Goal: Information Seeking & Learning: Check status

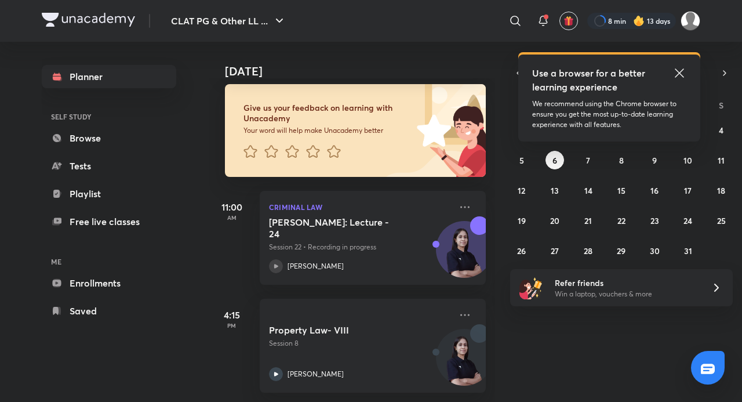
scroll to position [71, 0]
click at [677, 77] on icon at bounding box center [680, 73] width 14 height 14
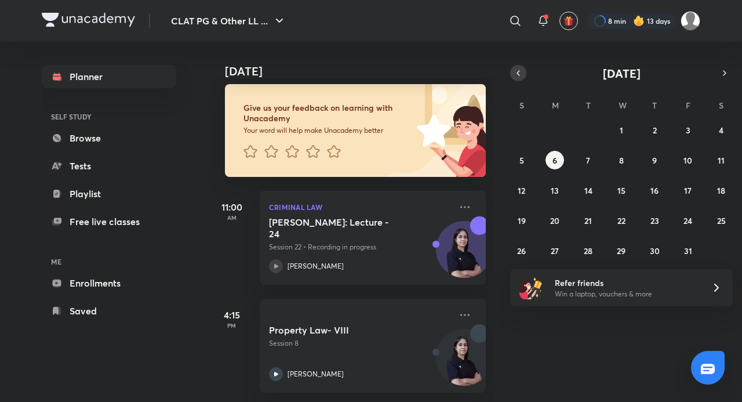
click at [521, 73] on icon "button" at bounding box center [518, 73] width 9 height 10
click at [519, 222] on abbr "21" at bounding box center [522, 220] width 8 height 11
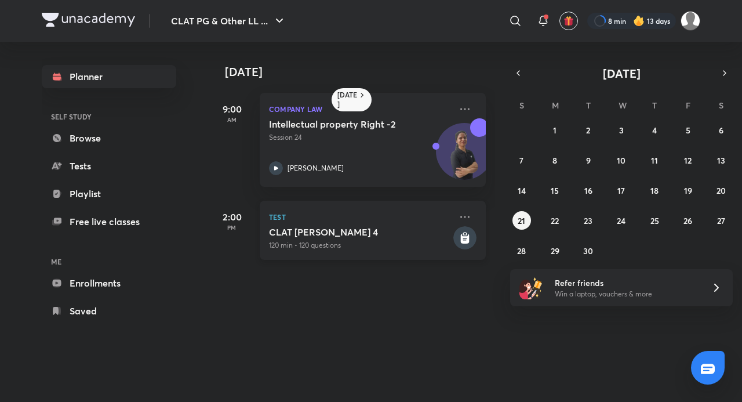
click at [419, 220] on p "Test" at bounding box center [360, 217] width 182 height 14
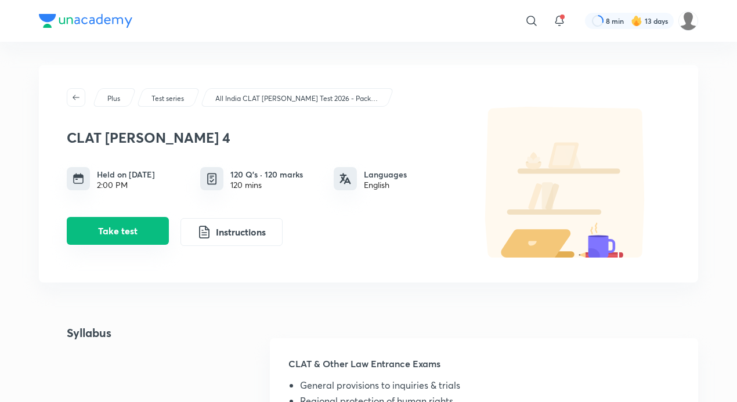
click at [158, 228] on button "Take test" at bounding box center [118, 231] width 102 height 28
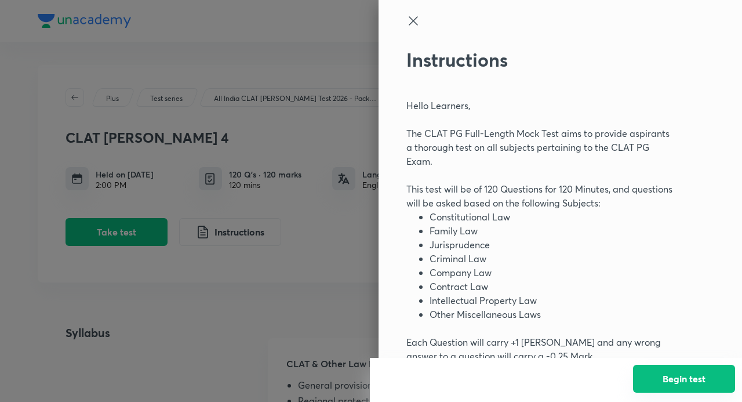
click at [666, 376] on button "Begin test" at bounding box center [684, 379] width 102 height 28
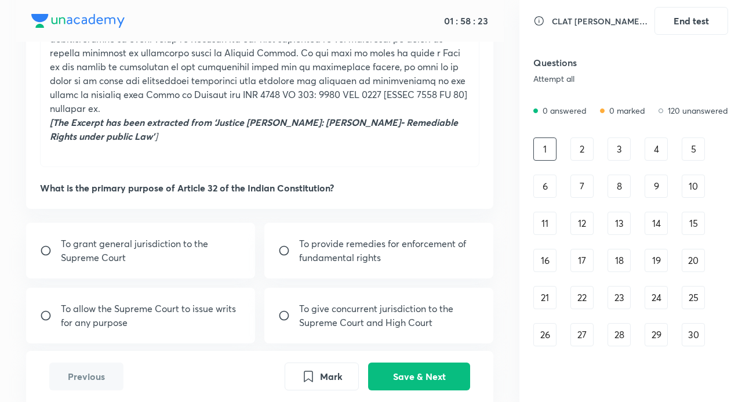
scroll to position [522, 0]
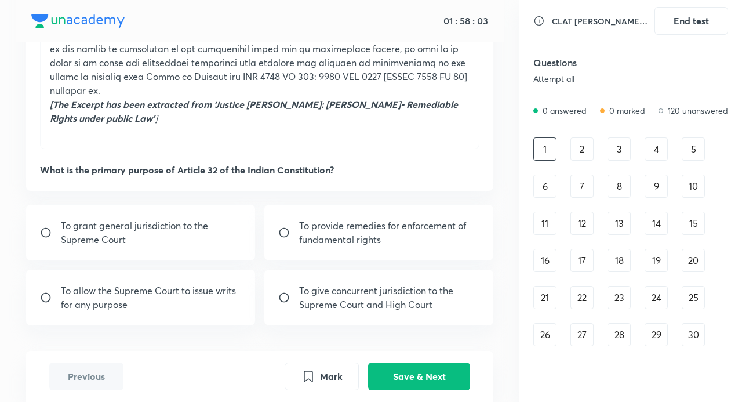
click at [317, 224] on p "To provide remedies for enforcement of fundamental rights" at bounding box center [389, 233] width 180 height 28
radio input "true"
click at [427, 367] on button "Save & Next" at bounding box center [419, 375] width 102 height 28
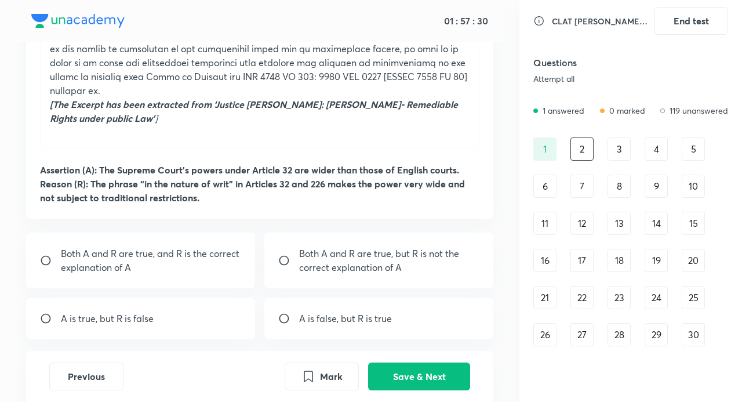
click at [168, 247] on p "Both A and R are true, and R is the correct explanation of A" at bounding box center [151, 261] width 180 height 28
radio input "true"
click at [430, 370] on button "Save & Next" at bounding box center [419, 375] width 102 height 28
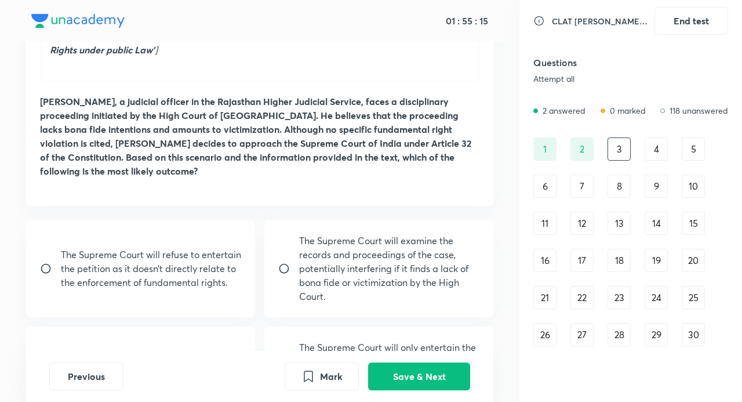
scroll to position [575, 0]
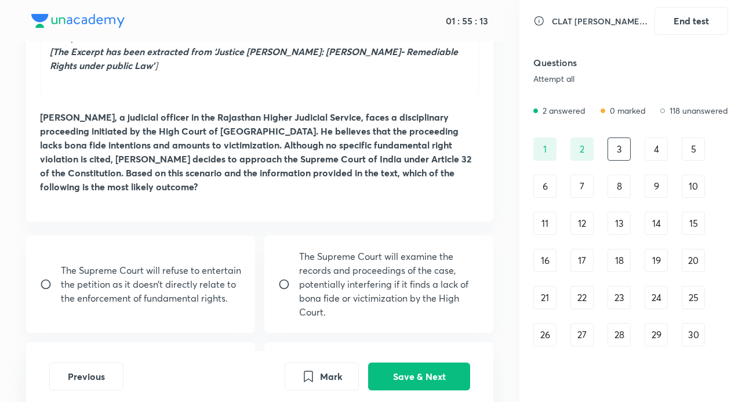
click at [113, 289] on div "The Supreme Court will refuse to entertain the petition as it doesn’t directly …" at bounding box center [140, 283] width 229 height 97
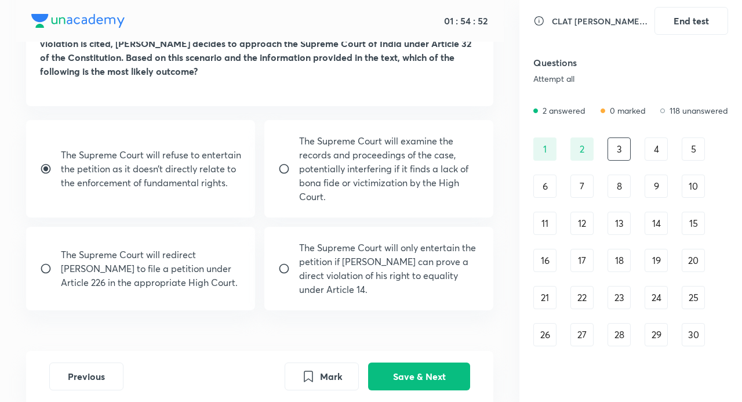
scroll to position [691, 0]
drag, startPoint x: 48, startPoint y: 133, endPoint x: 89, endPoint y: 146, distance: 43.3
click at [48, 135] on div "The Supreme Court will refuse to entertain the petition as it doesn’t directly …" at bounding box center [140, 167] width 229 height 97
radio input "false"
click at [412, 368] on button "Save & Next" at bounding box center [419, 375] width 102 height 28
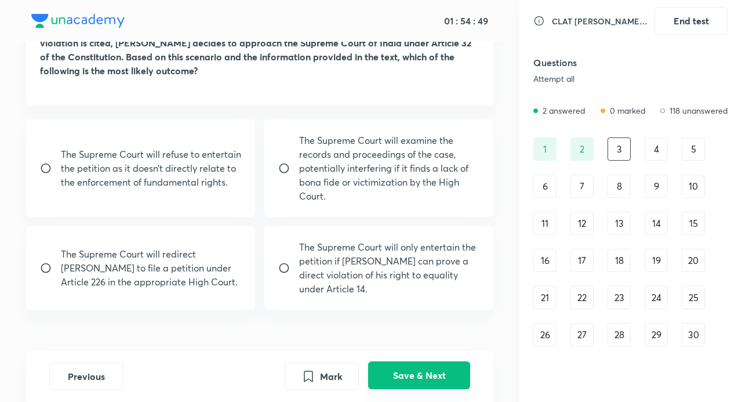
scroll to position [552, 0]
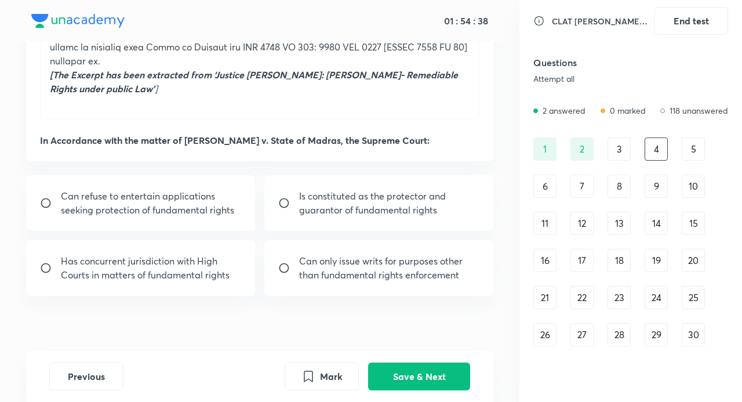
click at [396, 189] on p "Is constituted as the protector and guarantor of fundamental rights" at bounding box center [389, 203] width 180 height 28
radio input "true"
click at [423, 374] on button "Save & Next" at bounding box center [419, 375] width 102 height 28
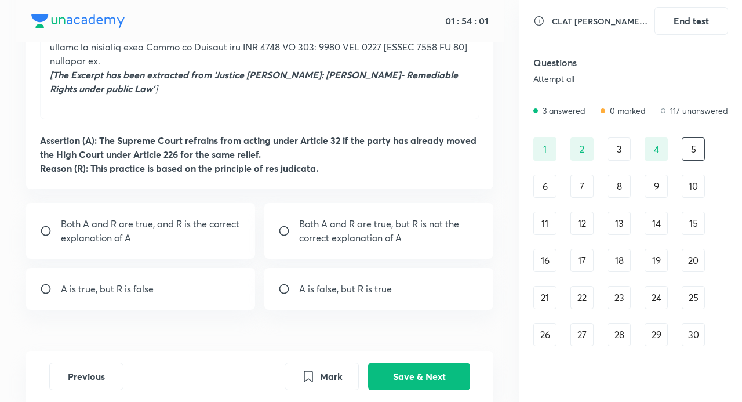
click at [219, 220] on p "Both A and R are true, and R is the correct explanation of A" at bounding box center [151, 231] width 180 height 28
radio input "true"
click at [427, 382] on button "Save & Next" at bounding box center [419, 375] width 102 height 28
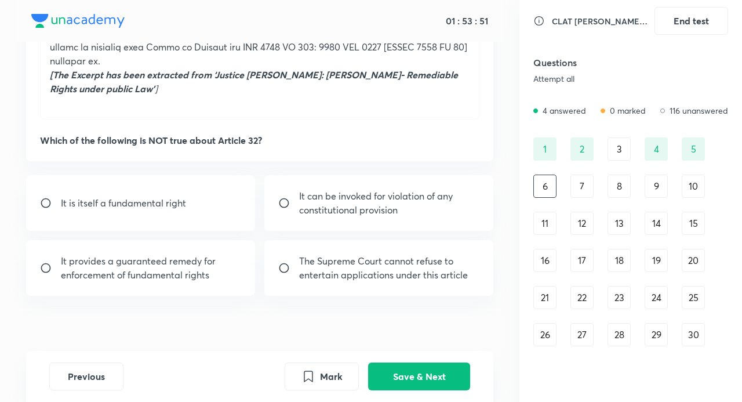
click at [369, 190] on p "It can be invoked for violation of any constitutional provision" at bounding box center [389, 203] width 180 height 28
radio input "true"
click at [432, 372] on button "Save & Next" at bounding box center [419, 375] width 102 height 28
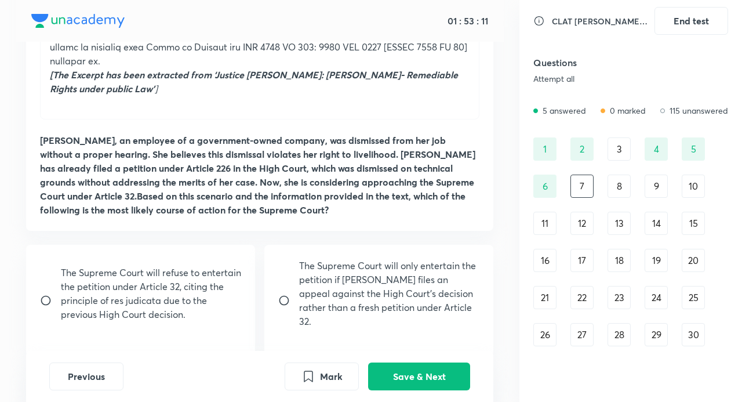
click at [578, 155] on div "2" at bounding box center [582, 148] width 23 height 23
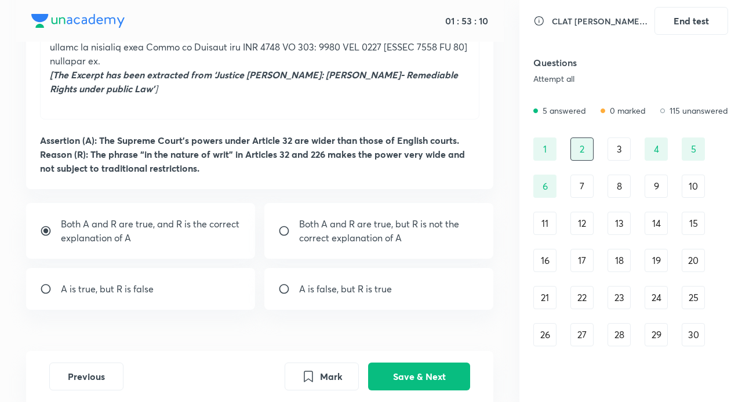
click at [583, 190] on div "7" at bounding box center [582, 186] width 23 height 23
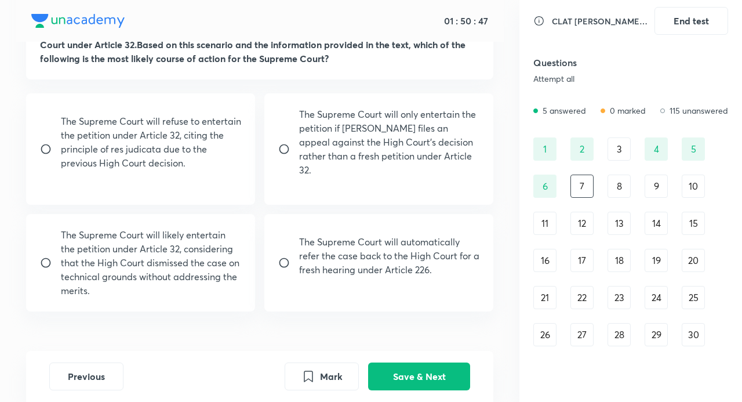
scroll to position [705, 0]
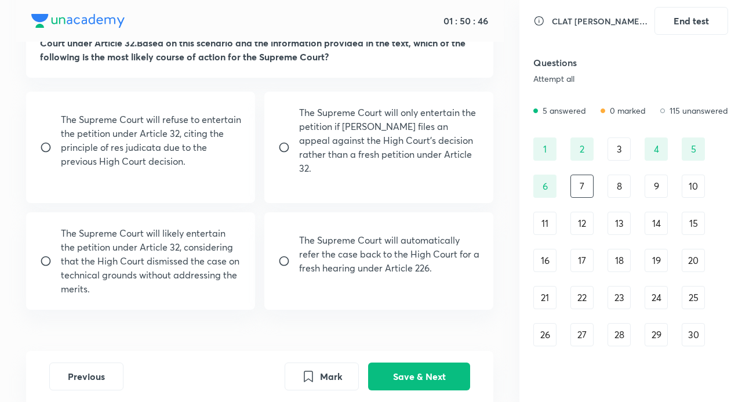
click at [123, 227] on p "The Supreme Court will likely entertain the petition under Article 32, consider…" at bounding box center [151, 261] width 180 height 70
click at [51, 255] on input "radio" at bounding box center [50, 261] width 21 height 12
click at [118, 237] on p "The Supreme Court will likely entertain the petition under Article 32, consider…" at bounding box center [151, 261] width 180 height 70
radio input "true"
click at [419, 368] on button "Save & Next" at bounding box center [419, 375] width 102 height 28
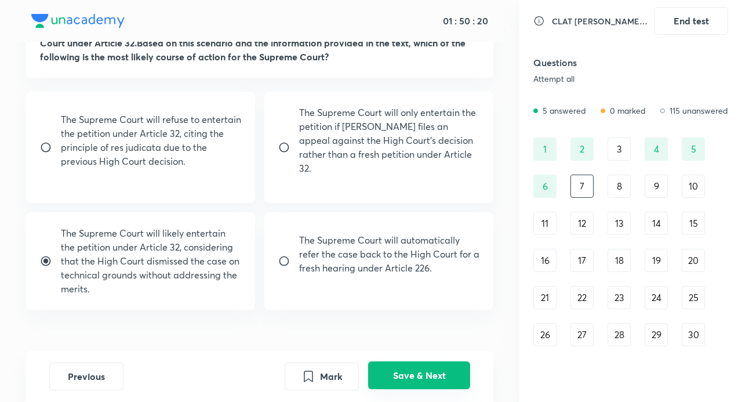
scroll to position [566, 0]
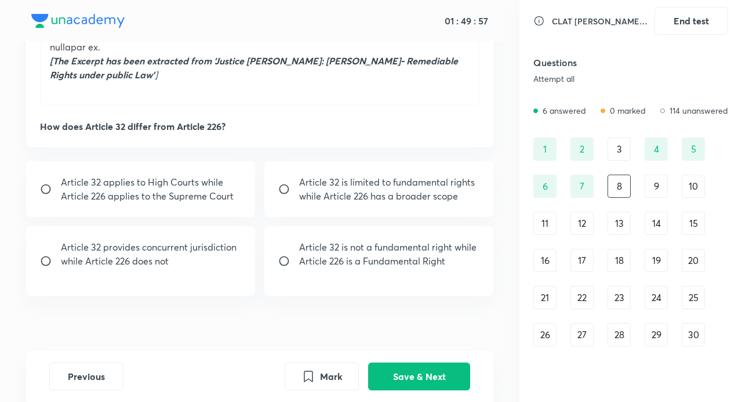
click at [295, 183] on input "radio" at bounding box center [288, 189] width 21 height 12
radio input "true"
click at [452, 375] on button "Save & Next" at bounding box center [419, 375] width 102 height 28
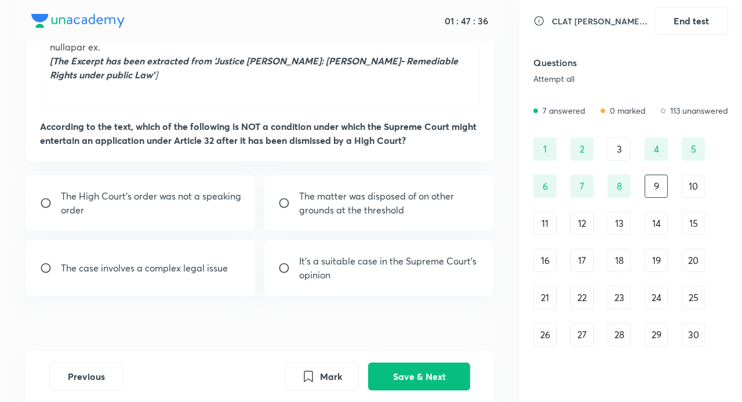
click at [335, 262] on p "It’s a suitable case in the Supreme Court’s opinion" at bounding box center [389, 268] width 180 height 28
radio input "true"
click at [329, 189] on p "The matter was disposed of on other grounds at the threshold" at bounding box center [389, 203] width 180 height 28
radio input "true"
radio input "false"
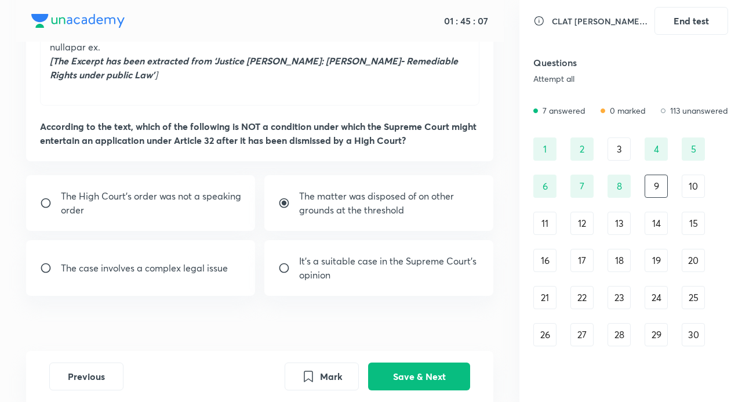
click at [284, 197] on input "radio" at bounding box center [288, 203] width 21 height 12
radio input "false"
click at [333, 374] on button "Mark" at bounding box center [322, 375] width 74 height 28
click at [427, 377] on button "Save & Next" at bounding box center [419, 375] width 102 height 28
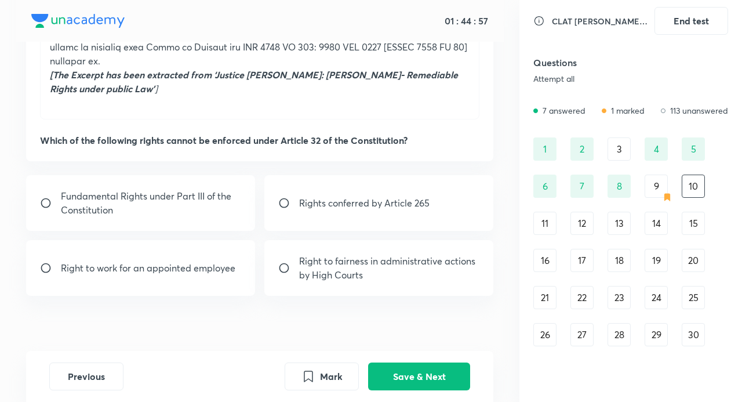
click at [317, 196] on p "Rights conferred by Article 265" at bounding box center [364, 203] width 131 height 14
radio input "true"
click at [428, 372] on button "Save & Next" at bounding box center [419, 375] width 102 height 28
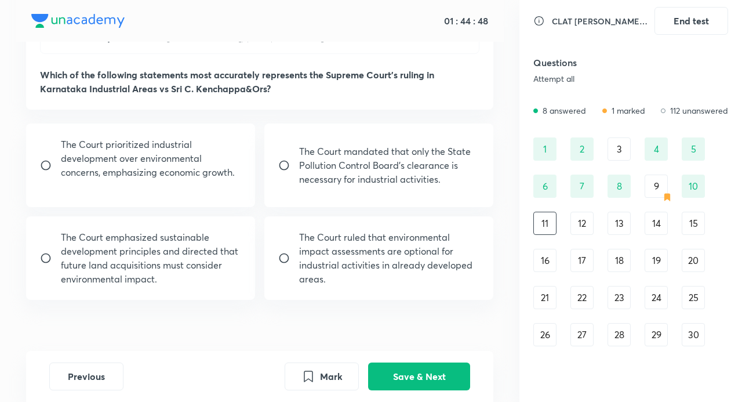
scroll to position [510, 0]
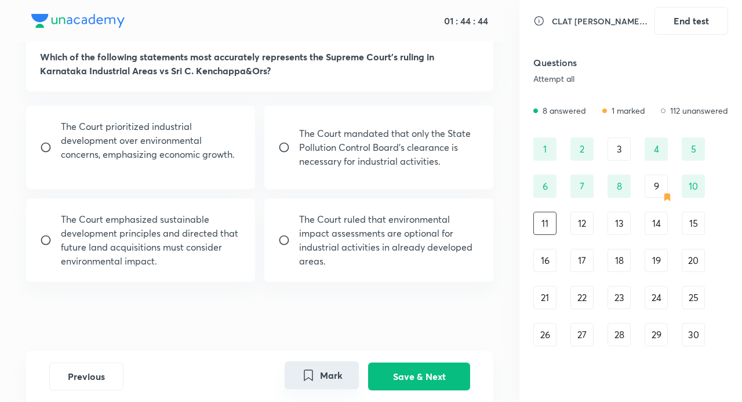
click at [313, 378] on icon "Mark" at bounding box center [309, 375] width 8 height 10
click at [436, 379] on button "Save & Next" at bounding box center [419, 375] width 102 height 28
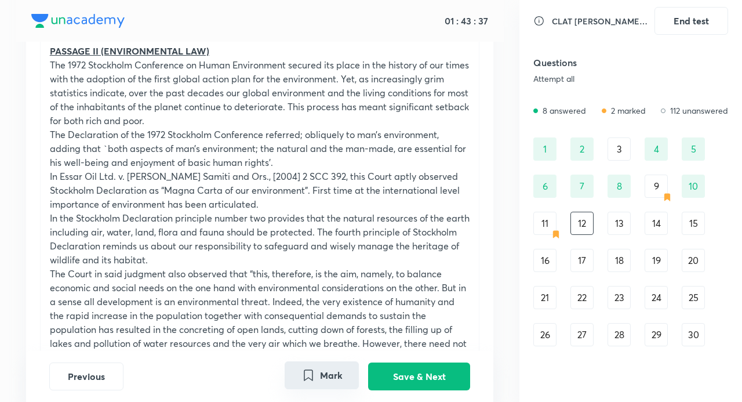
scroll to position [174, 0]
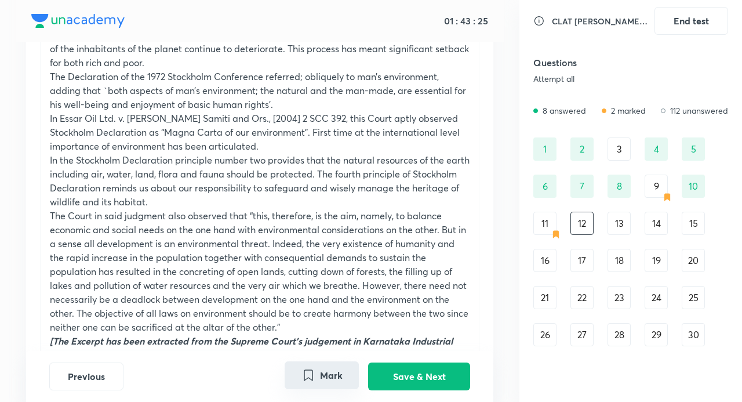
click at [321, 392] on div "Previous Mark Save & Next" at bounding box center [260, 376] width 468 height 51
click at [325, 383] on button "Mark" at bounding box center [322, 375] width 74 height 28
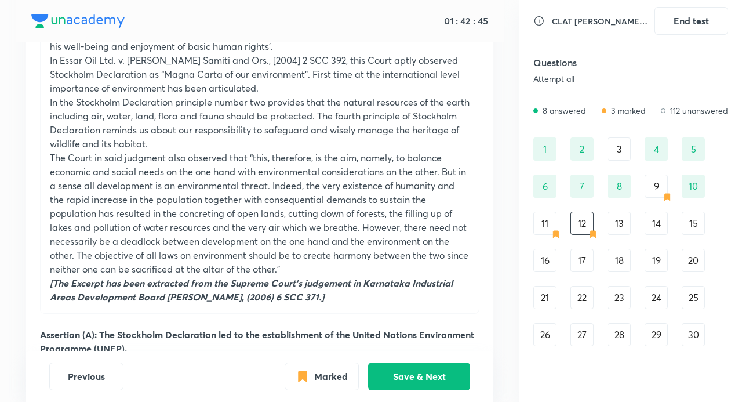
click at [548, 221] on div "11" at bounding box center [545, 223] width 23 height 23
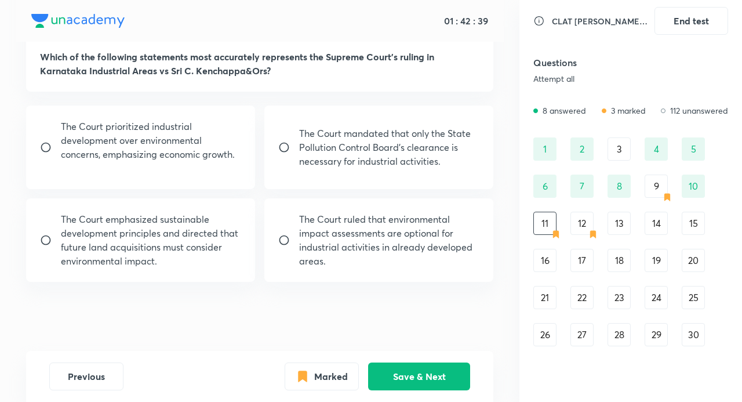
scroll to position [452, 0]
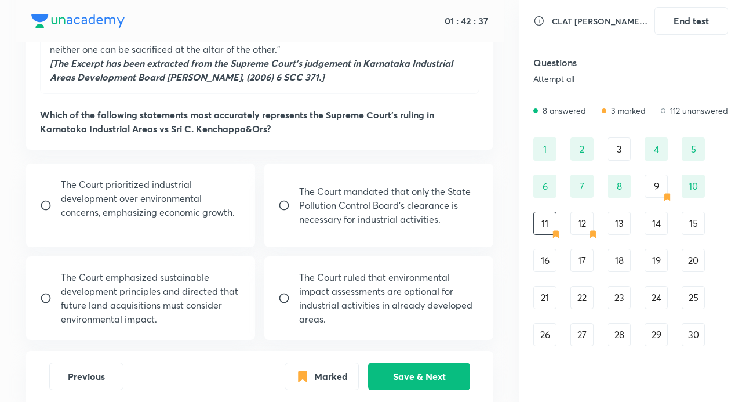
click at [582, 223] on div "12" at bounding box center [582, 223] width 23 height 23
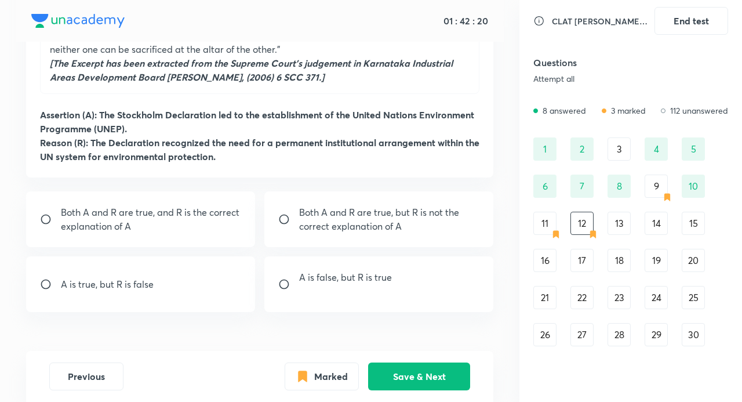
drag, startPoint x: 238, startPoint y: 218, endPoint x: 309, endPoint y: 258, distance: 81.8
click at [238, 218] on p "Both A and R are true, and R is the correct explanation of A" at bounding box center [151, 219] width 180 height 28
radio input "true"
click at [444, 368] on button "Save & Next" at bounding box center [419, 375] width 102 height 28
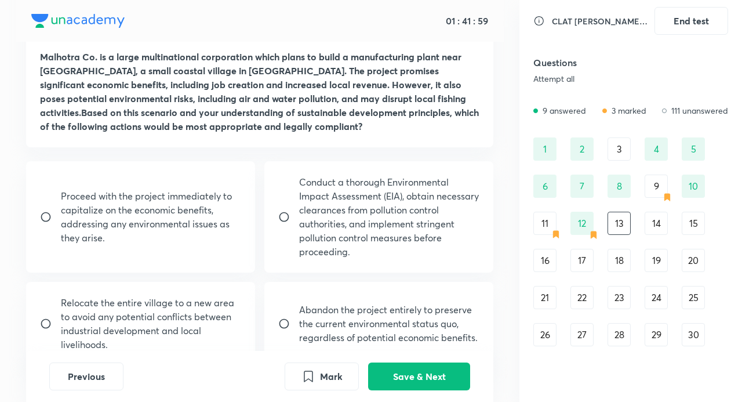
scroll to position [568, 0]
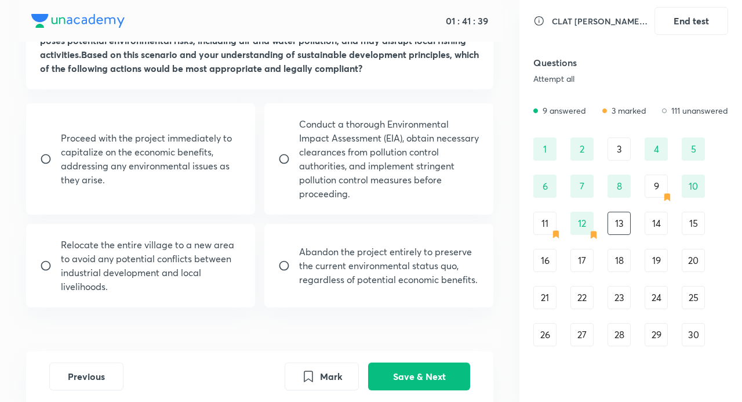
click at [358, 151] on p "Conduct a thorough Environmental Impact Assessment (EIA), obtain necessary clea…" at bounding box center [389, 159] width 180 height 84
radio input "true"
click at [440, 371] on button "Save & Next" at bounding box center [419, 375] width 102 height 28
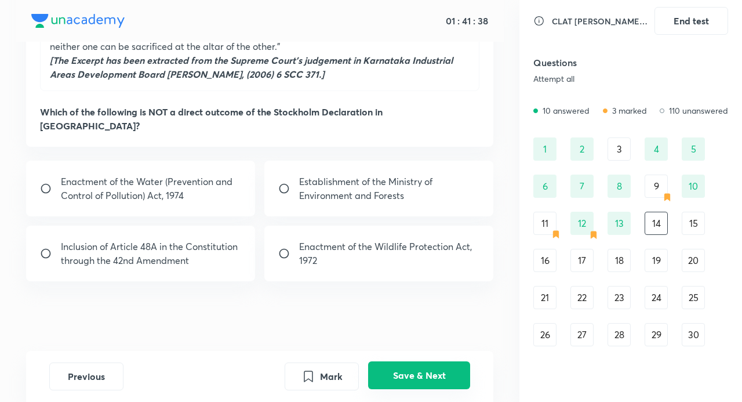
scroll to position [440, 0]
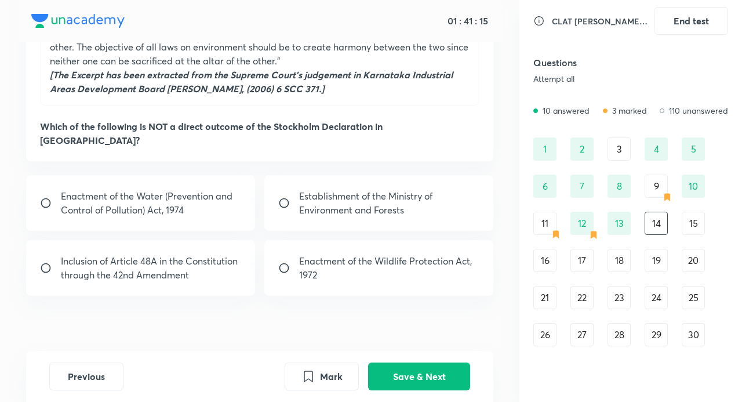
click at [225, 254] on p "Inclusion of Article 48A in the Constitution through the 42nd Amendment" at bounding box center [151, 268] width 180 height 28
radio input "true"
click at [338, 191] on p "Establishment of the Ministry of Environment and Forests" at bounding box center [389, 203] width 180 height 28
radio input "true"
radio input "false"
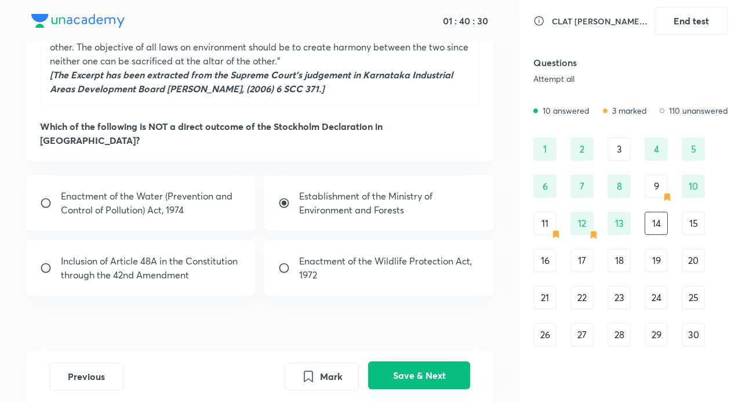
click at [434, 379] on button "Save & Next" at bounding box center [419, 375] width 102 height 28
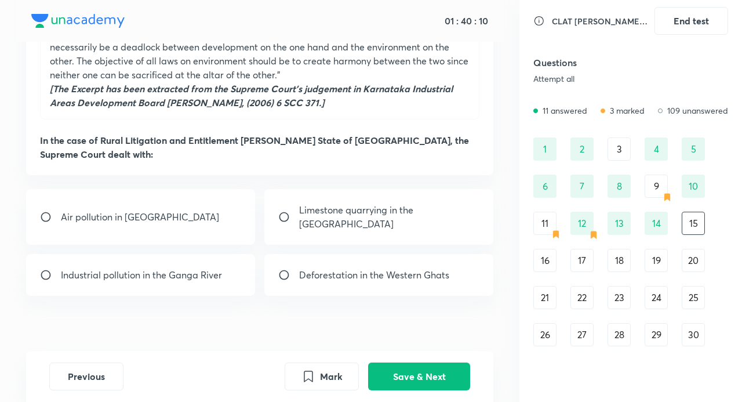
click at [354, 211] on p "Limestone quarrying in the [GEOGRAPHIC_DATA]" at bounding box center [389, 217] width 180 height 28
drag, startPoint x: 171, startPoint y: 256, endPoint x: 179, endPoint y: 256, distance: 7.5
click at [171, 268] on p "Industrial pollution in the Ganga River" at bounding box center [141, 275] width 161 height 14
radio input "false"
radio input "true"
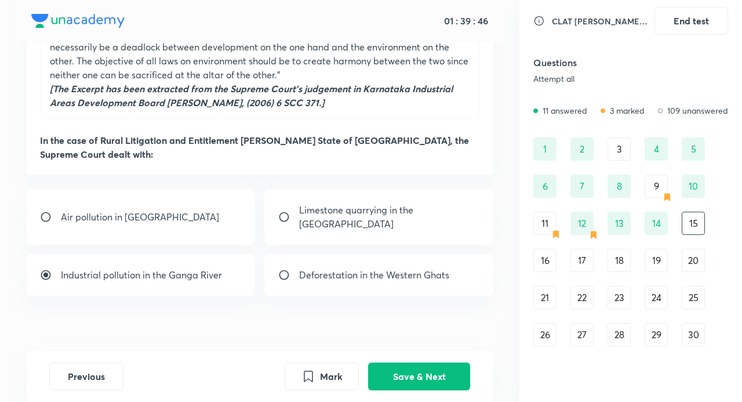
click at [358, 208] on p "Limestone quarrying in the [GEOGRAPHIC_DATA]" at bounding box center [389, 217] width 180 height 28
radio input "true"
radio input "false"
click at [448, 377] on button "Save & Next" at bounding box center [419, 375] width 102 height 28
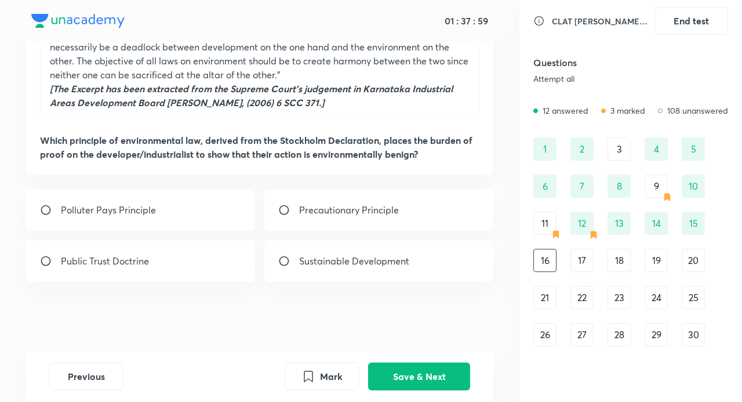
click at [156, 213] on div "Polluter Pays Principle" at bounding box center [140, 210] width 229 height 42
click at [306, 227] on div "Precautionary Principle" at bounding box center [378, 210] width 229 height 42
radio input "false"
radio input "true"
click at [434, 371] on button "Save & Next" at bounding box center [419, 375] width 102 height 28
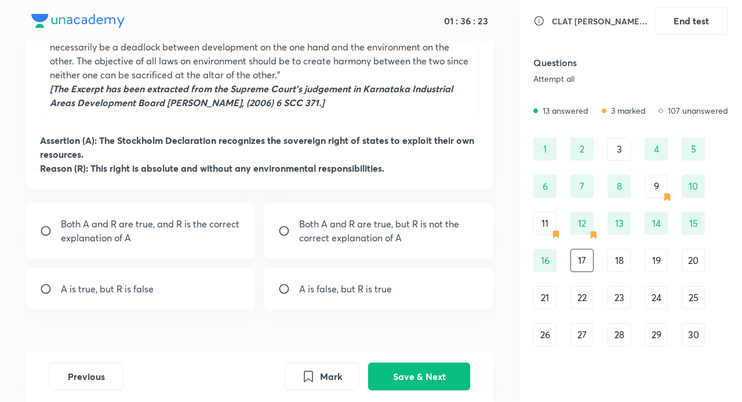
drag, startPoint x: 191, startPoint y: 291, endPoint x: 200, endPoint y: 291, distance: 8.7
click at [192, 291] on div "A is true, but R is false" at bounding box center [140, 289] width 229 height 42
radio input "true"
click at [437, 375] on button "Save & Next" at bounding box center [419, 375] width 102 height 28
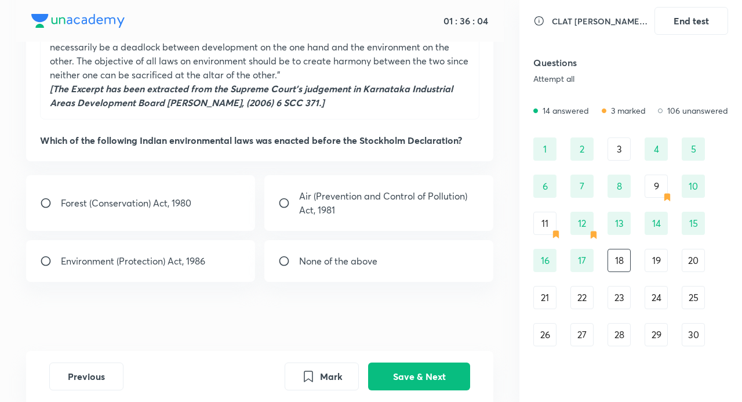
click at [339, 254] on p "None of the above" at bounding box center [338, 261] width 78 height 14
radio input "true"
click at [440, 375] on button "Save & Next" at bounding box center [419, 375] width 102 height 28
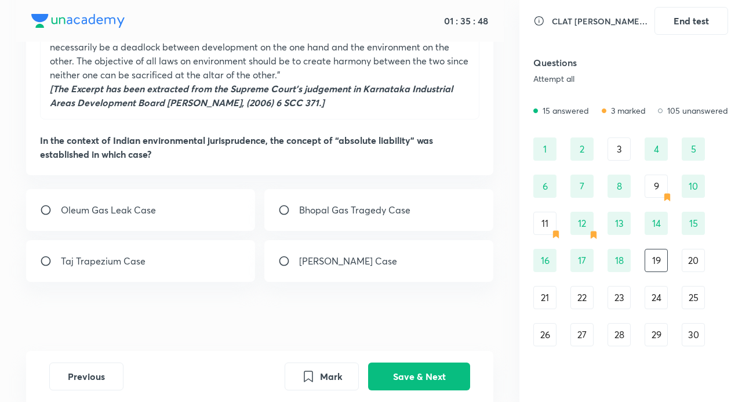
click at [154, 207] on p "Oleum Gas Leak Case" at bounding box center [108, 210] width 95 height 14
radio input "true"
click at [416, 377] on button "Save & Next" at bounding box center [419, 375] width 102 height 28
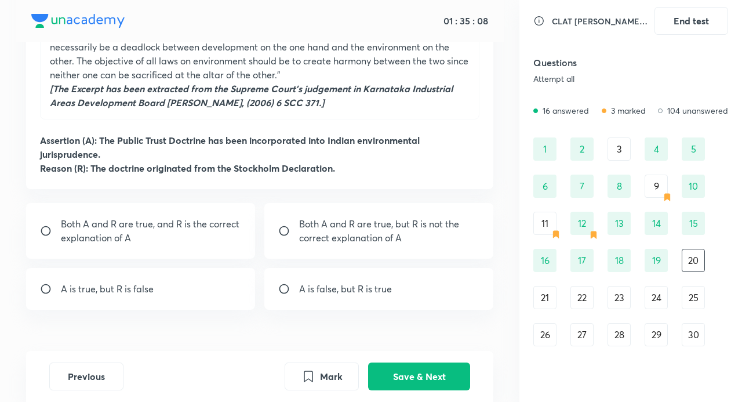
click at [162, 233] on p "Both A and R are true, and R is the correct explanation of A" at bounding box center [151, 231] width 180 height 28
radio input "true"
click at [439, 370] on button "Save & Next" at bounding box center [419, 375] width 102 height 28
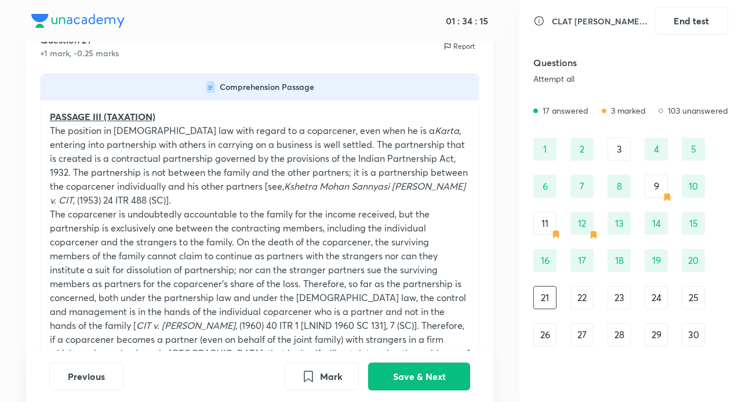
scroll to position [108, 0]
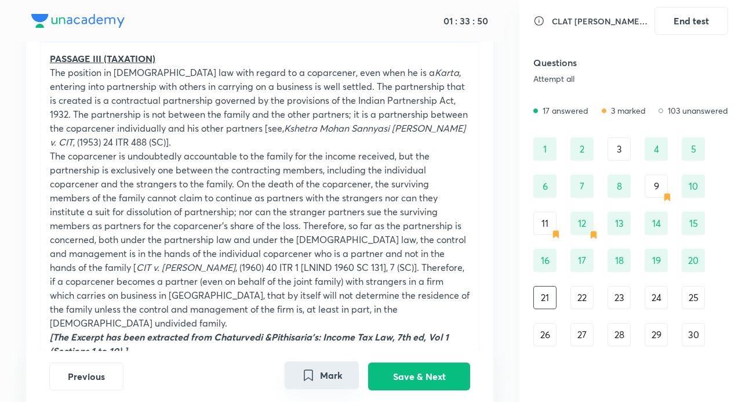
click at [320, 374] on button "Mark" at bounding box center [322, 375] width 74 height 28
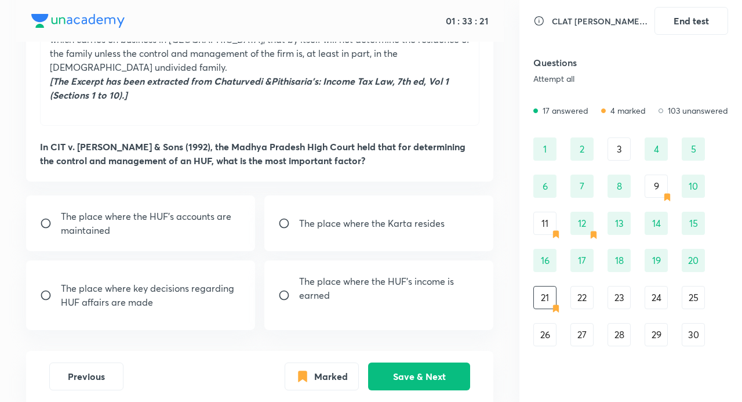
scroll to position [398, 0]
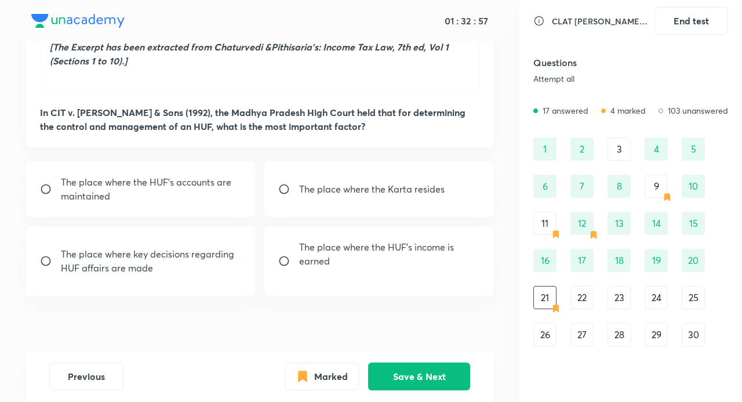
click at [426, 182] on p "The place where the Karta resides" at bounding box center [372, 189] width 146 height 14
radio input "true"
click at [421, 372] on button "Save & Next" at bounding box center [419, 375] width 102 height 28
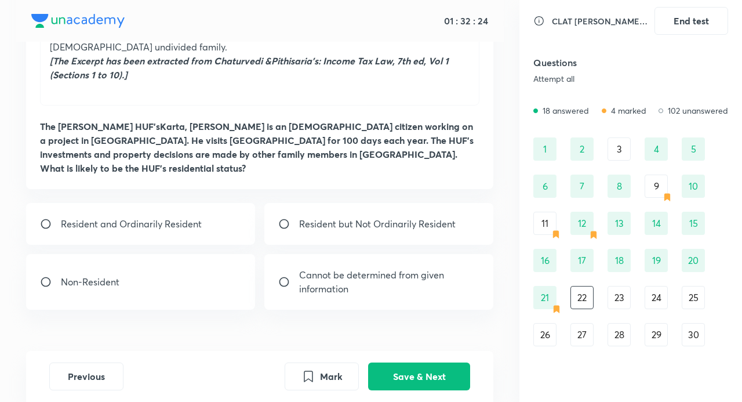
click at [545, 298] on div "21" at bounding box center [545, 297] width 23 height 23
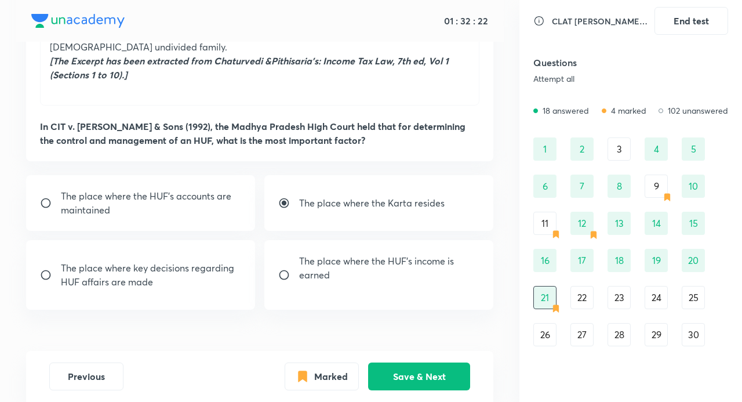
click at [285, 197] on input "radio" at bounding box center [288, 203] width 21 height 12
radio input "false"
click at [418, 371] on button "Save & Next" at bounding box center [419, 375] width 102 height 28
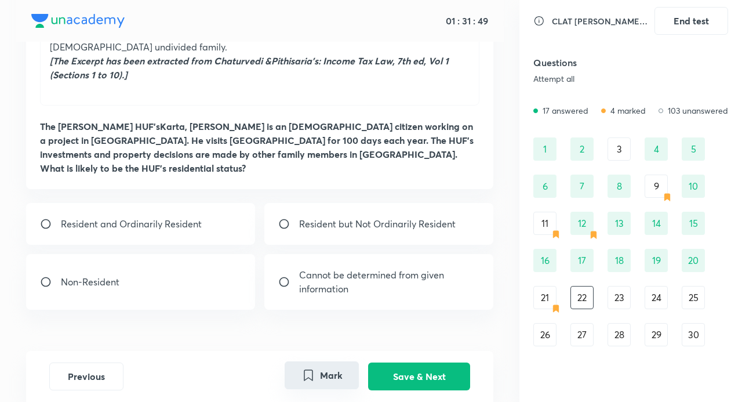
click at [320, 372] on button "Mark" at bounding box center [322, 375] width 74 height 28
click at [157, 217] on p "Resident and Ordinarily Resident" at bounding box center [131, 224] width 141 height 14
click at [338, 203] on div "Resident but Not Ordinarily Resident" at bounding box center [378, 224] width 229 height 42
radio input "false"
click at [277, 203] on div "Resident but Not Ordinarily Resident" at bounding box center [378, 224] width 229 height 42
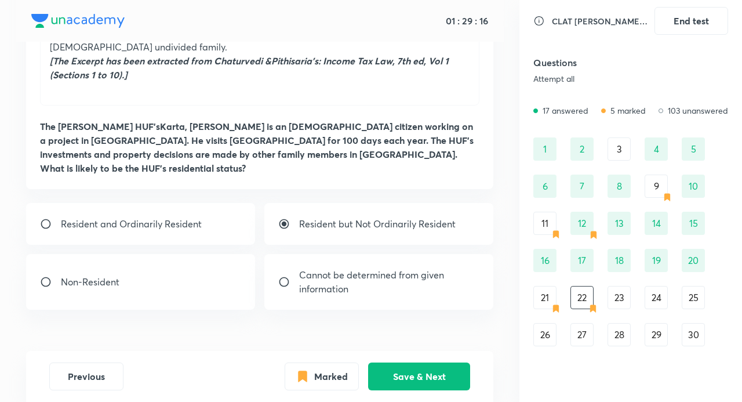
radio input "false"
click at [142, 217] on p "Resident and Ordinarily Resident" at bounding box center [131, 224] width 141 height 14
click at [318, 204] on div "Resident but Not Ordinarily Resident" at bounding box center [378, 224] width 229 height 42
radio input "false"
radio input "true"
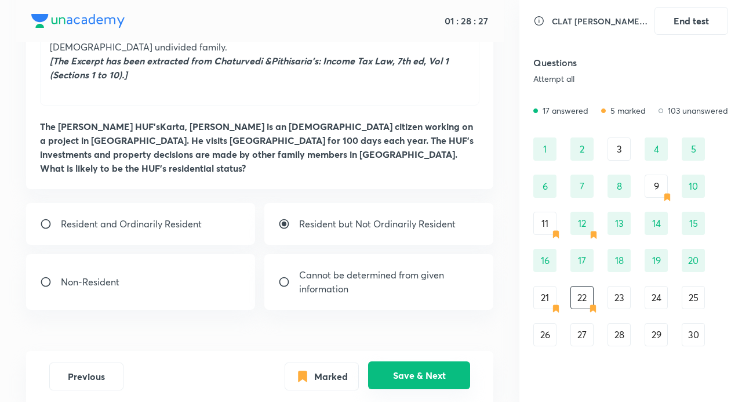
click at [431, 379] on button "Save & Next" at bounding box center [419, 375] width 102 height 28
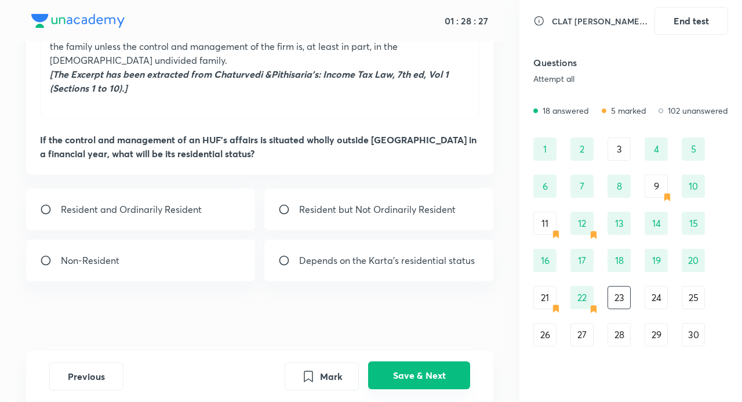
scroll to position [357, 0]
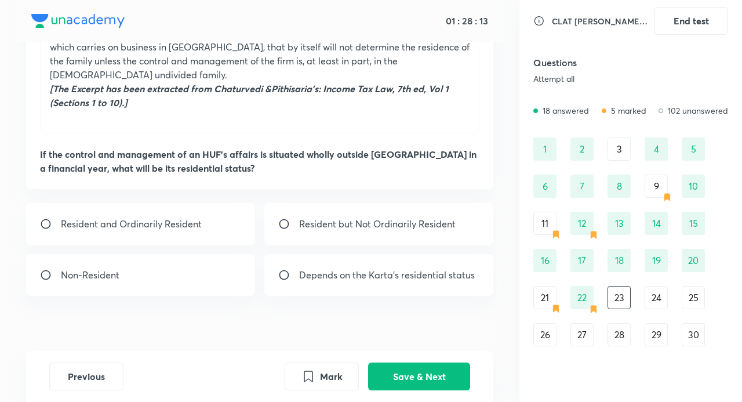
click at [213, 259] on div "Non-Resident" at bounding box center [140, 275] width 229 height 42
radio input "true"
click at [427, 372] on button "Save & Next" at bounding box center [419, 375] width 102 height 28
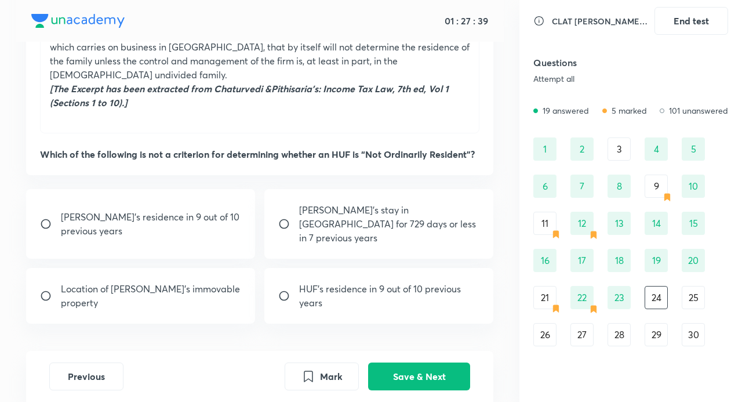
click at [351, 282] on p "HUF’s residence in 9 out of 10 previous years" at bounding box center [389, 296] width 180 height 28
radio input "true"
click at [113, 282] on p "Location of [PERSON_NAME]’s immovable property" at bounding box center [151, 296] width 180 height 28
radio input "true"
radio input "false"
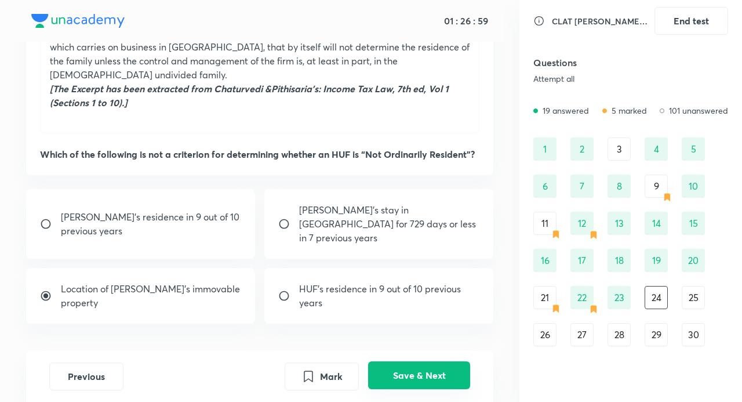
click at [433, 371] on button "Save & Next" at bounding box center [419, 375] width 102 height 28
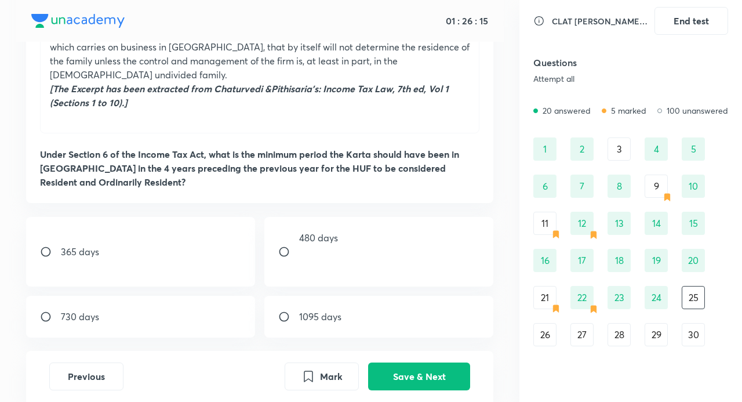
click at [659, 306] on div "24" at bounding box center [656, 297] width 23 height 23
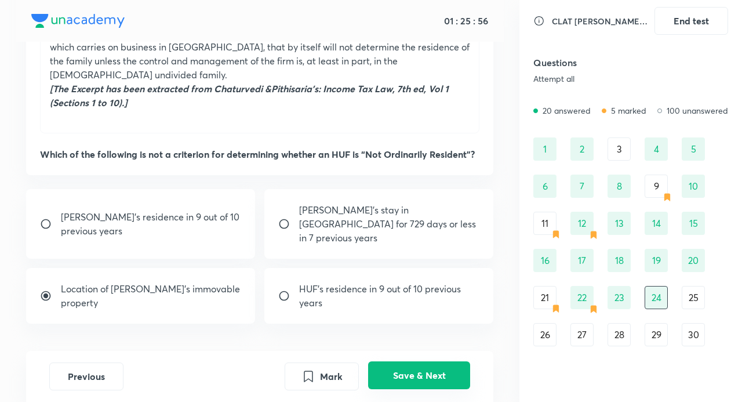
click at [412, 375] on button "Save & Next" at bounding box center [419, 375] width 102 height 28
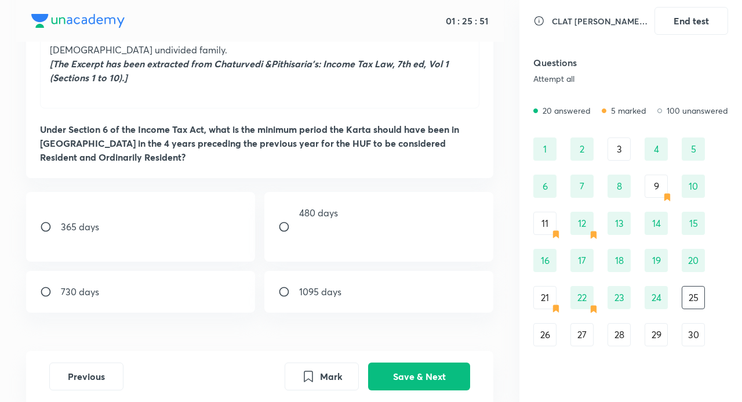
scroll to position [398, 0]
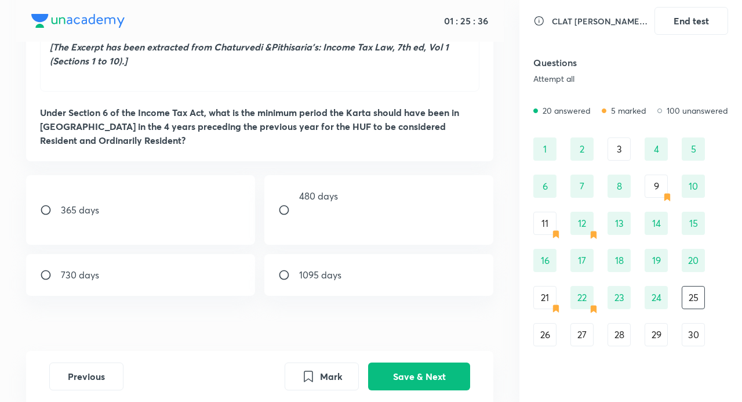
click at [100, 196] on div "365 days" at bounding box center [140, 210] width 229 height 70
radio input "true"
click at [411, 372] on button "Save & Next" at bounding box center [419, 375] width 102 height 28
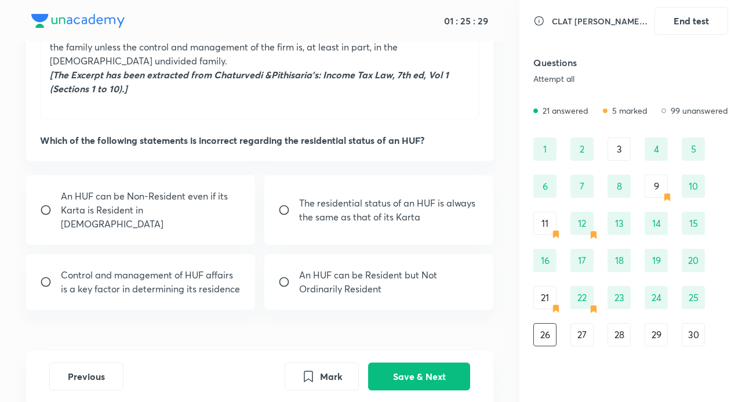
click at [625, 259] on div "18" at bounding box center [619, 260] width 23 height 23
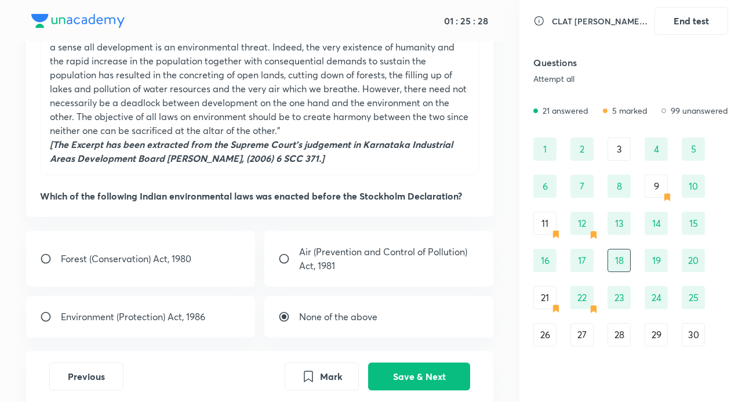
click at [663, 256] on div "19" at bounding box center [656, 260] width 23 height 23
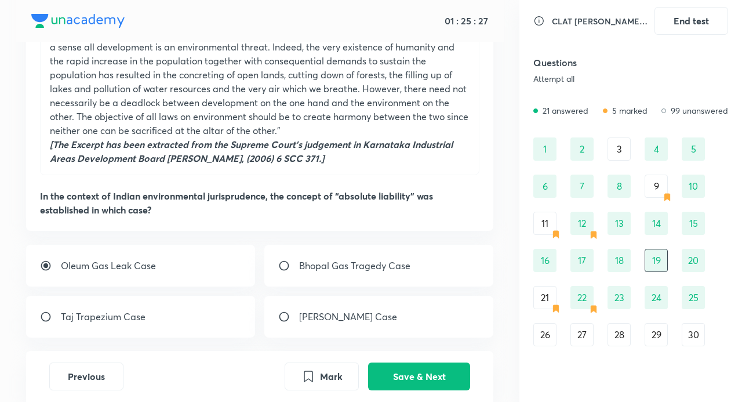
click at [702, 255] on div "20" at bounding box center [693, 260] width 23 height 23
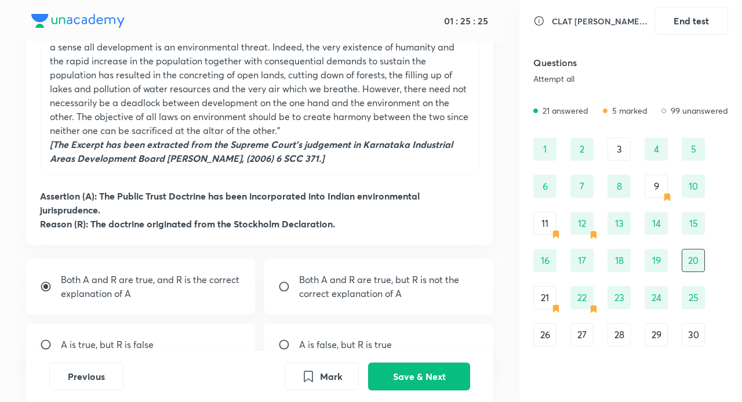
drag, startPoint x: 537, startPoint y: 301, endPoint x: 556, endPoint y: 300, distance: 18.6
click at [538, 301] on div "21" at bounding box center [545, 297] width 23 height 23
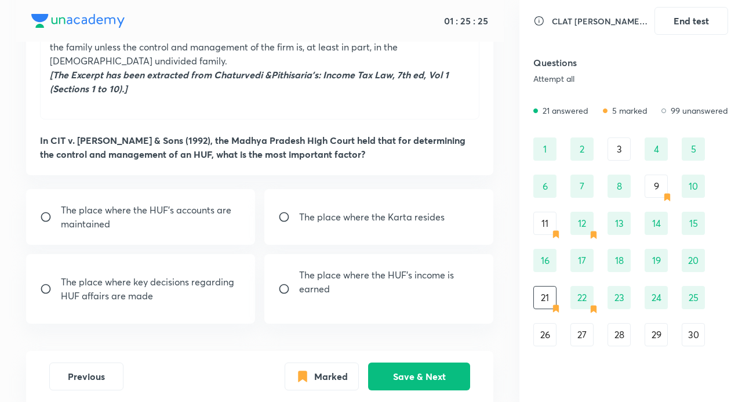
click at [585, 299] on div "22" at bounding box center [582, 297] width 23 height 23
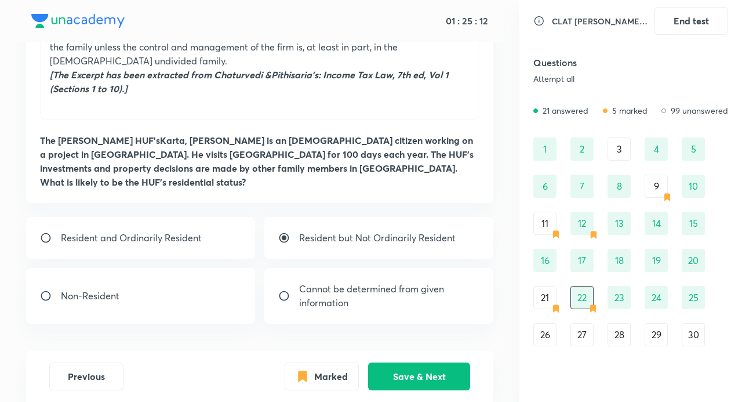
click at [134, 217] on div "Resident and Ordinarily Resident" at bounding box center [140, 238] width 229 height 42
radio input "true"
radio input "false"
click at [135, 231] on p "Resident and Ordinarily Resident" at bounding box center [131, 238] width 141 height 14
radio input "false"
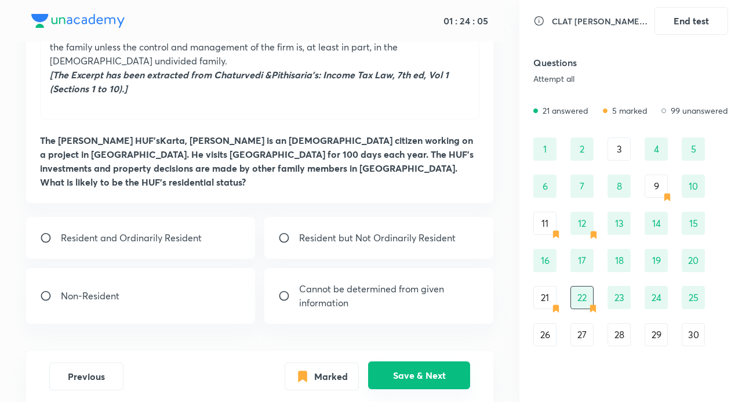
click at [415, 380] on button "Save & Next" at bounding box center [419, 375] width 102 height 28
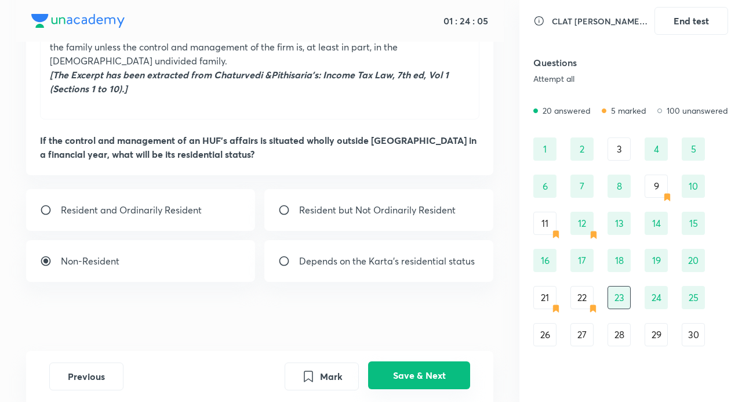
scroll to position [357, 0]
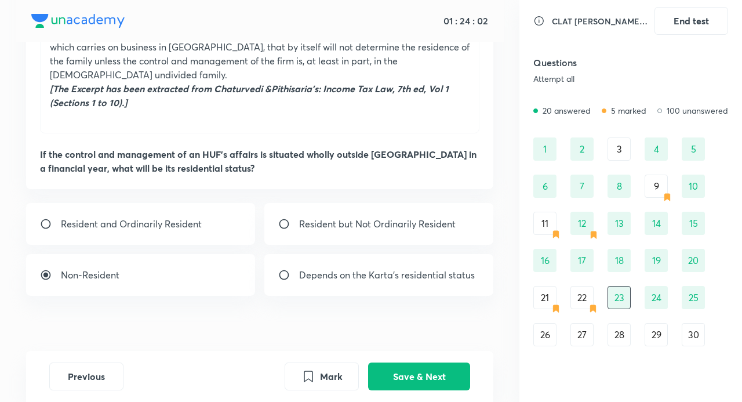
click at [582, 293] on div "22" at bounding box center [582, 297] width 23 height 23
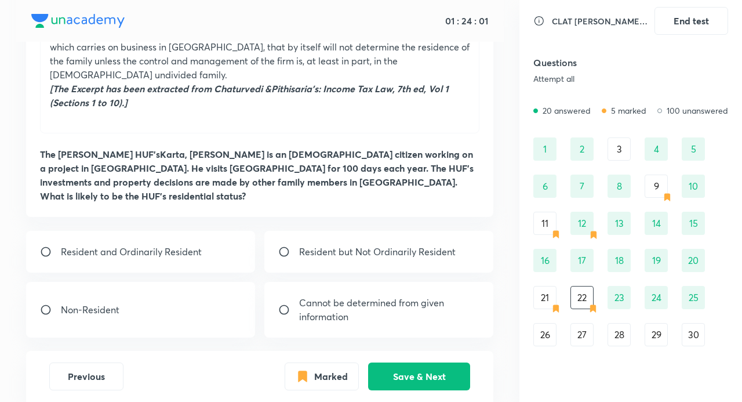
click at [131, 245] on p "Resident and Ordinarily Resident" at bounding box center [131, 252] width 141 height 14
radio input "true"
click at [442, 370] on button "Save & Next" at bounding box center [419, 375] width 102 height 28
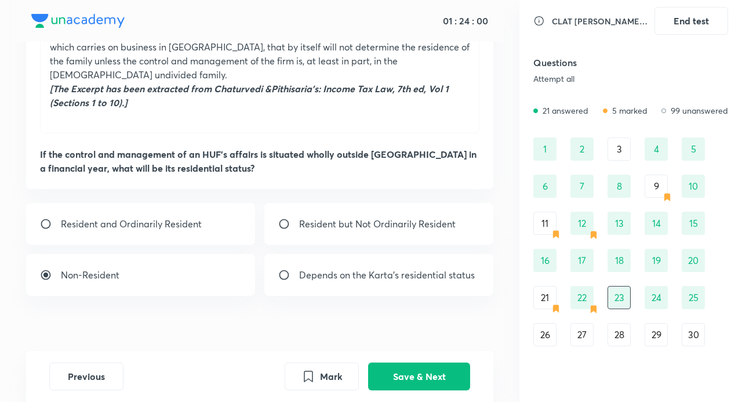
click at [543, 329] on div "26" at bounding box center [545, 334] width 23 height 23
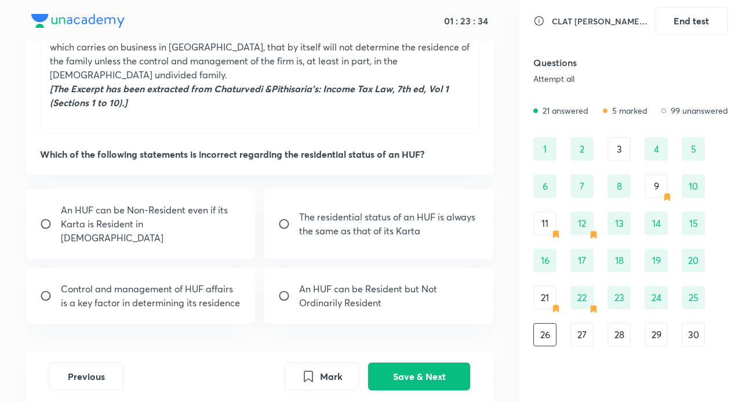
click at [404, 210] on p "The residential status of an HUF is always the same as that of its Karta" at bounding box center [389, 224] width 180 height 28
radio input "true"
click at [432, 376] on button "Save & Next" at bounding box center [419, 375] width 102 height 28
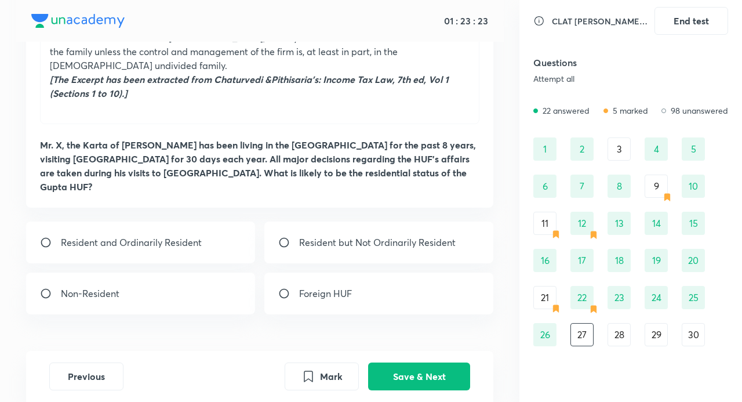
scroll to position [371, 0]
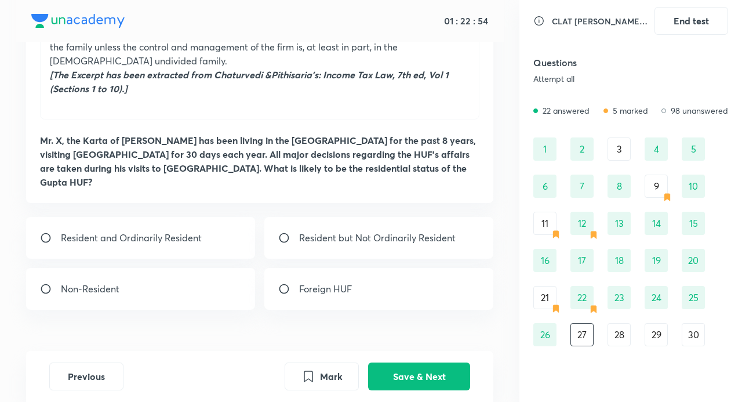
click at [386, 231] on p "Resident but Not Ordinarily Resident" at bounding box center [377, 238] width 157 height 14
radio input "true"
click at [447, 365] on button "Save & Next" at bounding box center [419, 375] width 102 height 28
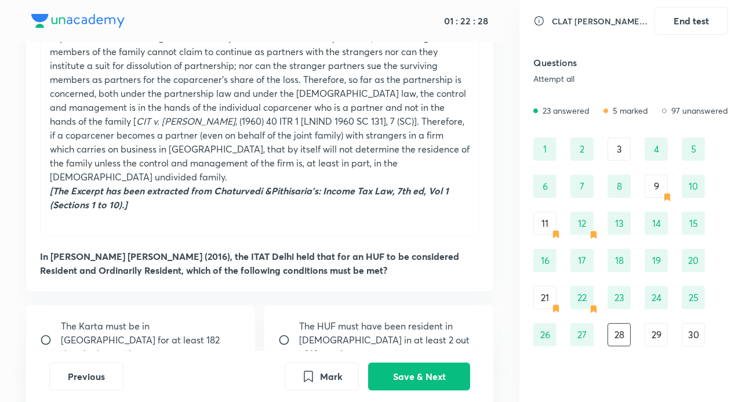
scroll to position [385, 0]
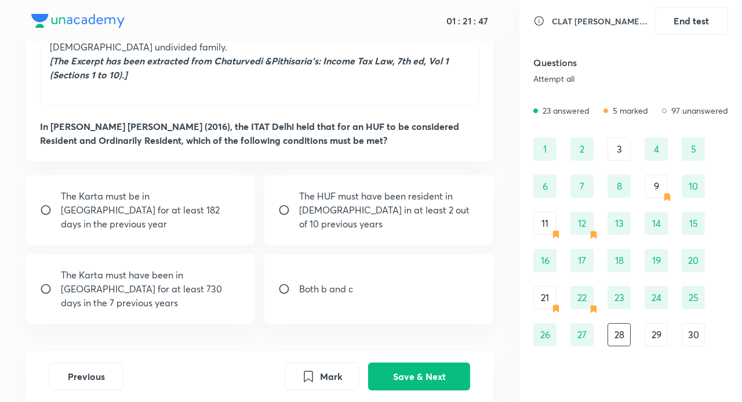
click at [129, 198] on p "The Karta must be in [GEOGRAPHIC_DATA] for at least 182 days in the previous ye…" at bounding box center [151, 210] width 180 height 42
radio input "true"
click at [282, 283] on input "radio" at bounding box center [288, 289] width 21 height 12
radio input "true"
click at [134, 189] on p "The Karta must be in [GEOGRAPHIC_DATA] for at least 182 days in the previous ye…" at bounding box center [151, 210] width 180 height 42
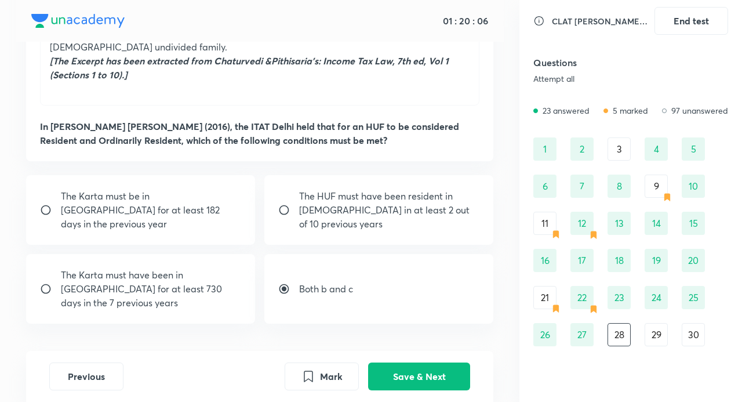
radio input "true"
radio input "false"
click at [58, 204] on input "radio" at bounding box center [50, 210] width 21 height 12
radio input "false"
click at [571, 334] on div "27" at bounding box center [582, 334] width 23 height 23
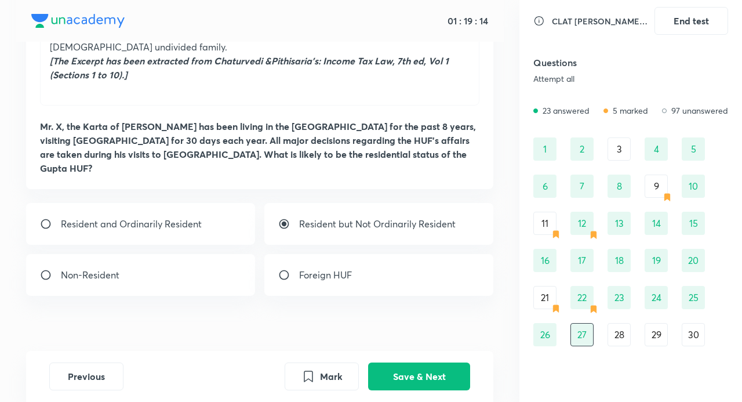
scroll to position [371, 0]
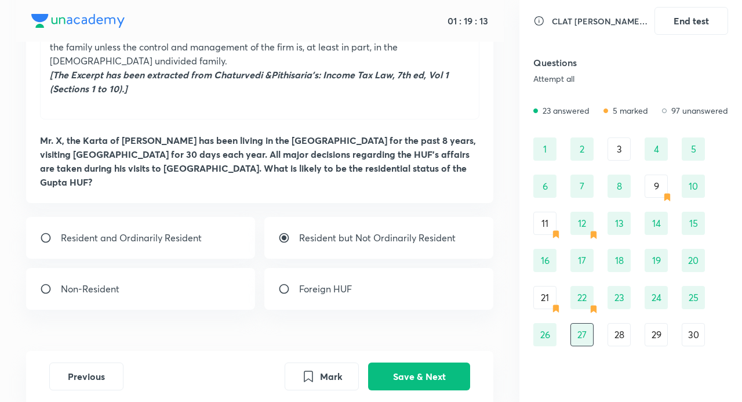
click at [690, 302] on div "25" at bounding box center [693, 297] width 23 height 23
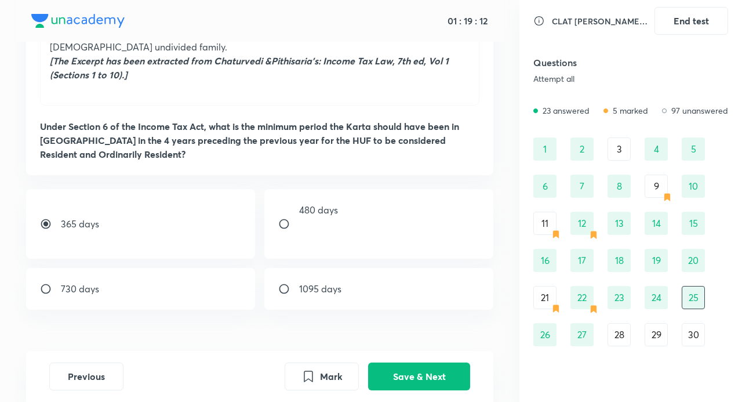
click at [668, 302] on div "24" at bounding box center [656, 297] width 23 height 23
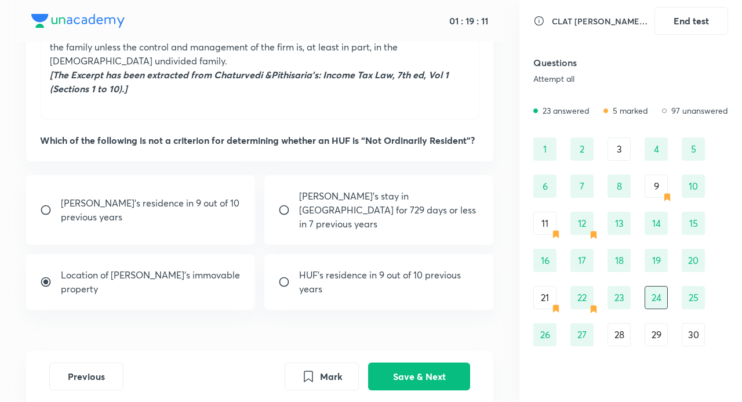
click at [617, 298] on div "23" at bounding box center [619, 297] width 23 height 23
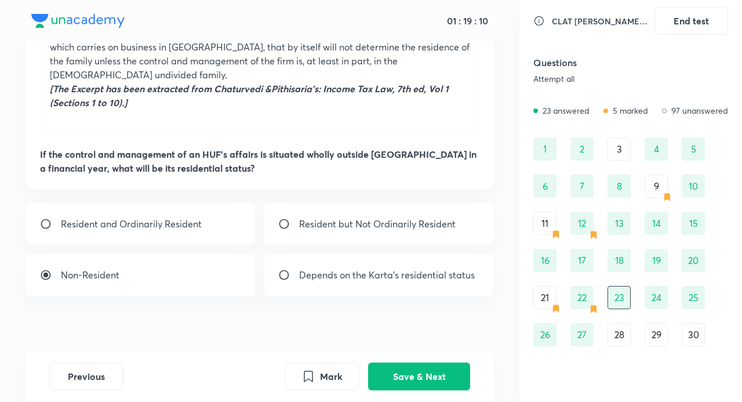
click at [585, 296] on div "22" at bounding box center [582, 297] width 23 height 23
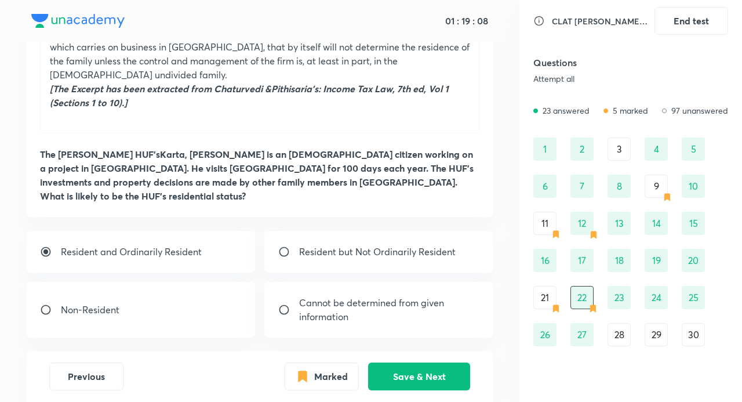
scroll to position [385, 0]
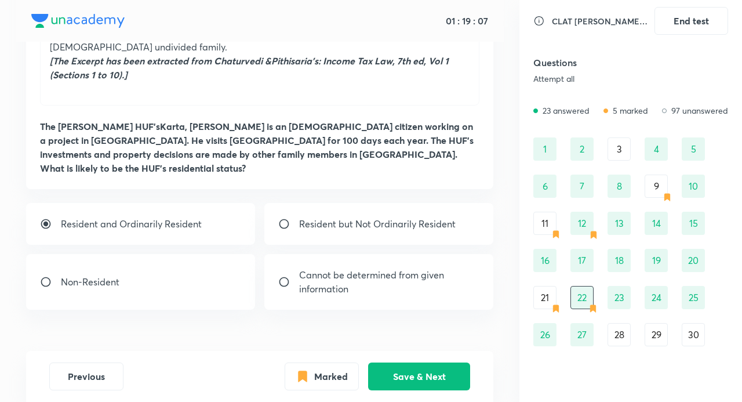
click at [553, 305] on icon at bounding box center [556, 308] width 9 height 9
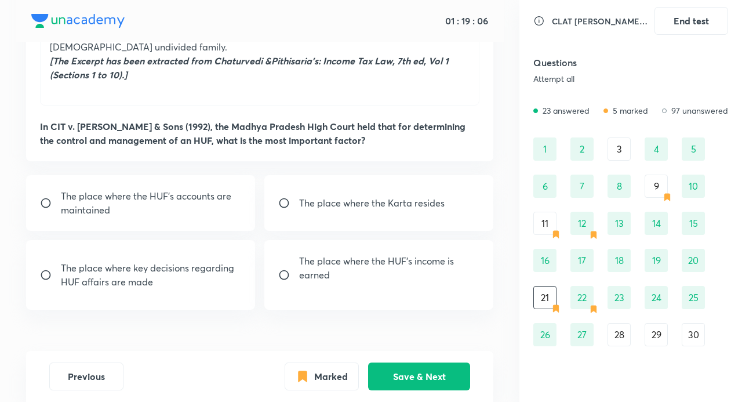
click at [690, 254] on div "20" at bounding box center [693, 260] width 23 height 23
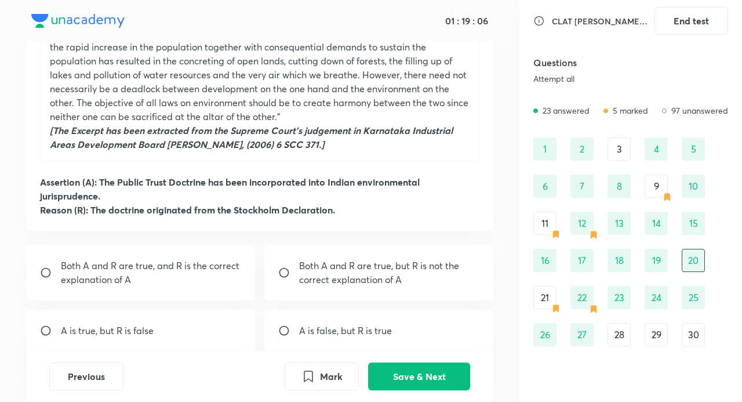
radio input "true"
drag, startPoint x: 582, startPoint y: 333, endPoint x: 595, endPoint y: 335, distance: 12.9
click at [582, 333] on div "27" at bounding box center [582, 334] width 23 height 23
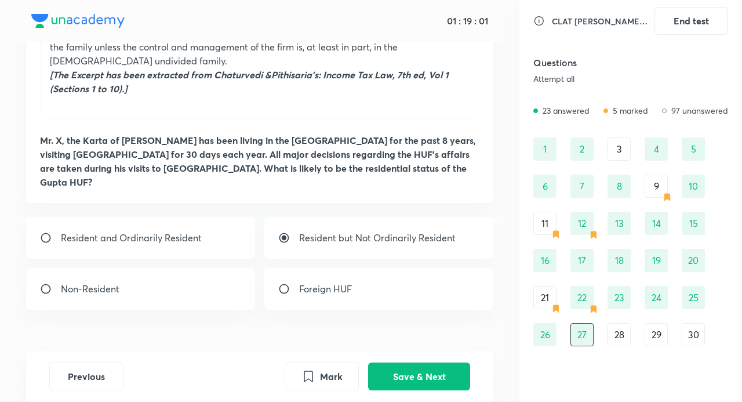
click at [625, 331] on div "28" at bounding box center [619, 334] width 23 height 23
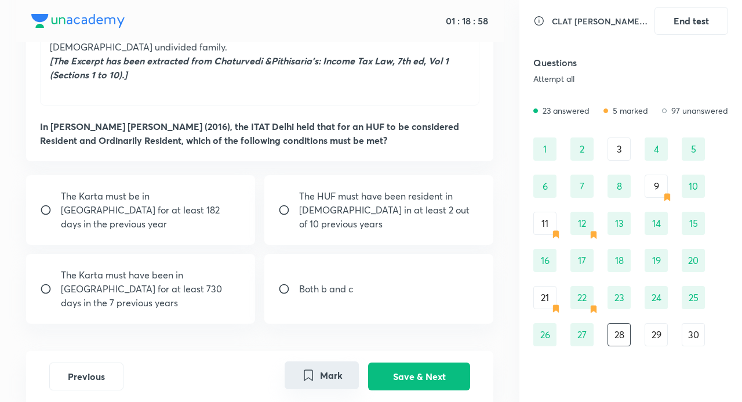
drag, startPoint x: 331, startPoint y: 382, endPoint x: 340, endPoint y: 377, distance: 9.9
click at [332, 380] on button "Mark" at bounding box center [322, 375] width 74 height 28
drag, startPoint x: 669, startPoint y: 329, endPoint x: 662, endPoint y: 331, distance: 7.1
click at [662, 331] on div "29" at bounding box center [656, 334] width 23 height 23
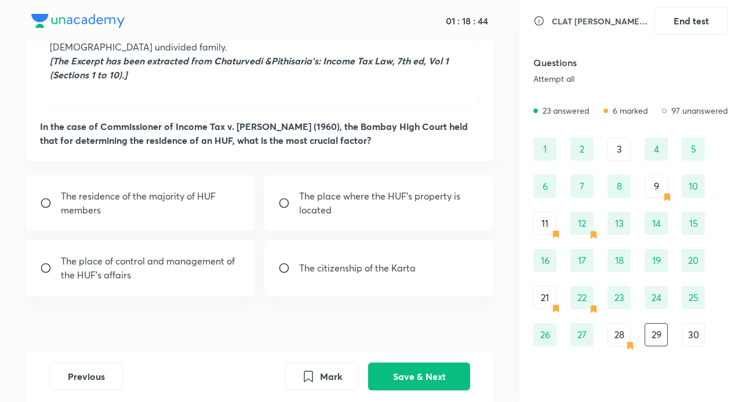
click at [180, 254] on p "The place of control and management of the HUF’s affairs" at bounding box center [151, 268] width 180 height 28
radio input "true"
drag, startPoint x: 400, startPoint y: 362, endPoint x: 404, endPoint y: 368, distance: 6.8
click at [401, 363] on button "Save & Next" at bounding box center [419, 375] width 102 height 28
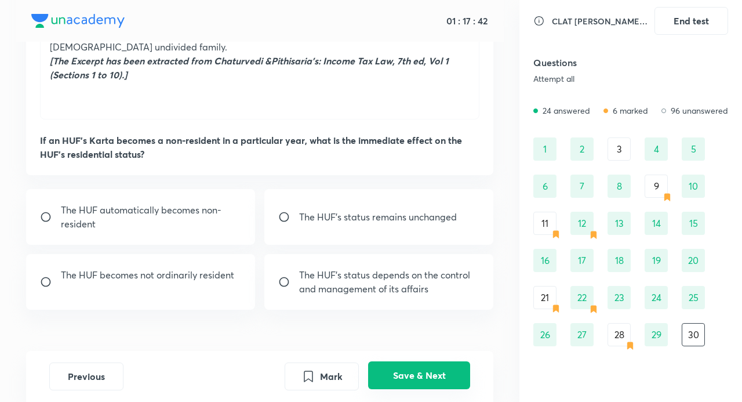
click at [410, 374] on button "Save & Next" at bounding box center [419, 375] width 102 height 28
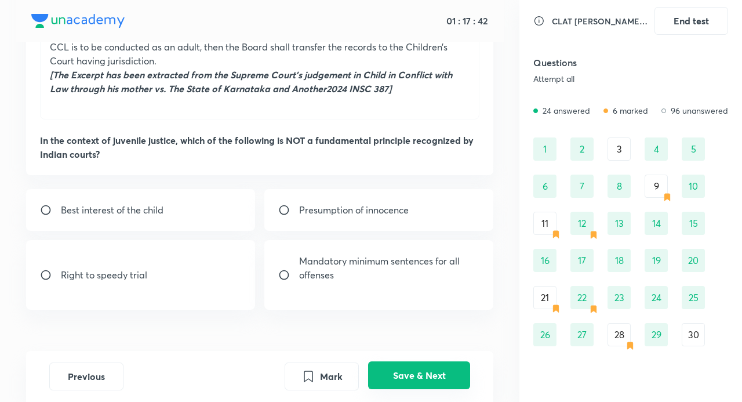
scroll to position [26, 0]
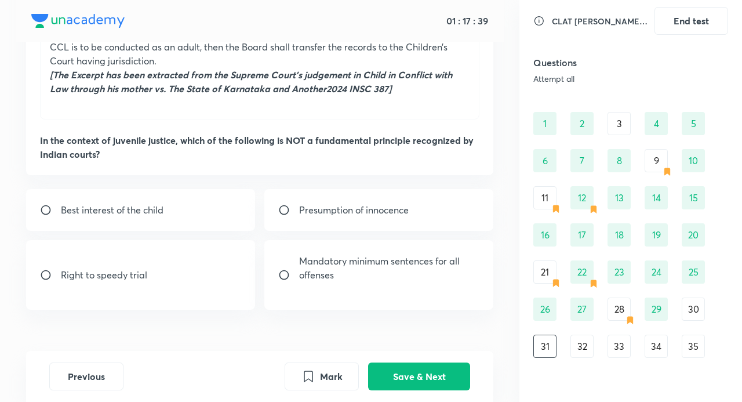
click at [693, 310] on div "30" at bounding box center [693, 309] width 23 height 23
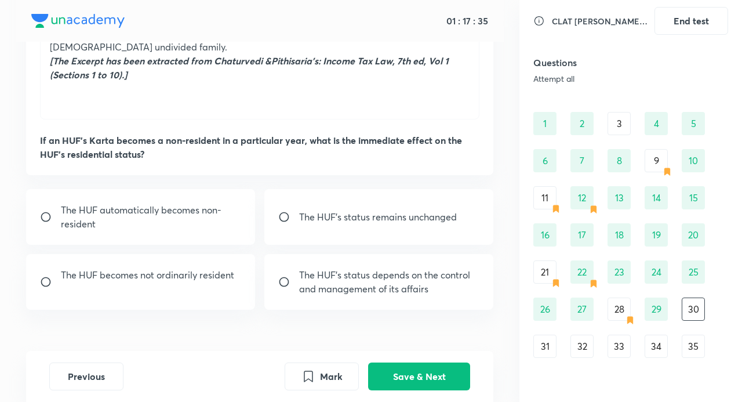
click at [664, 307] on div "29" at bounding box center [656, 309] width 23 height 23
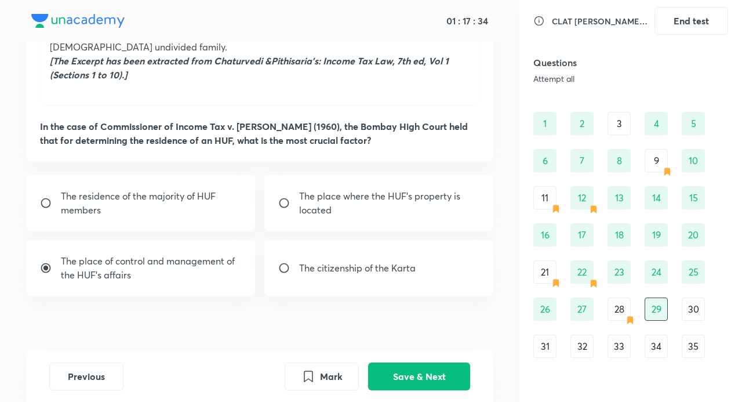
click at [691, 310] on div "30" at bounding box center [693, 309] width 23 height 23
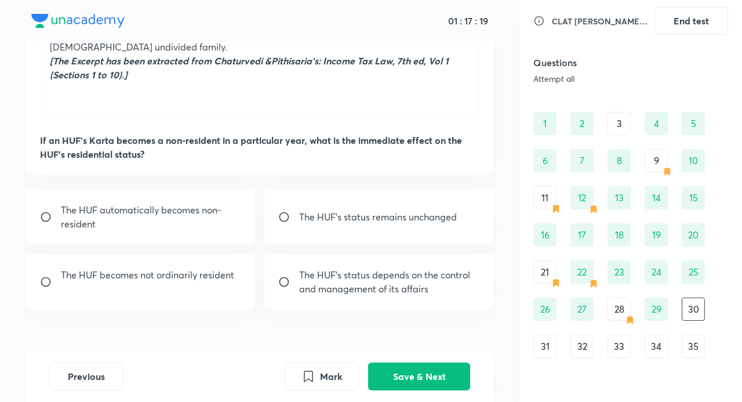
click at [186, 268] on p "The HUF becomes not ordinarily resident" at bounding box center [147, 275] width 173 height 14
radio input "true"
click at [427, 365] on button "Save & Next" at bounding box center [419, 375] width 102 height 28
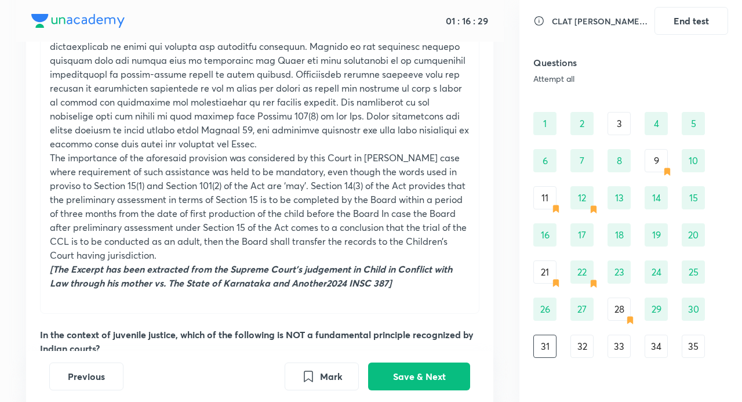
scroll to position [232, 0]
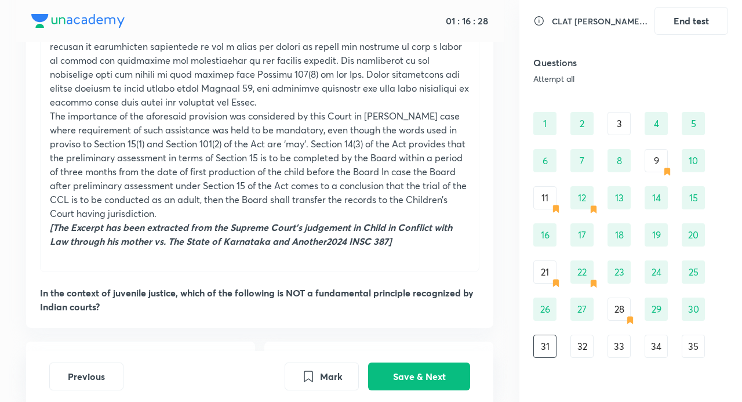
drag, startPoint x: 700, startPoint y: 312, endPoint x: 635, endPoint y: 333, distance: 68.8
click at [696, 313] on div "30" at bounding box center [693, 309] width 23 height 23
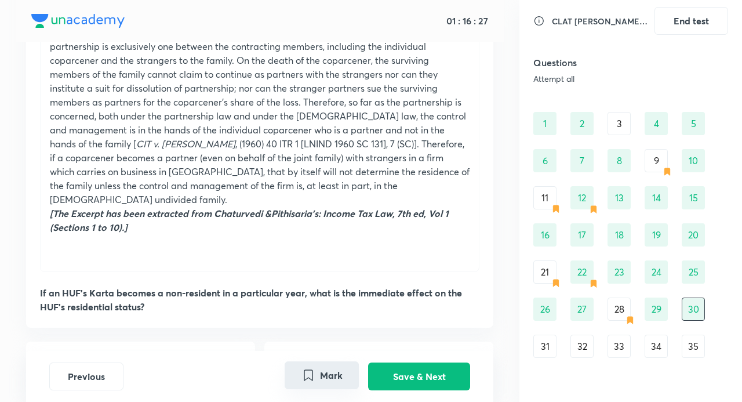
click at [323, 379] on button "Mark" at bounding box center [322, 375] width 74 height 28
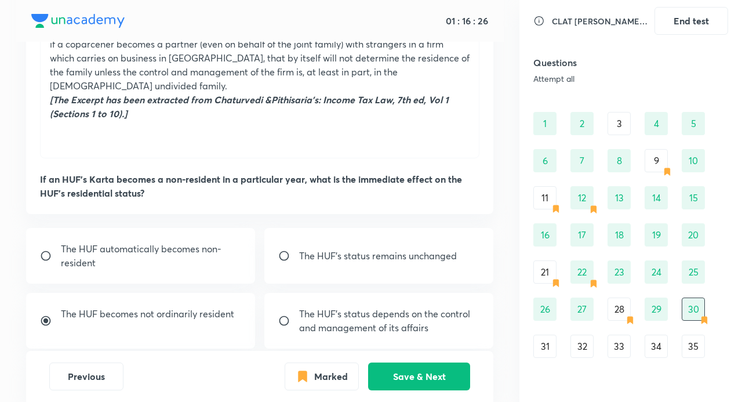
scroll to position [348, 0]
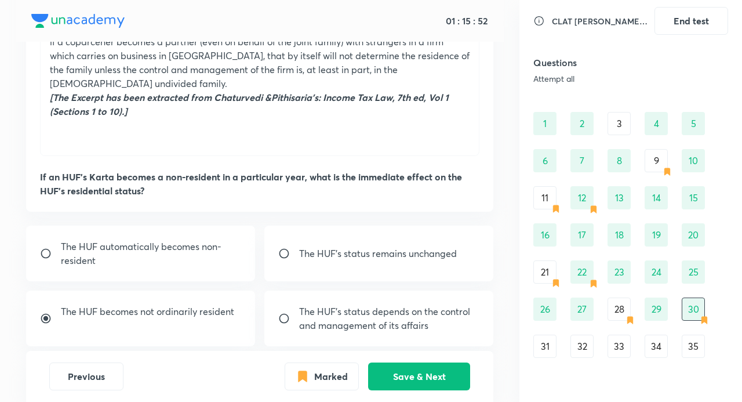
click at [541, 342] on div "31" at bounding box center [545, 346] width 23 height 23
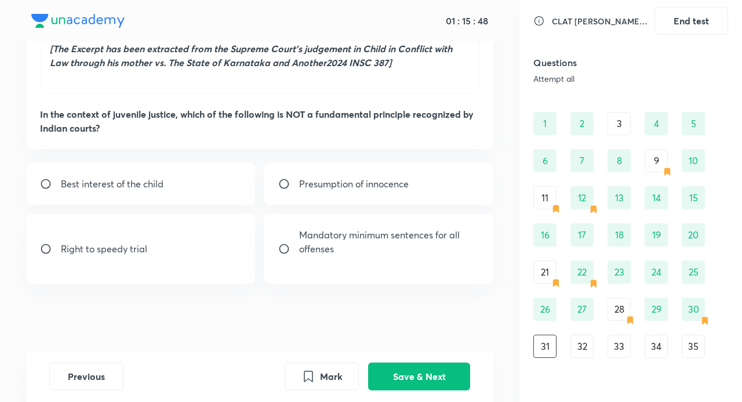
scroll to position [412, 0]
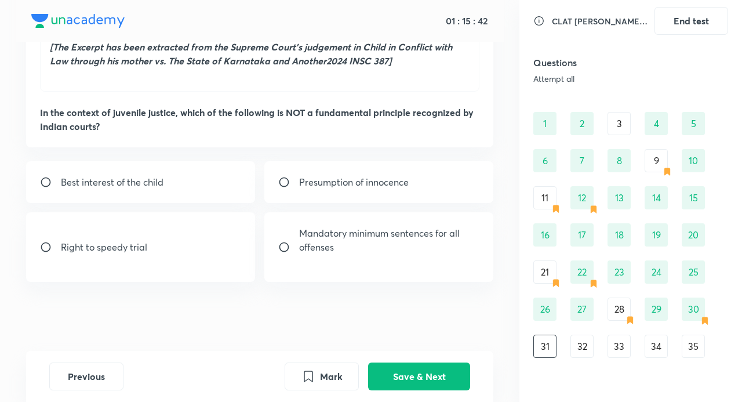
click at [441, 236] on p "Mandatory minimum sentences for all offenses" at bounding box center [389, 240] width 180 height 28
radio input "true"
click at [434, 365] on button "Save & Next" at bounding box center [419, 375] width 102 height 28
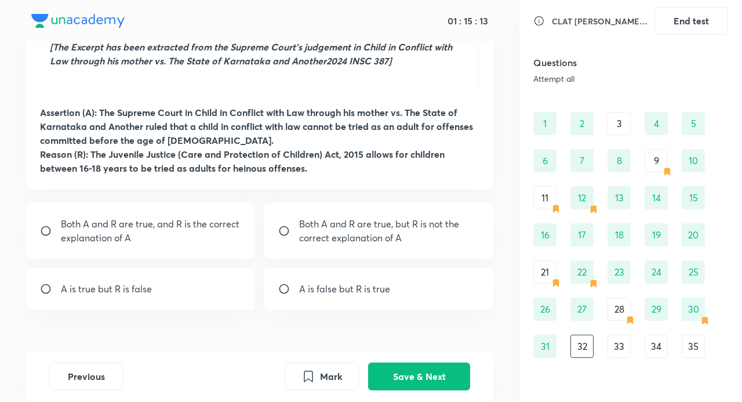
click at [697, 311] on div "30" at bounding box center [693, 309] width 23 height 23
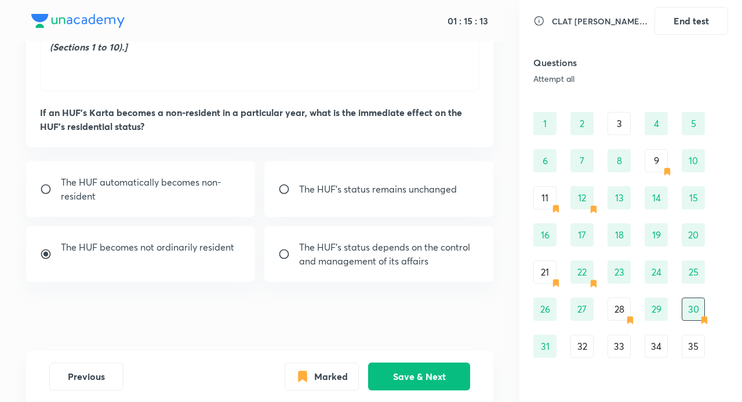
scroll to position [398, 0]
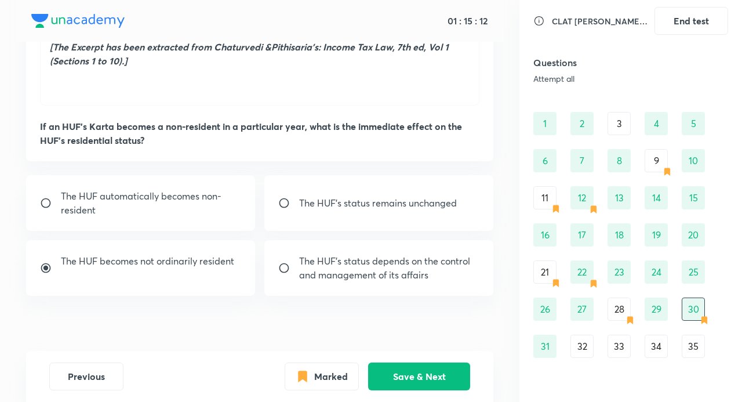
click at [318, 254] on p "The HUF’s status depends on the control and management of its affairs" at bounding box center [389, 268] width 180 height 28
radio input "false"
radio input "true"
click at [428, 372] on button "Save & Next" at bounding box center [419, 375] width 102 height 28
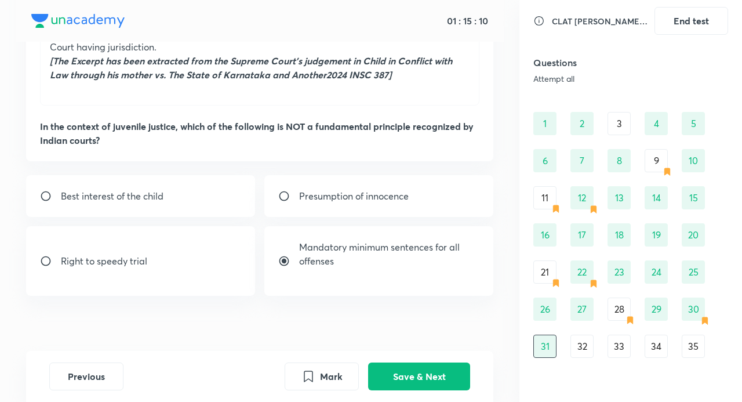
click at [697, 314] on div "30" at bounding box center [693, 309] width 23 height 23
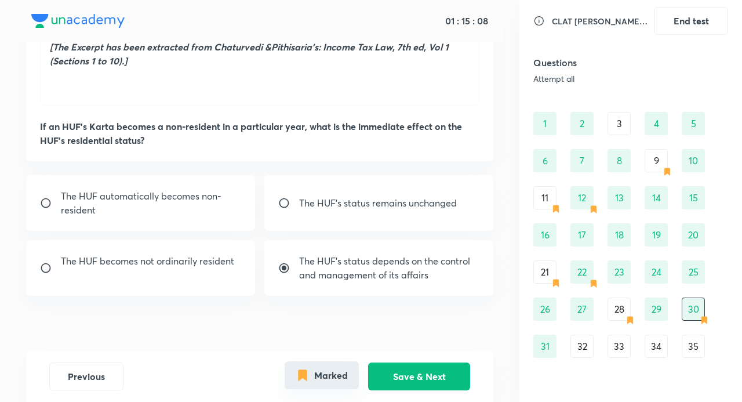
click at [337, 369] on button "Marked" at bounding box center [322, 375] width 74 height 28
click at [552, 351] on div "31" at bounding box center [545, 346] width 23 height 23
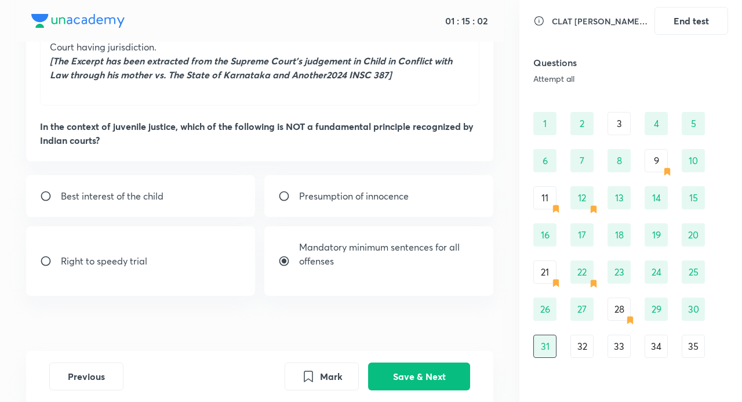
click at [578, 340] on div "32" at bounding box center [582, 346] width 23 height 23
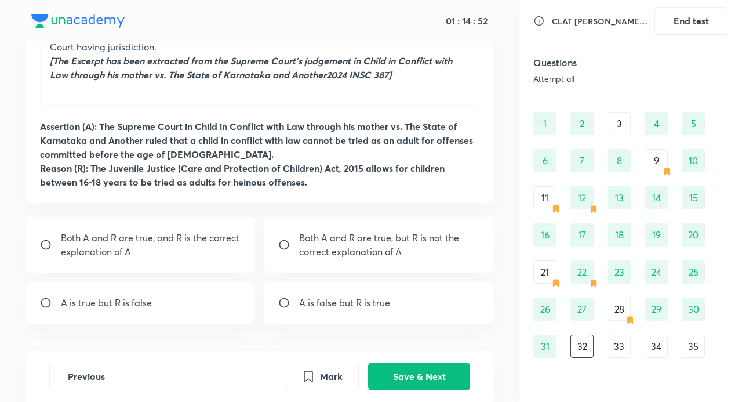
drag, startPoint x: 311, startPoint y: 379, endPoint x: 364, endPoint y: 374, distance: 53.7
click at [326, 379] on button "Mark" at bounding box center [322, 377] width 74 height 28
click at [393, 373] on button "Save & Next" at bounding box center [419, 375] width 102 height 28
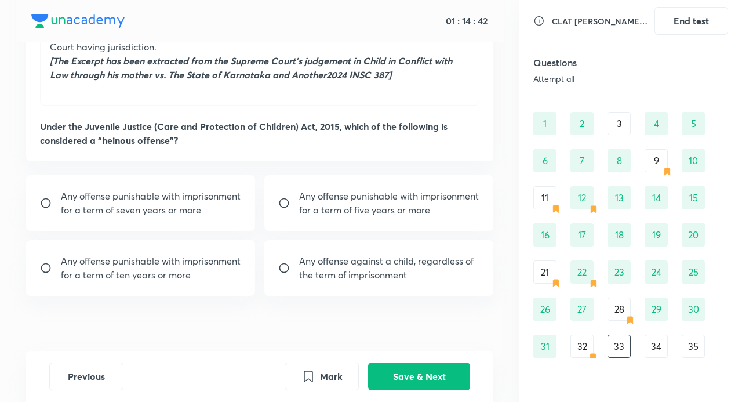
click at [71, 217] on p "Any offense punishable with imprisonment for a term of seven years or more" at bounding box center [151, 203] width 180 height 28
radio input "true"
click at [422, 369] on button "Save & Next" at bounding box center [419, 375] width 102 height 28
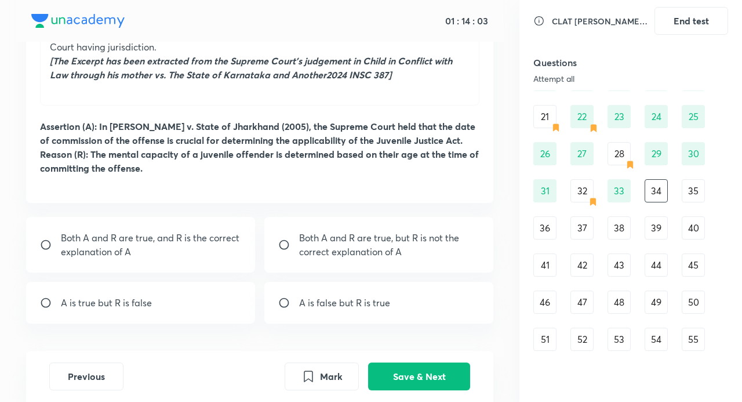
scroll to position [200, 0]
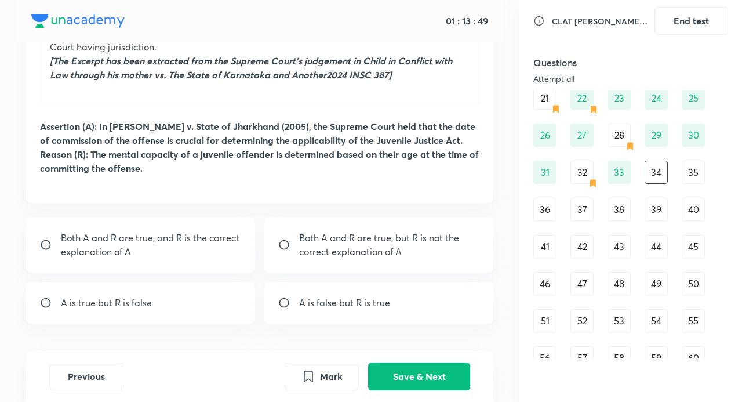
drag, startPoint x: 155, startPoint y: 244, endPoint x: 200, endPoint y: 260, distance: 47.2
click at [157, 244] on p "Both A and R are true, and R is the correct explanation of A" at bounding box center [151, 245] width 180 height 28
radio input "true"
click at [451, 371] on button "Save & Next" at bounding box center [419, 375] width 102 height 28
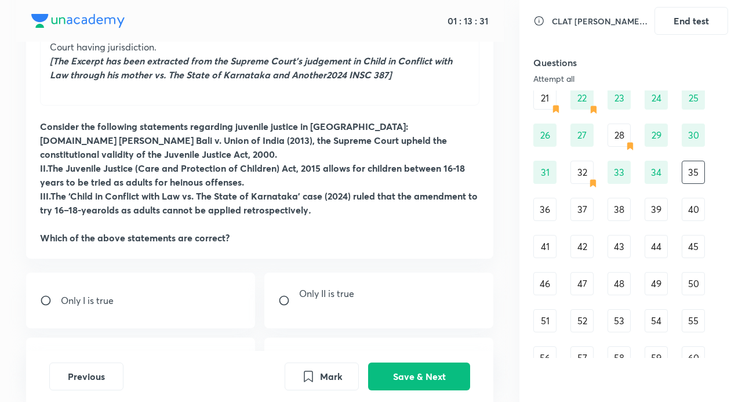
drag, startPoint x: 221, startPoint y: 184, endPoint x: 126, endPoint y: 184, distance: 94.5
click at [126, 184] on strong "II.The Juvenile Justice (Care and Protection of Children) Act, 2015 allows for …" at bounding box center [252, 175] width 425 height 26
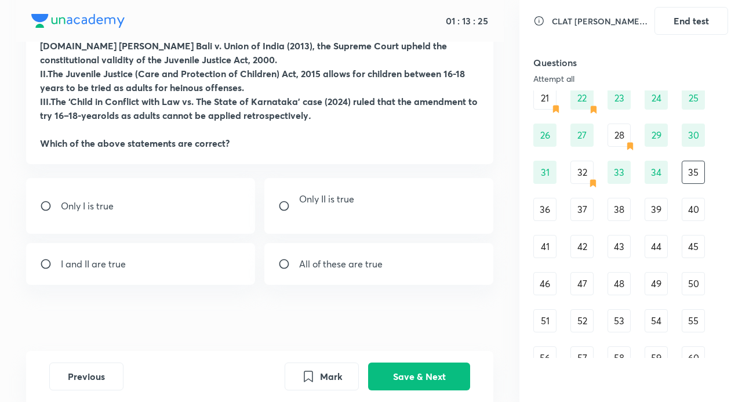
scroll to position [496, 0]
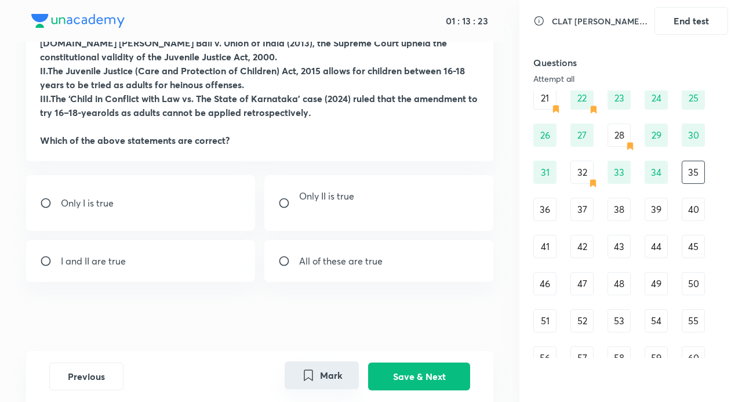
click at [346, 372] on button "Mark" at bounding box center [322, 375] width 74 height 28
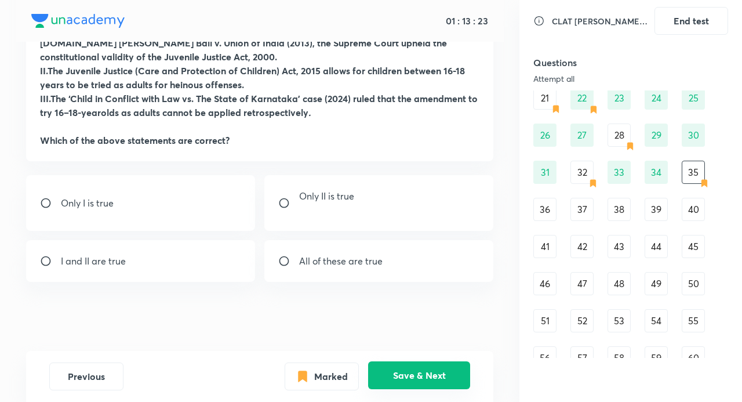
click at [400, 377] on button "Save & Next" at bounding box center [419, 375] width 102 height 28
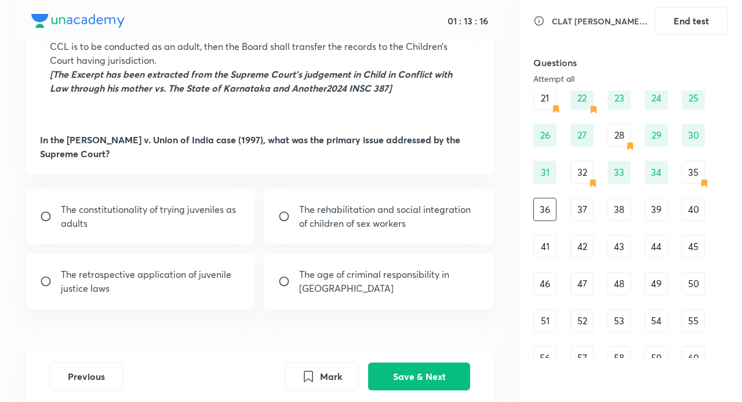
scroll to position [412, 0]
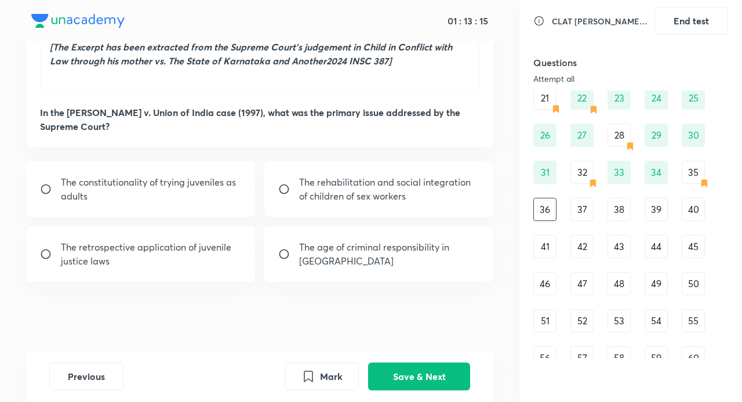
click at [352, 61] on em "[The Excerpt has been extracted from the Supreme Court’s judgement in Child in …" at bounding box center [251, 54] width 403 height 26
click at [374, 195] on p "The rehabilitation and social integration of children of sex workers" at bounding box center [389, 189] width 180 height 28
radio input "true"
click at [471, 350] on div "Question 36 +1 mark, -0.25 marks Report Comprehension Passage PASSAGE IV (CRIMI…" at bounding box center [260, 4] width 520 height 694
click at [441, 374] on button "Save & Next" at bounding box center [419, 375] width 102 height 28
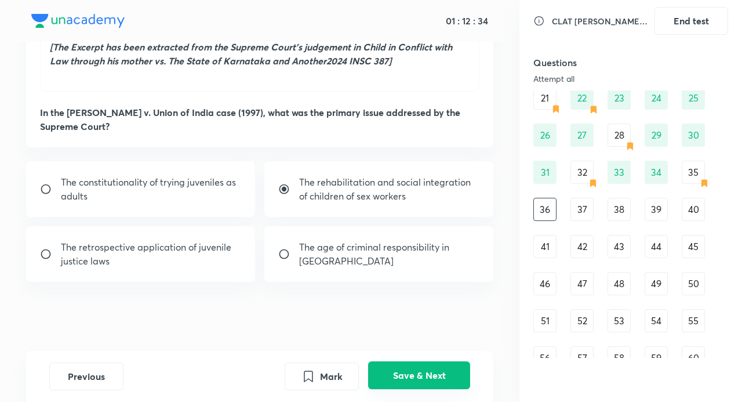
scroll to position [385, 0]
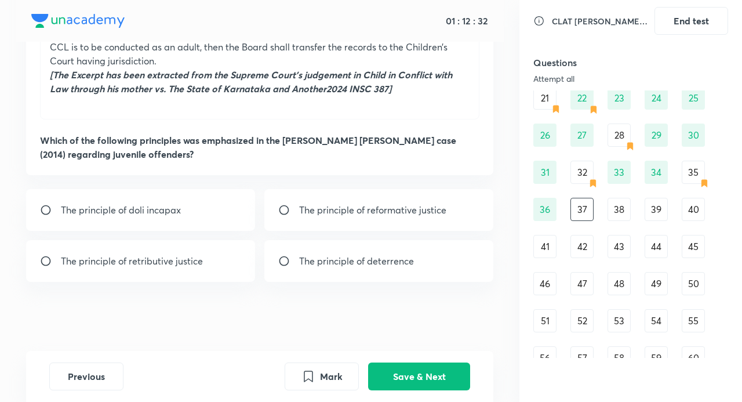
click at [539, 205] on div "36" at bounding box center [545, 209] width 23 height 23
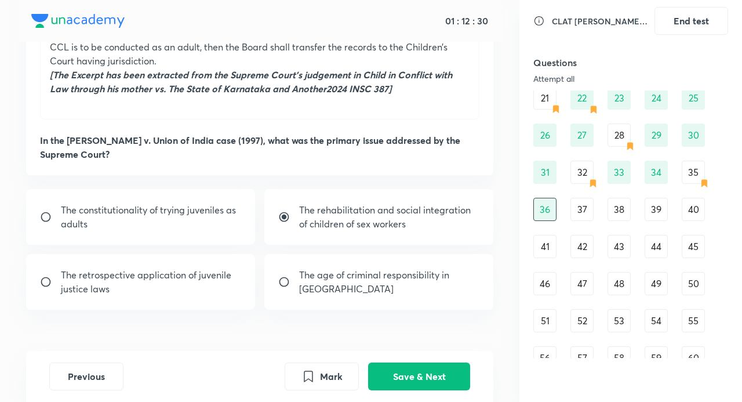
click at [585, 205] on div "37" at bounding box center [582, 209] width 23 height 23
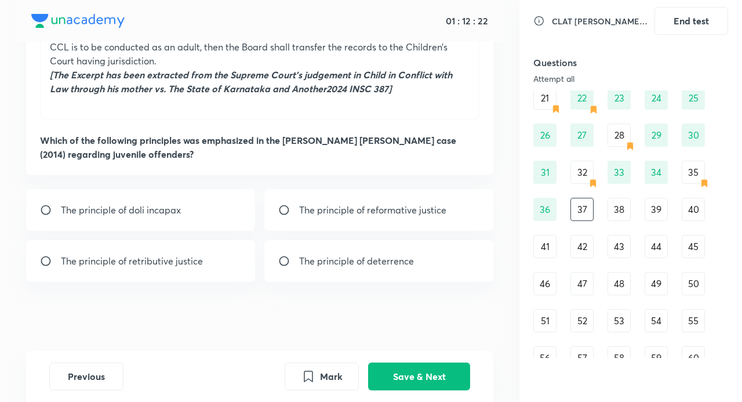
click at [119, 214] on p "The principle of doli incapax" at bounding box center [121, 210] width 120 height 14
click at [410, 208] on p "The principle of reformative justice" at bounding box center [372, 210] width 147 height 14
radio input "false"
radio input "true"
click at [436, 370] on button "Save & Next" at bounding box center [419, 375] width 102 height 28
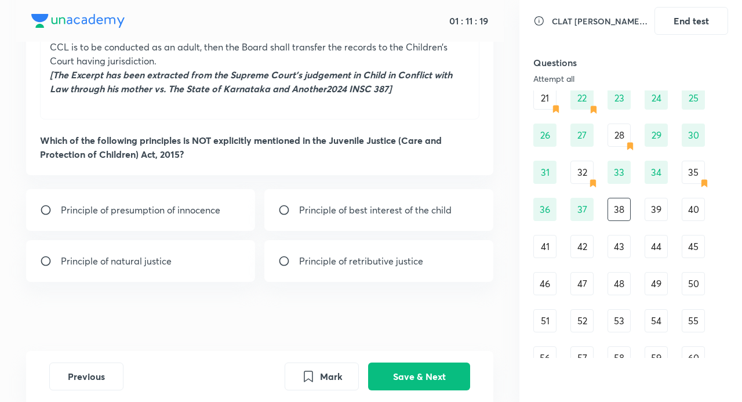
click at [393, 262] on p "Principle of retributive justice" at bounding box center [361, 261] width 124 height 14
radio input "true"
click at [419, 372] on button "Save & Next" at bounding box center [419, 375] width 102 height 28
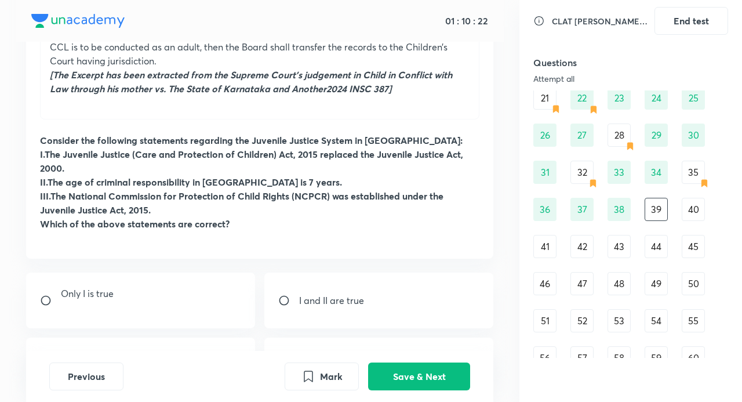
scroll to position [482, 0]
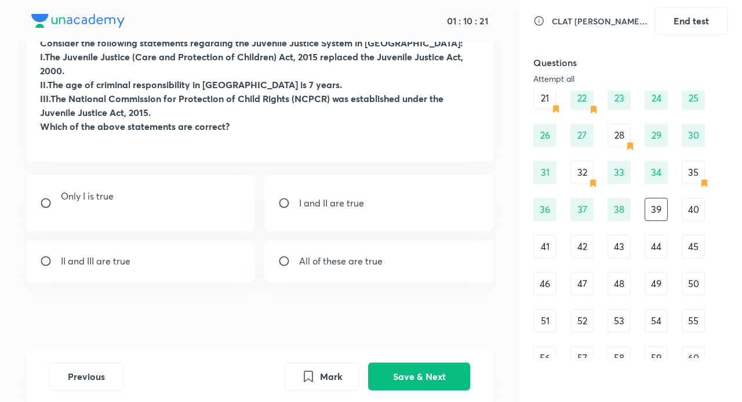
click at [190, 200] on div "Only I is true" at bounding box center [140, 203] width 229 height 56
radio input "true"
click at [430, 374] on button "Save & Next" at bounding box center [419, 375] width 102 height 28
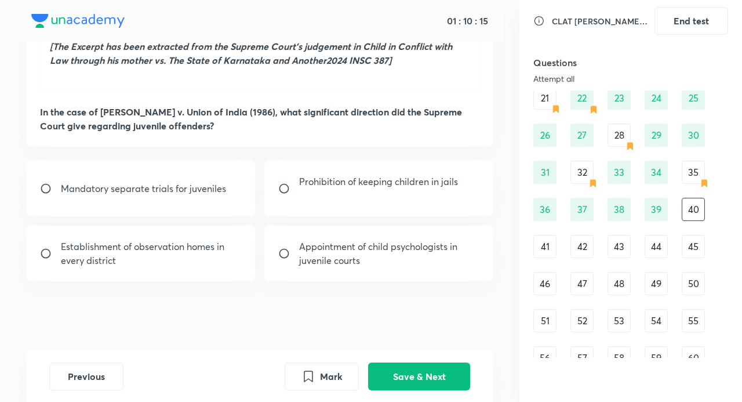
scroll to position [412, 0]
click at [652, 210] on div "39" at bounding box center [656, 209] width 23 height 23
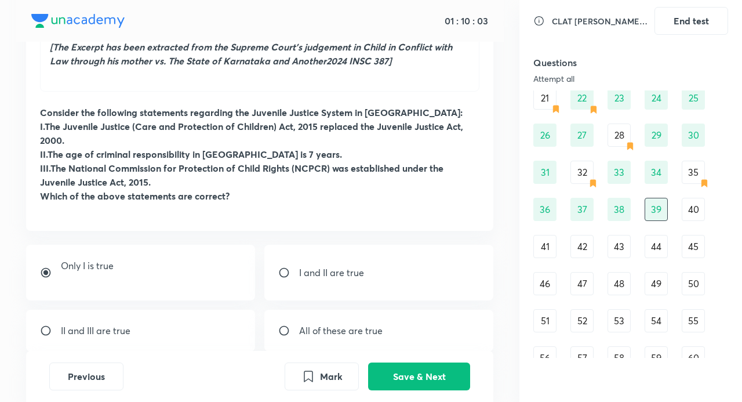
click at [695, 203] on div "40" at bounding box center [693, 209] width 23 height 23
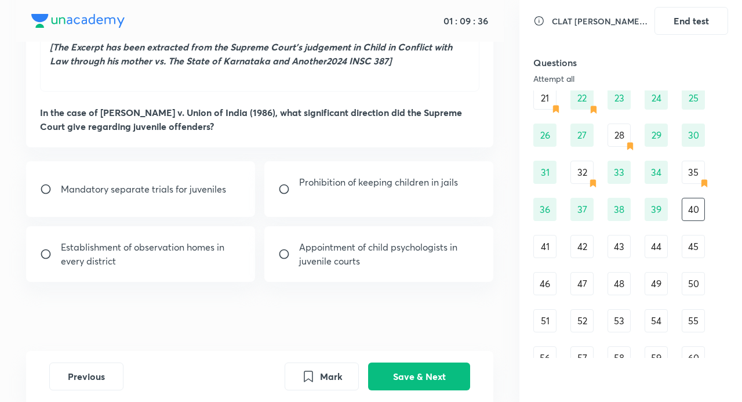
click at [364, 181] on p "Prohibition of keeping children in jails" at bounding box center [378, 182] width 159 height 14
radio input "true"
click at [426, 378] on button "Save & Next" at bounding box center [419, 375] width 102 height 28
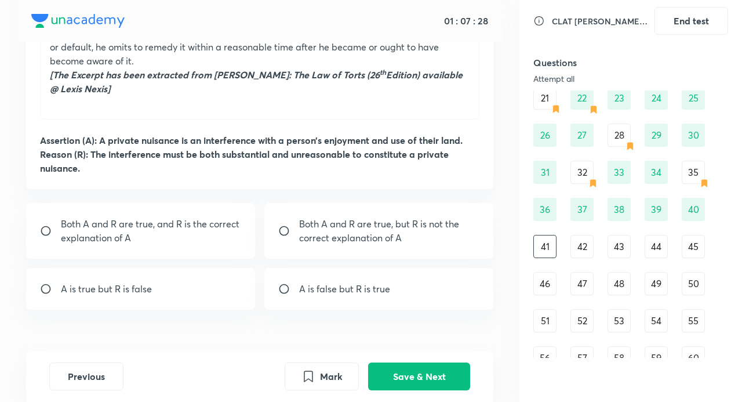
click at [376, 237] on p "Both A and R are true, but R is not the correct explanation of A" at bounding box center [389, 231] width 180 height 28
radio input "true"
click at [232, 241] on p "Both A and R are true, and R is the correct explanation of A" at bounding box center [151, 231] width 180 height 28
radio input "true"
radio input "false"
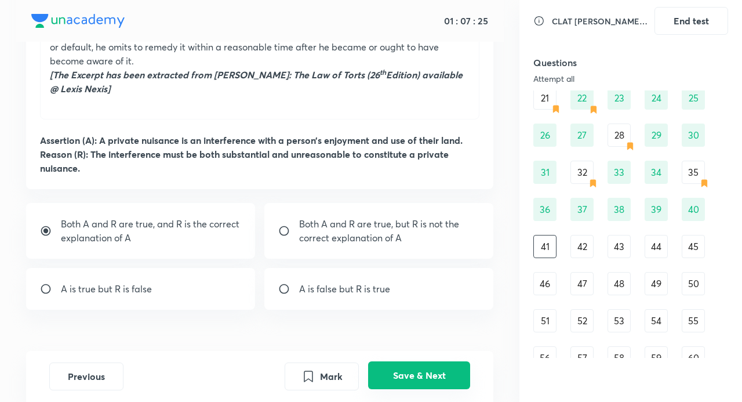
click at [423, 368] on button "Save & Next" at bounding box center [419, 375] width 102 height 28
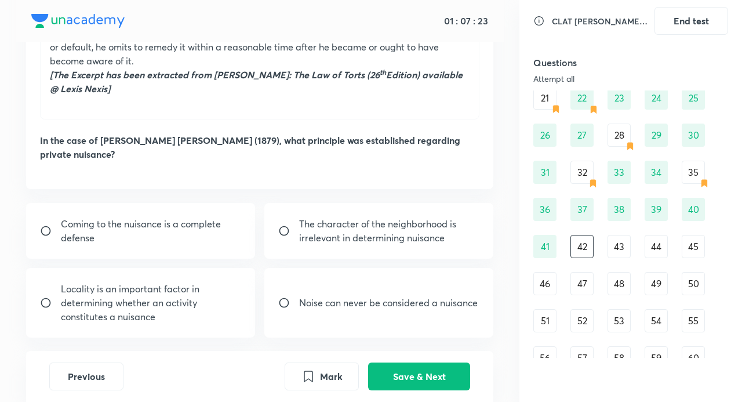
click at [550, 241] on div "41" at bounding box center [545, 246] width 23 height 23
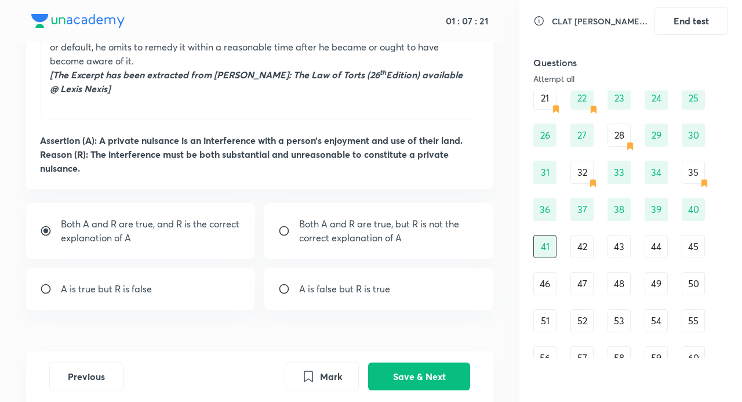
click at [577, 248] on div "42" at bounding box center [582, 246] width 23 height 23
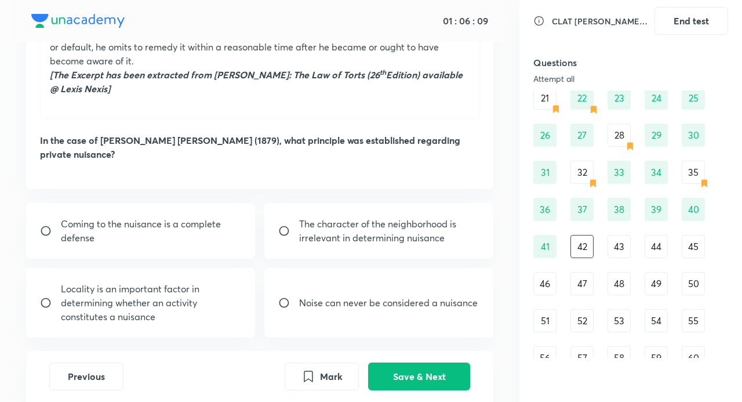
click at [168, 284] on p "Locality is an important factor in determining whether an activity constitutes …" at bounding box center [151, 303] width 180 height 42
radio input "true"
click at [161, 223] on p "Coming to the nuisance is a complete defense" at bounding box center [151, 231] width 180 height 28
radio input "true"
radio input "false"
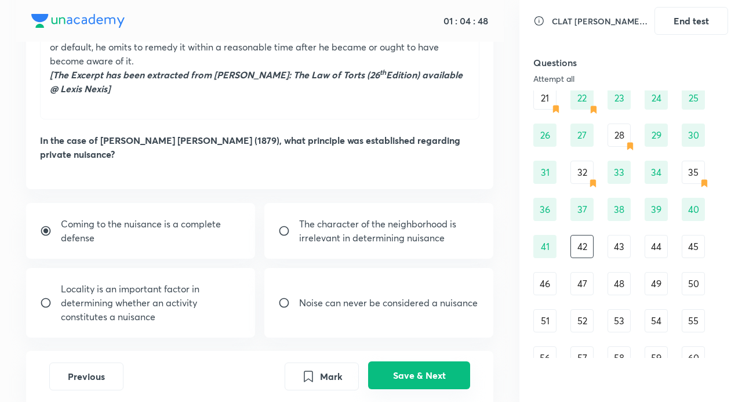
click at [427, 380] on button "Save & Next" at bounding box center [419, 375] width 102 height 28
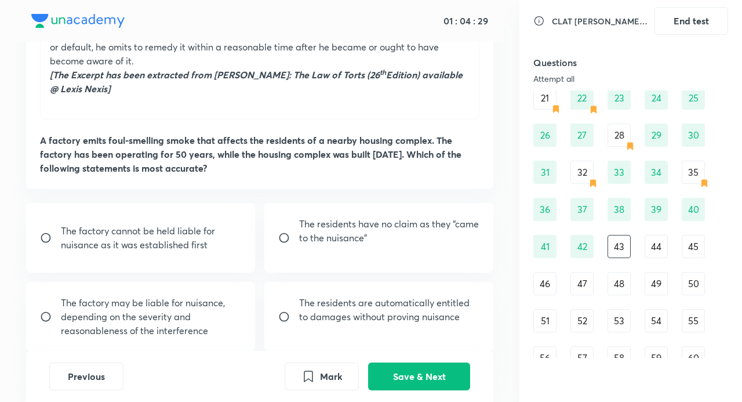
click at [412, 221] on p "The residents have no claim as they “came to the nuisance”" at bounding box center [389, 231] width 180 height 28
radio input "true"
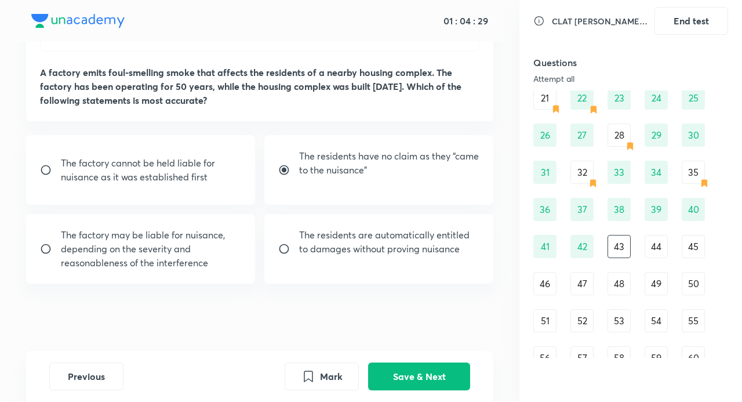
scroll to position [482, 0]
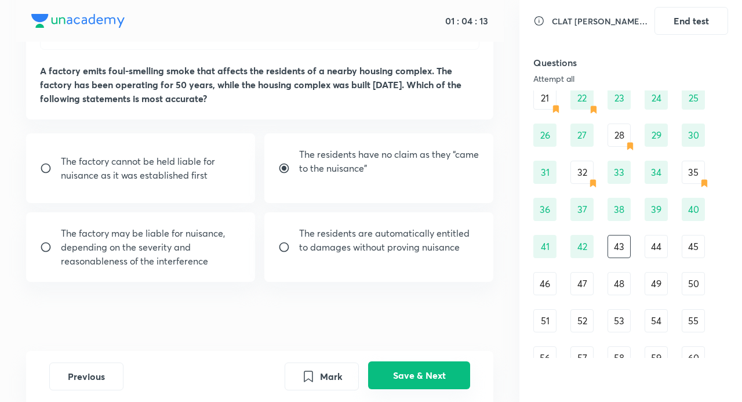
click at [446, 372] on button "Save & Next" at bounding box center [419, 375] width 102 height 28
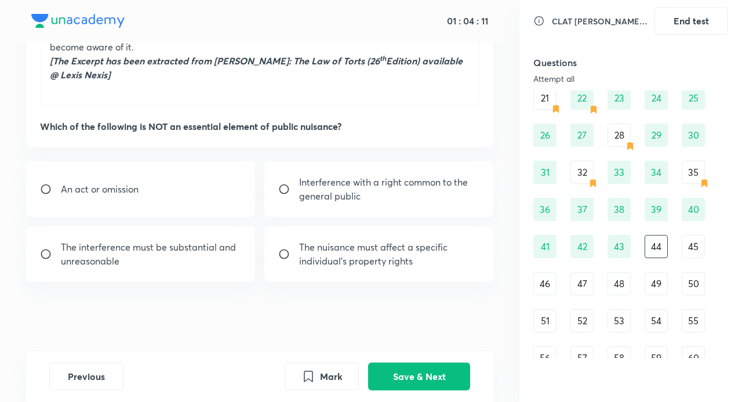
click at [571, 244] on div "1 2 3 4 5 6 7 8 9 10 11 12 13 14 15 16 17 18 19 20 21 22 23 24 25 26 27 28 29 3…" at bounding box center [631, 376] width 195 height 877
click at [574, 245] on div "42" at bounding box center [582, 246] width 23 height 23
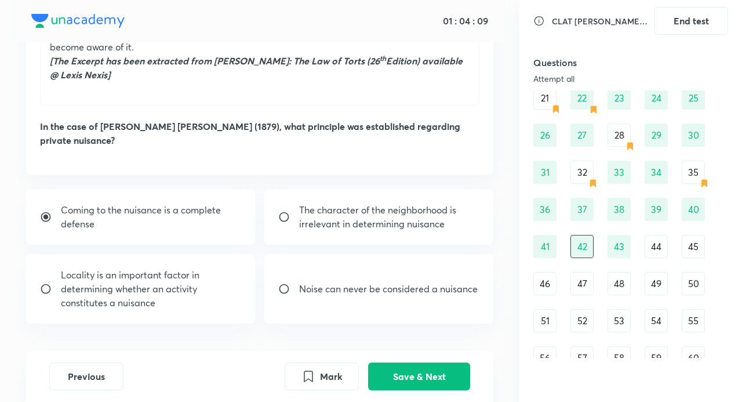
click at [552, 242] on div "41" at bounding box center [545, 246] width 23 height 23
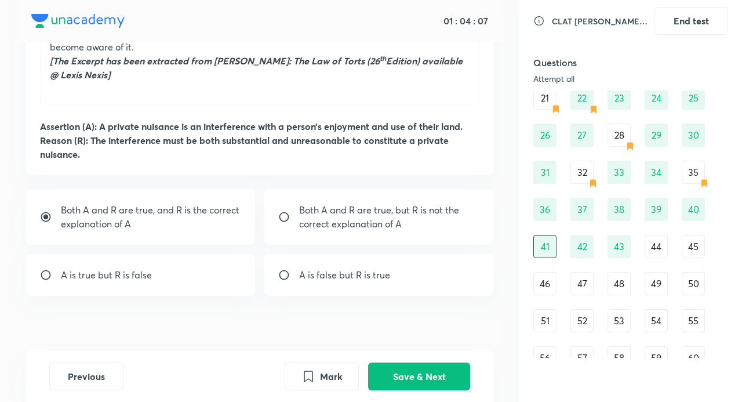
click at [629, 238] on div "43" at bounding box center [619, 246] width 23 height 23
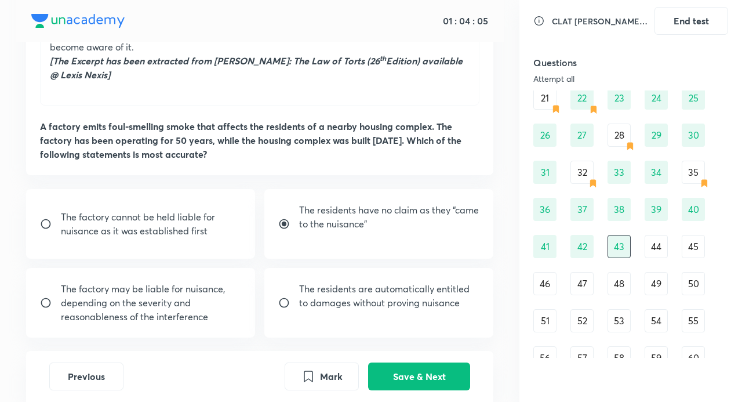
click at [583, 239] on div "42" at bounding box center [582, 246] width 23 height 23
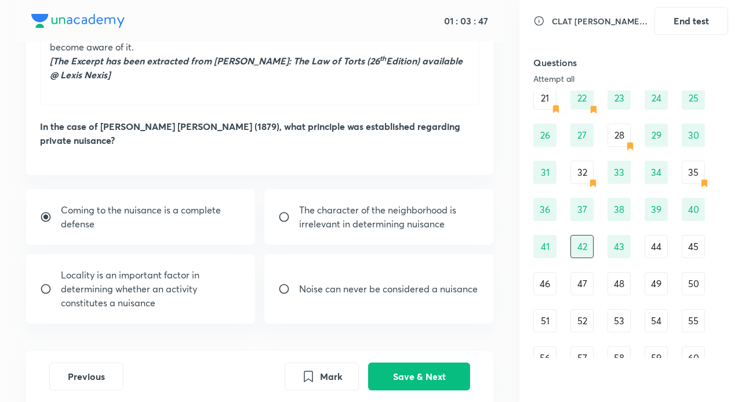
click at [647, 249] on div "44" at bounding box center [656, 246] width 23 height 23
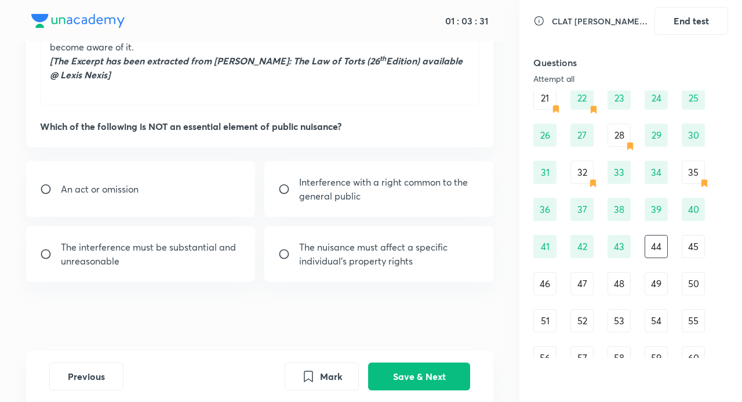
click at [406, 258] on p "The nuisance must affect a specific individual’s property rights" at bounding box center [389, 254] width 180 height 28
radio input "true"
click at [448, 376] on button "Save & Next" at bounding box center [419, 375] width 102 height 28
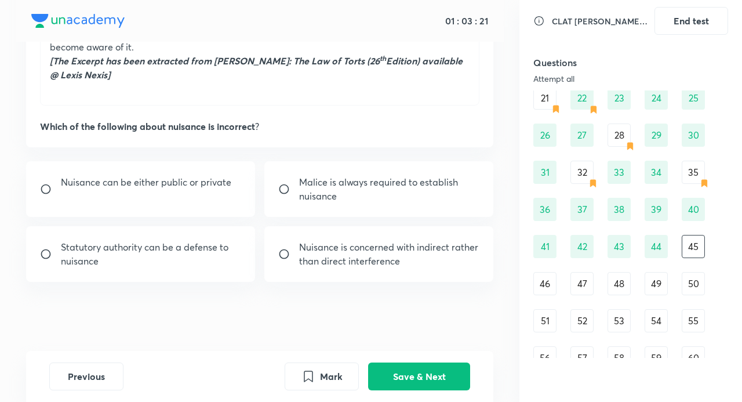
click at [331, 196] on p "Malice is always required to establish nuisance" at bounding box center [389, 189] width 180 height 28
radio input "true"
click at [445, 369] on button "Save & Next" at bounding box center [419, 375] width 102 height 28
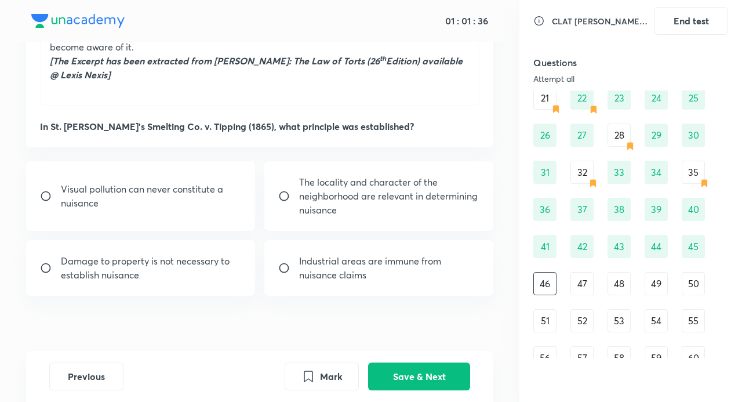
click at [386, 197] on p "The locality and character of the neighborhood are relevant in determining nuis…" at bounding box center [389, 196] width 180 height 42
radio input "true"
click at [189, 193] on p "Visual pollution can never constitute a nuisance" at bounding box center [151, 196] width 180 height 28
radio input "true"
radio input "false"
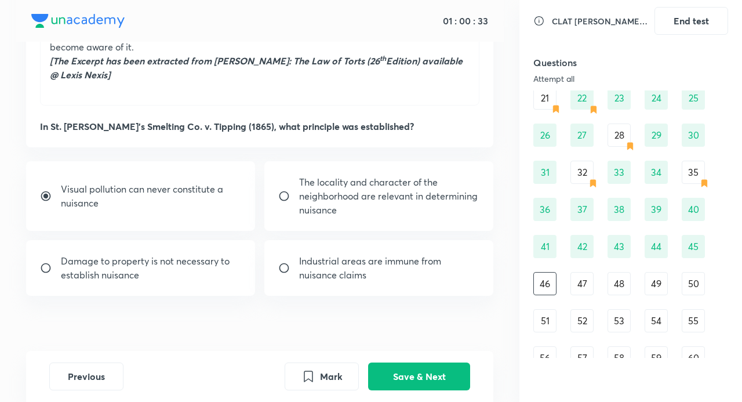
click at [44, 194] on input "radio" at bounding box center [50, 196] width 21 height 12
radio input "false"
click at [694, 246] on div "45" at bounding box center [693, 246] width 23 height 23
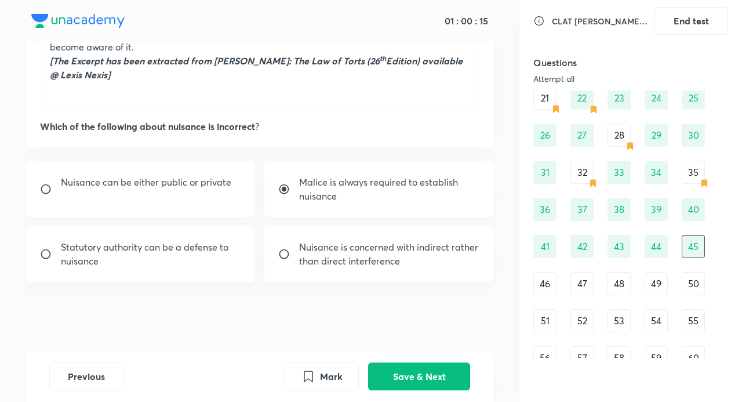
click at [536, 282] on div "46" at bounding box center [545, 283] width 23 height 23
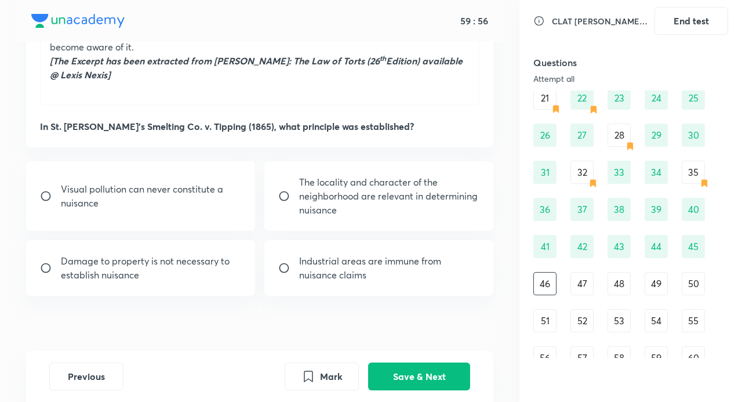
click at [173, 212] on div "Visual pollution can never constitute a nuisance" at bounding box center [140, 196] width 229 height 70
radio input "true"
click at [419, 369] on button "Save & Next" at bounding box center [419, 375] width 102 height 28
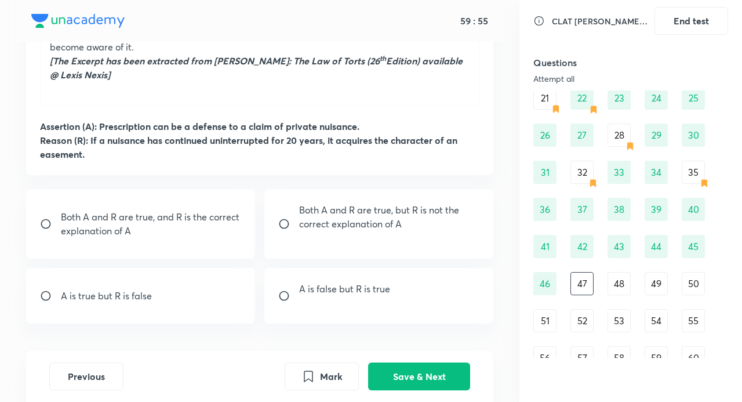
click at [690, 254] on div "45" at bounding box center [693, 246] width 23 height 23
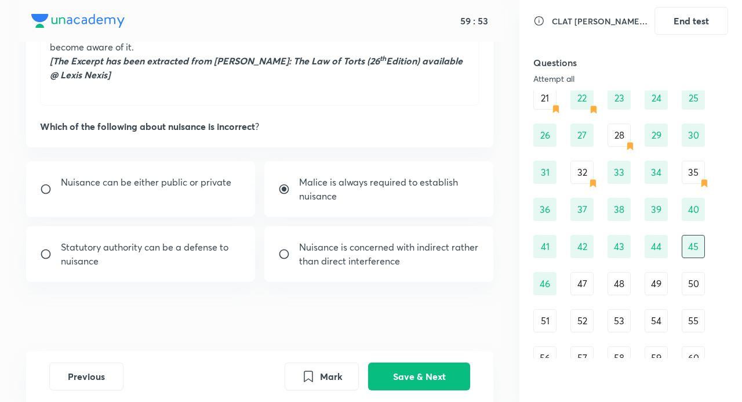
click at [661, 242] on div "44" at bounding box center [656, 246] width 23 height 23
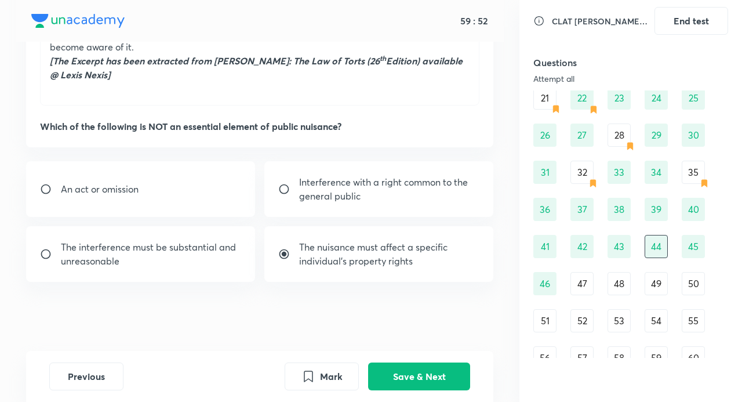
click at [612, 240] on div "43" at bounding box center [619, 246] width 23 height 23
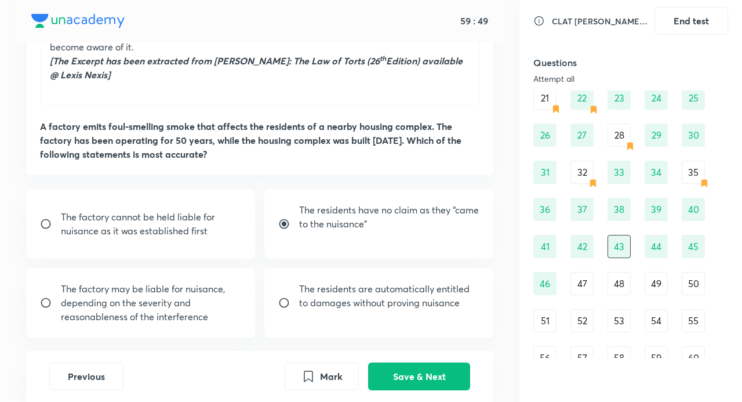
scroll to position [482, 0]
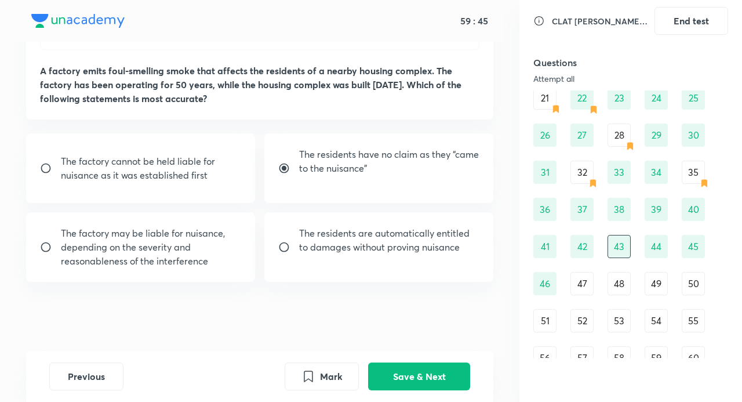
click at [216, 250] on p "The factory may be liable for nuisance, depending on the severity and reasonabl…" at bounding box center [151, 247] width 180 height 42
radio input "false"
radio input "true"
click at [393, 143] on div "The residents have no claim as they “came to the nuisance”" at bounding box center [378, 168] width 229 height 70
radio input "true"
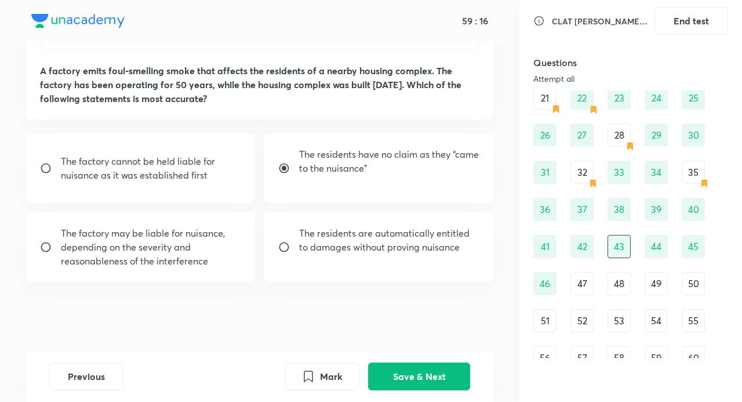
radio input "false"
click at [284, 166] on input "radio" at bounding box center [288, 168] width 21 height 12
radio input "false"
click at [407, 377] on button "Save & Next" at bounding box center [419, 375] width 102 height 28
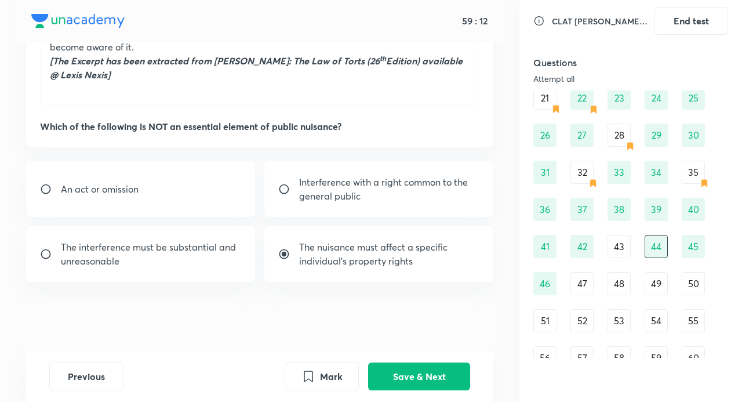
click at [584, 274] on div "47" at bounding box center [582, 283] width 23 height 23
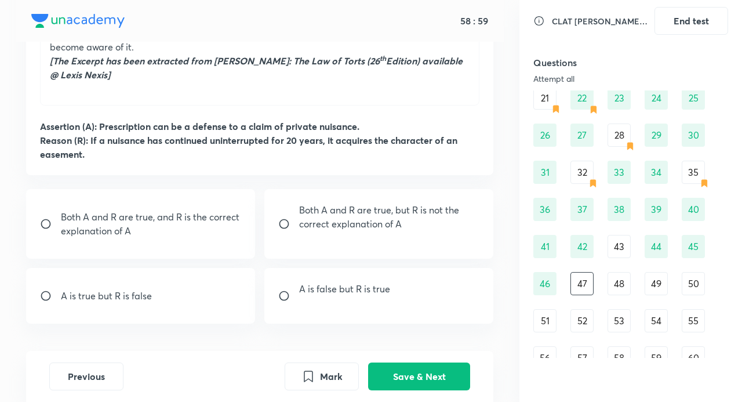
click at [621, 249] on div "43" at bounding box center [619, 246] width 23 height 23
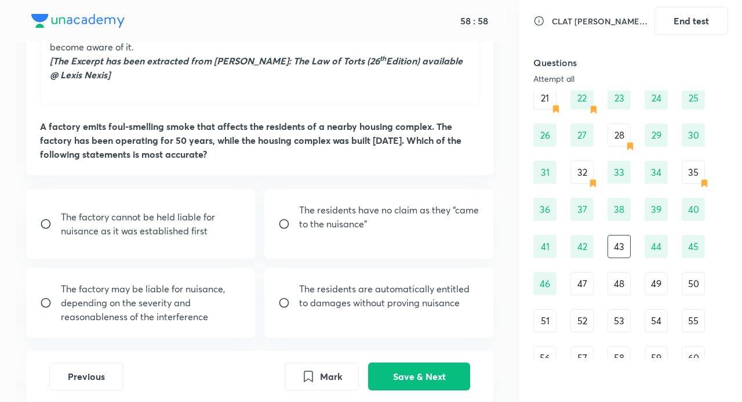
click at [372, 215] on p "The residents have no claim as they “came to the nuisance”" at bounding box center [389, 217] width 180 height 28
radio input "true"
click at [439, 369] on button "Save & Next" at bounding box center [419, 375] width 102 height 28
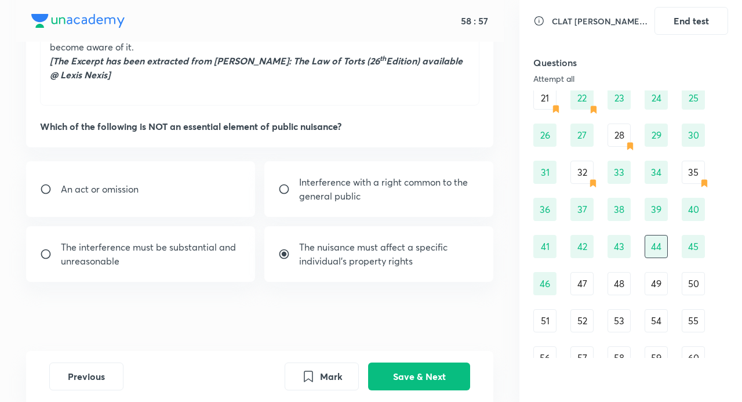
click at [578, 285] on div "47" at bounding box center [582, 283] width 23 height 23
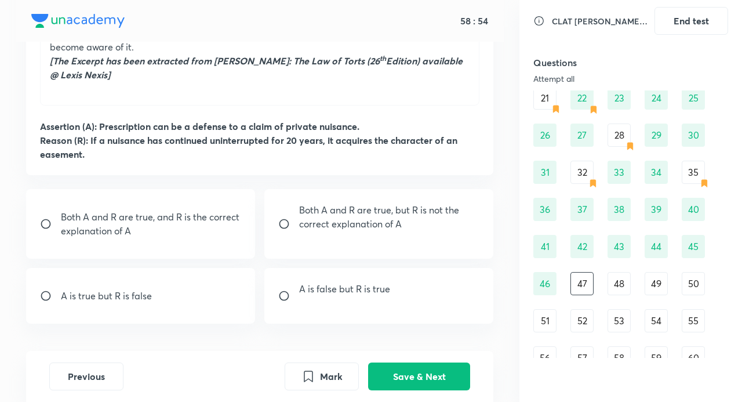
drag, startPoint x: 126, startPoint y: 213, endPoint x: 132, endPoint y: 214, distance: 5.9
click at [129, 213] on p "Both A and R are true, and R is the correct explanation of A" at bounding box center [151, 224] width 180 height 28
radio input "true"
click at [419, 382] on button "Save & Next" at bounding box center [419, 375] width 102 height 28
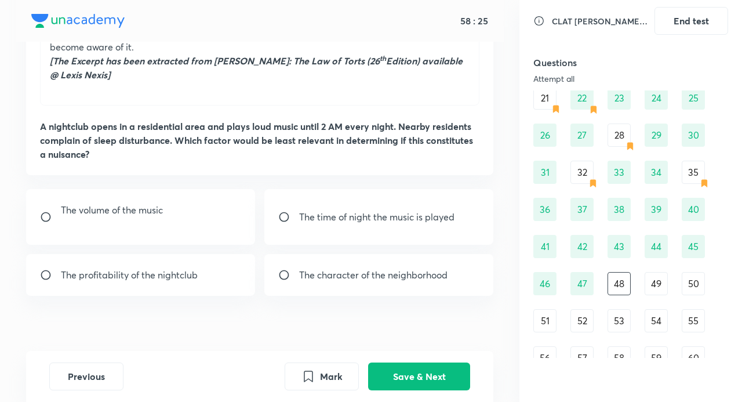
click at [206, 280] on div "The profitability of the nightclub" at bounding box center [140, 275] width 229 height 42
radio input "true"
click at [423, 372] on button "Save & Next" at bounding box center [419, 375] width 102 height 28
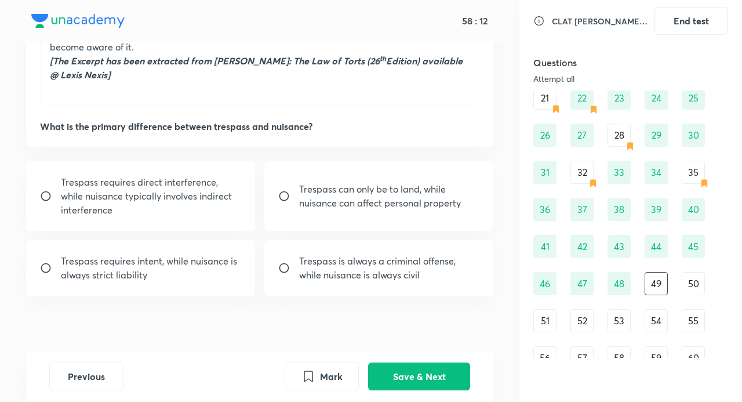
click at [625, 281] on div "48" at bounding box center [619, 283] width 23 height 23
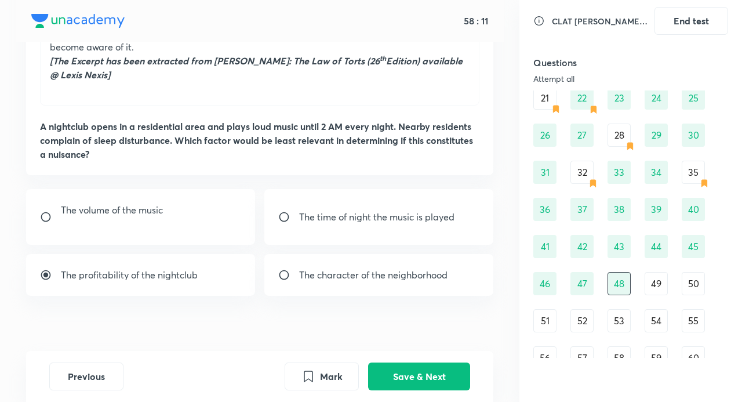
click at [652, 278] on div "49" at bounding box center [656, 283] width 23 height 23
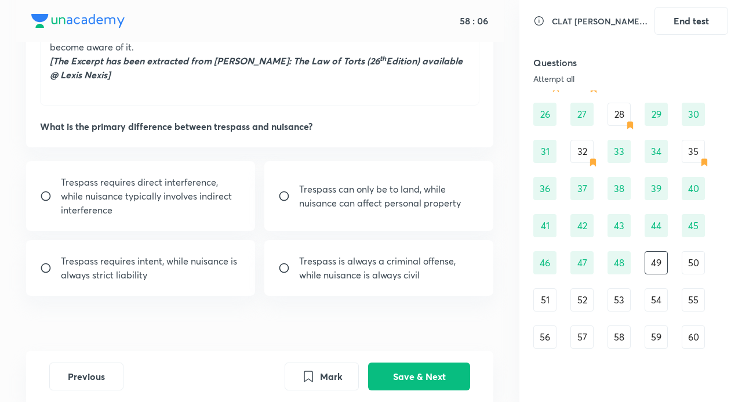
scroll to position [276, 0]
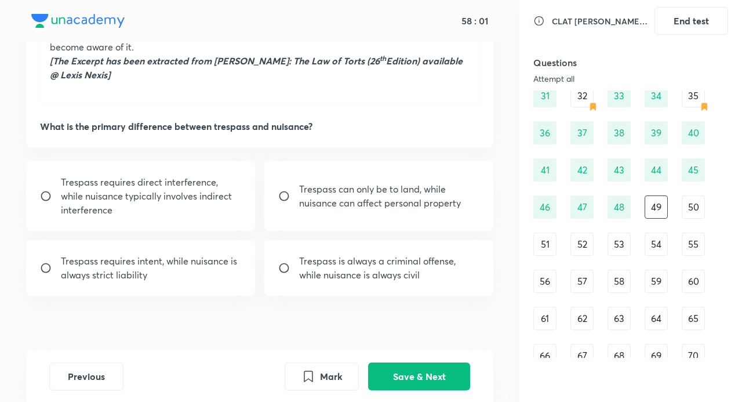
click at [160, 184] on p "Trespass requires direct interference, while nuisance typically involves indire…" at bounding box center [151, 196] width 180 height 42
radio input "true"
click at [432, 379] on button "Save & Next" at bounding box center [419, 375] width 102 height 28
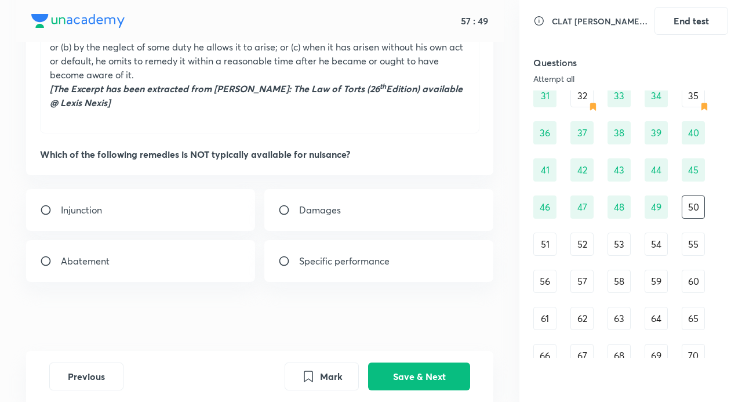
click at [144, 261] on div "Abatement" at bounding box center [140, 261] width 229 height 42
click at [323, 260] on p "Specific performance" at bounding box center [344, 261] width 90 height 14
radio input "false"
radio input "true"
click at [420, 366] on button "Save & Next" at bounding box center [419, 375] width 102 height 28
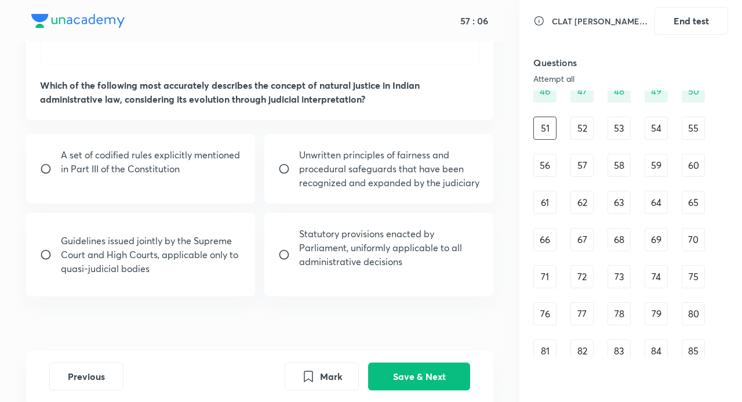
scroll to position [468, 0]
click at [361, 147] on p "Unwritten principles of fairness and procedural safeguards that have been recog…" at bounding box center [389, 168] width 180 height 42
radio input "true"
click at [431, 370] on button "Save & Next" at bounding box center [419, 375] width 102 height 28
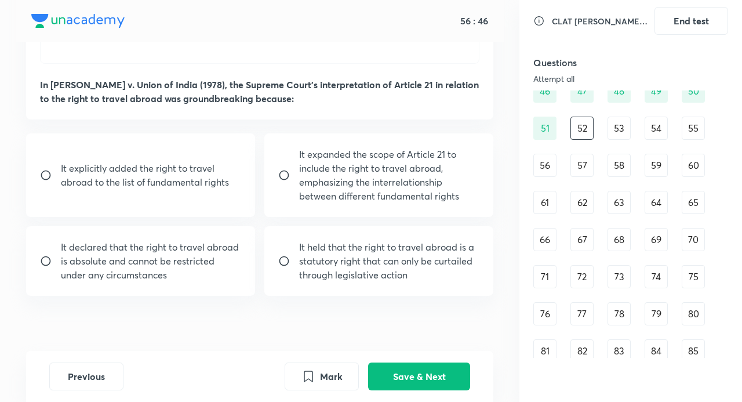
click at [366, 217] on div "It explicitly added the right to travel abroad to the list of fundamental right…" at bounding box center [260, 214] width 468 height 162
click at [372, 164] on p "It expanded the scope of Article 21 to include the right to travel abroad, emph…" at bounding box center [389, 175] width 180 height 56
radio input "true"
click at [423, 372] on button "Save & Next" at bounding box center [419, 375] width 102 height 28
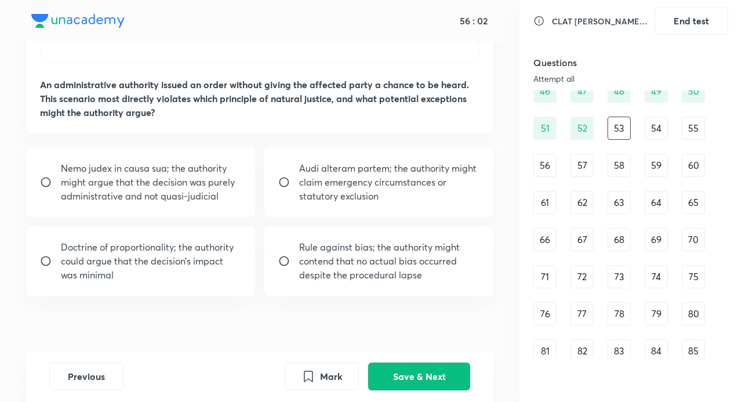
click at [334, 162] on p "Audi alteram partem; the authority might claim emergency circumstances or statu…" at bounding box center [389, 182] width 180 height 42
radio input "true"
click at [446, 370] on button "Save & Next" at bounding box center [419, 375] width 102 height 28
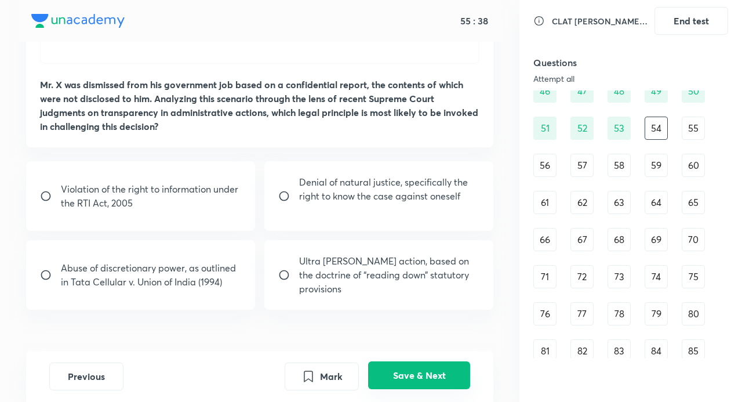
click at [432, 371] on button "Save & Next" at bounding box center [419, 375] width 102 height 28
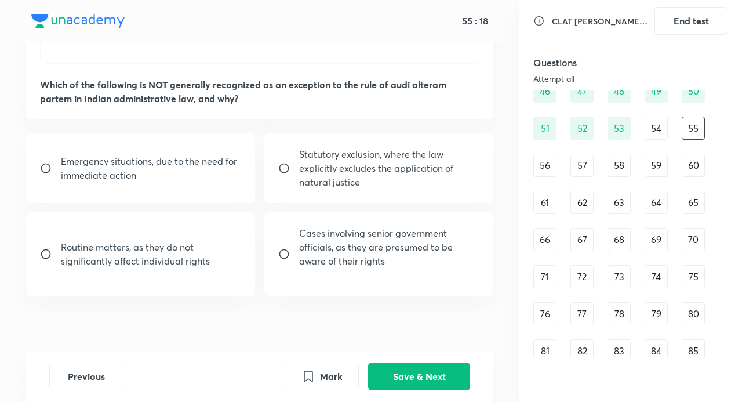
click at [191, 246] on p "Routine matters, as they do not significantly affect individual rights" at bounding box center [151, 254] width 180 height 28
click at [430, 230] on p "Cases involving senior government officials, as they are presumed to be aware o…" at bounding box center [389, 247] width 180 height 42
radio input "false"
radio input "true"
click at [428, 375] on button "Save & Next" at bounding box center [419, 375] width 102 height 28
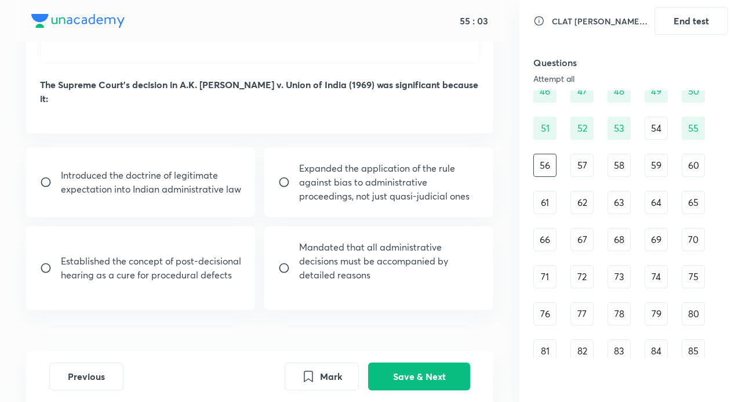
click at [404, 161] on p "Expanded the application of the rule against bias to administrative proceedings…" at bounding box center [389, 182] width 180 height 42
radio input "true"
click at [414, 378] on button "Save & Next" at bounding box center [419, 375] width 102 height 28
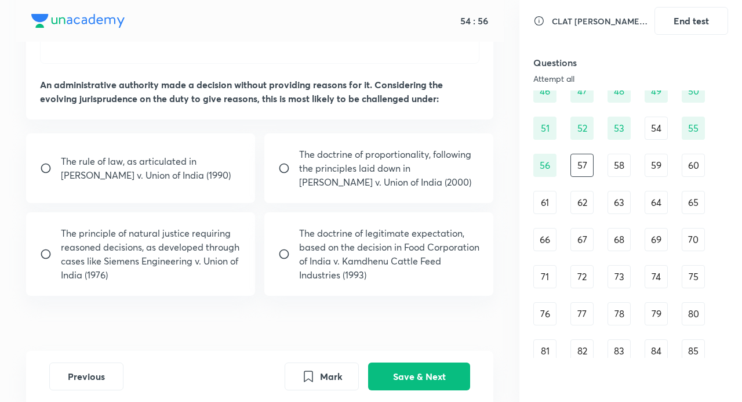
click at [549, 165] on div "56" at bounding box center [545, 165] width 23 height 23
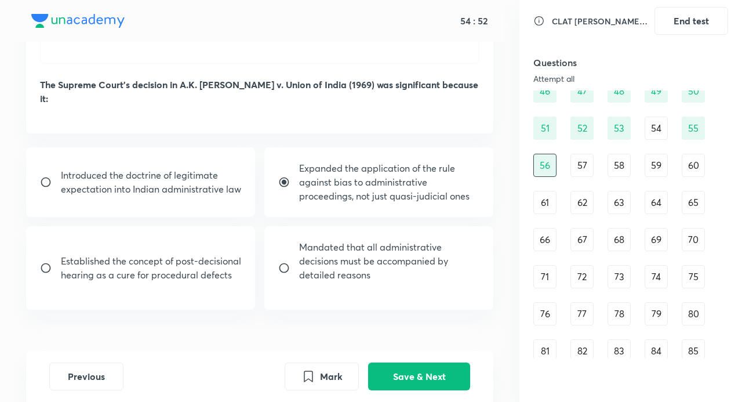
click at [573, 168] on div "57" at bounding box center [582, 165] width 23 height 23
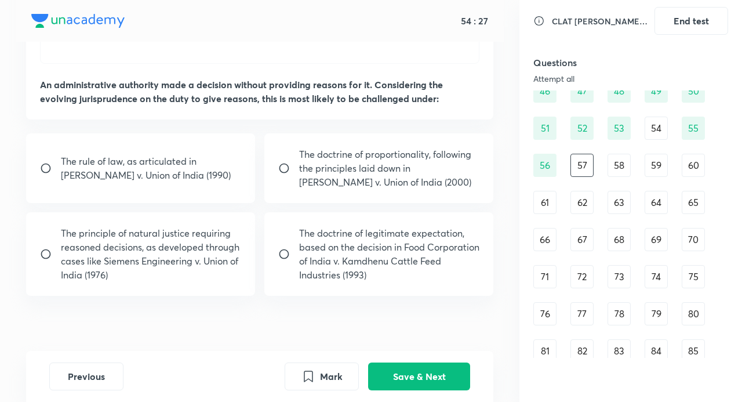
click at [184, 242] on p "The principle of natural justice requiring reasoned decisions, as developed thr…" at bounding box center [151, 254] width 180 height 56
radio input "true"
click at [411, 376] on button "Save & Next" at bounding box center [419, 375] width 102 height 28
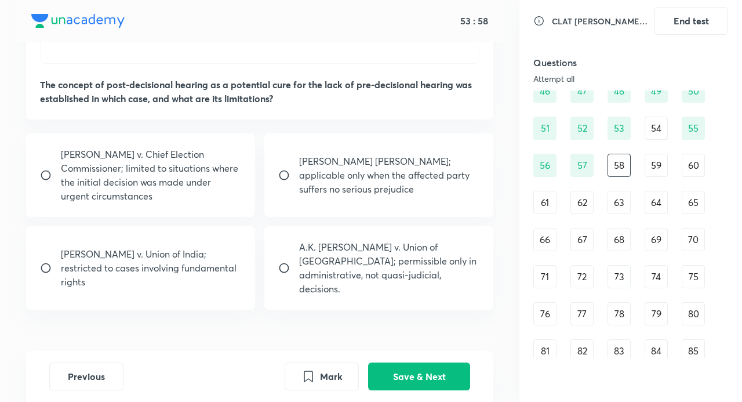
click at [166, 168] on p "[PERSON_NAME] v. Chief Election Commissioner; limited to situations where the i…" at bounding box center [151, 175] width 180 height 56
click at [336, 165] on p "[PERSON_NAME] [PERSON_NAME]; applicable only when the affected party suffers no…" at bounding box center [389, 175] width 180 height 42
radio input "false"
radio input "true"
click at [185, 147] on p "[PERSON_NAME] v. Chief Election Commissioner; limited to situations where the i…" at bounding box center [151, 175] width 180 height 56
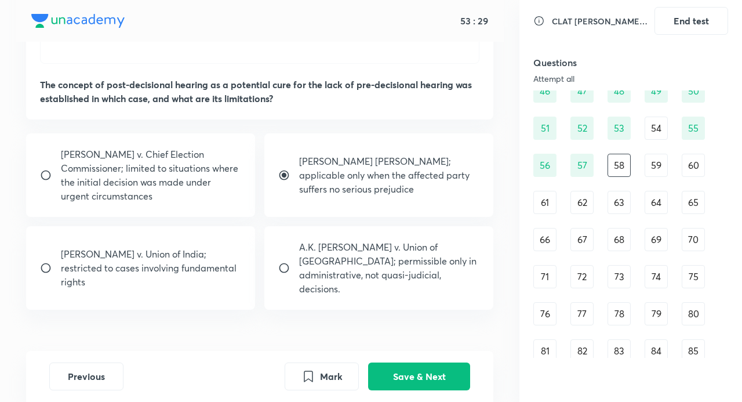
radio input "true"
radio input "false"
click at [201, 273] on div "[PERSON_NAME] v. Union of India; restricted to cases involving fundamental righ…" at bounding box center [140, 268] width 229 height 84
radio input "false"
radio input "true"
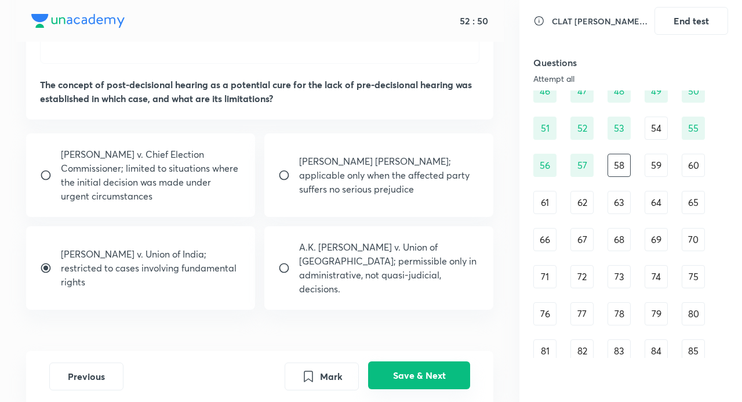
click at [419, 372] on button "Save & Next" at bounding box center [419, 375] width 102 height 28
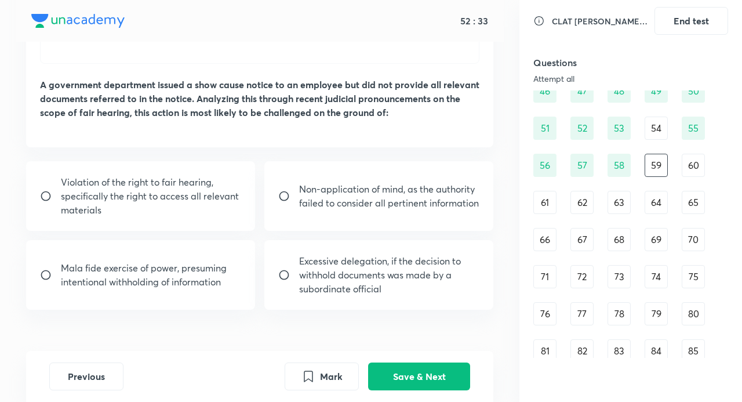
drag, startPoint x: 150, startPoint y: 189, endPoint x: 286, endPoint y: 195, distance: 136.5
click at [150, 189] on p "Violation of the right to fair hearing, specifically the right to access all re…" at bounding box center [151, 196] width 180 height 42
radio input "true"
drag, startPoint x: 419, startPoint y: 377, endPoint x: 421, endPoint y: 363, distance: 14.0
click at [418, 377] on button "Save & Next" at bounding box center [419, 375] width 102 height 28
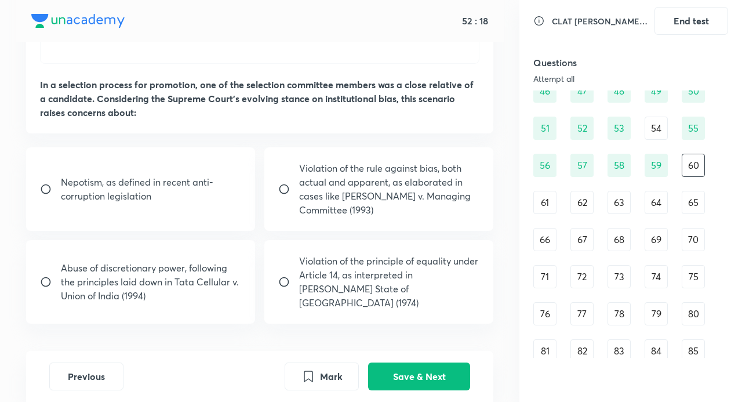
drag, startPoint x: 370, startPoint y: 188, endPoint x: 420, endPoint y: 200, distance: 51.3
click at [371, 188] on p "Violation of the rule against bias, both actual and apparent, as elaborated in …" at bounding box center [389, 189] width 180 height 56
radio input "true"
click at [441, 372] on button "Save & Next" at bounding box center [419, 375] width 102 height 28
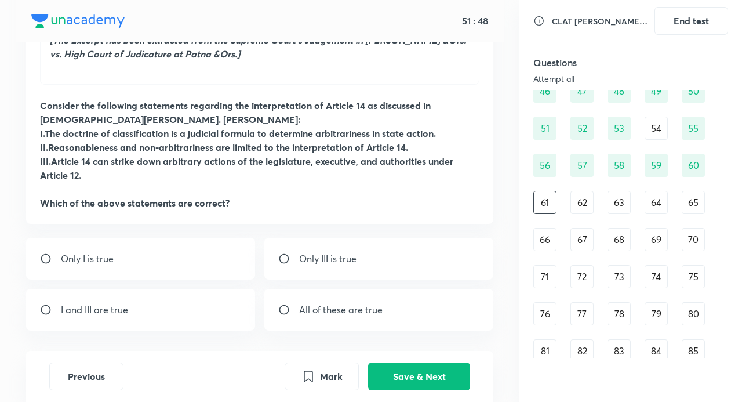
scroll to position [691, 0]
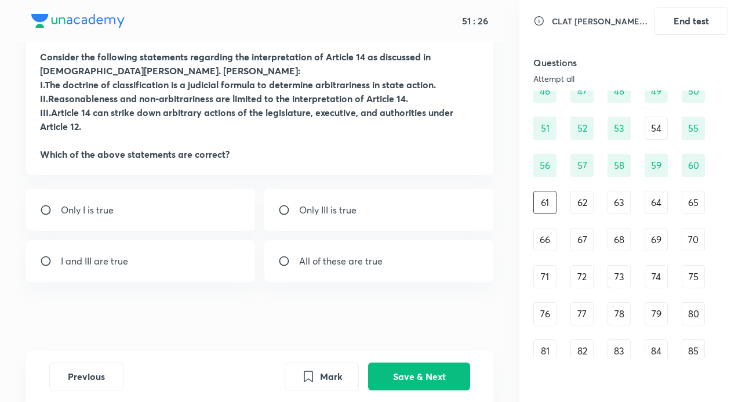
drag, startPoint x: 323, startPoint y: 370, endPoint x: 362, endPoint y: 376, distance: 39.3
click at [328, 373] on button "Mark" at bounding box center [322, 377] width 74 height 28
click at [415, 378] on button "Save & Next" at bounding box center [419, 375] width 102 height 28
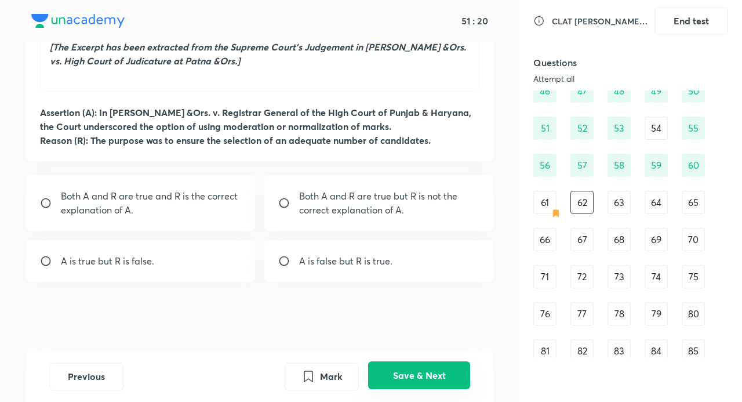
click at [401, 379] on button "Save & Next" at bounding box center [419, 375] width 102 height 28
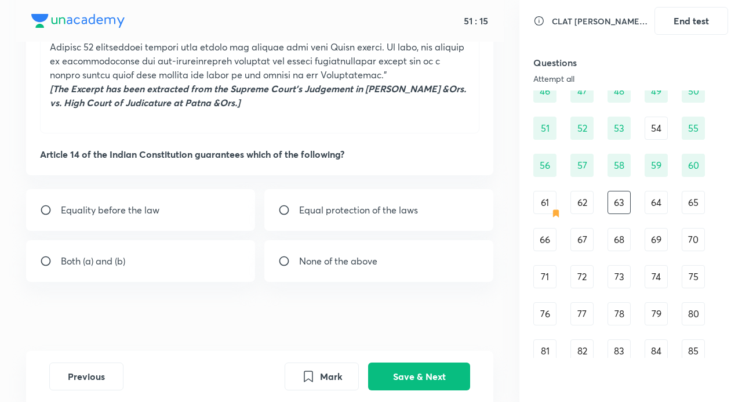
drag, startPoint x: 173, startPoint y: 272, endPoint x: 193, endPoint y: 272, distance: 20.3
click at [174, 272] on div "Both (a) and (b)" at bounding box center [140, 261] width 229 height 42
radio input "true"
click at [430, 365] on button "Save & Next" at bounding box center [419, 375] width 102 height 28
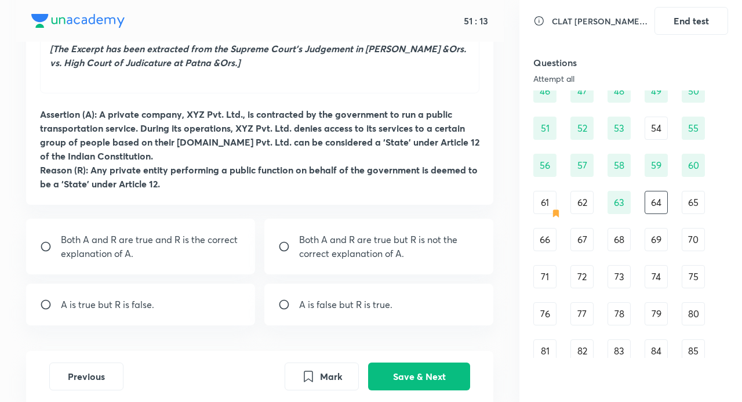
scroll to position [651, 0]
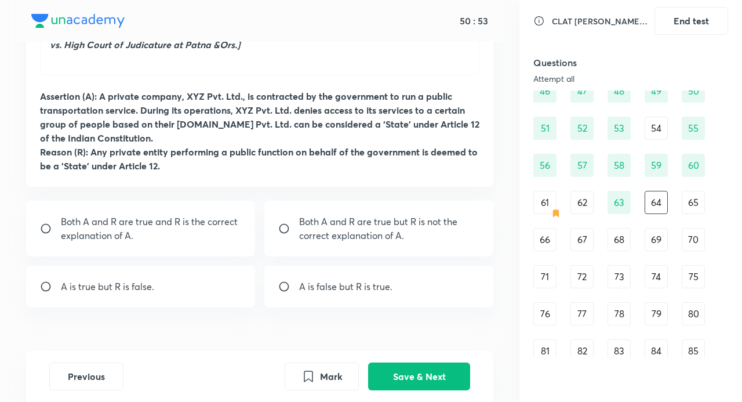
click at [134, 222] on p "Both A and R are true and R is the correct explanation of A." at bounding box center [151, 229] width 180 height 28
radio input "true"
click at [394, 367] on button "Save & Next" at bounding box center [419, 375] width 102 height 28
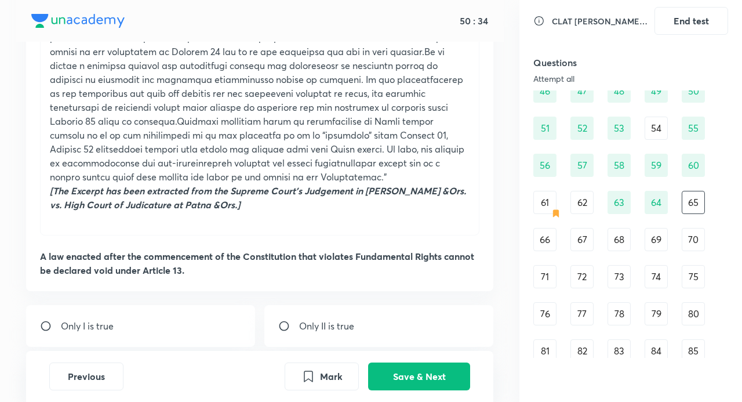
scroll to position [607, 0]
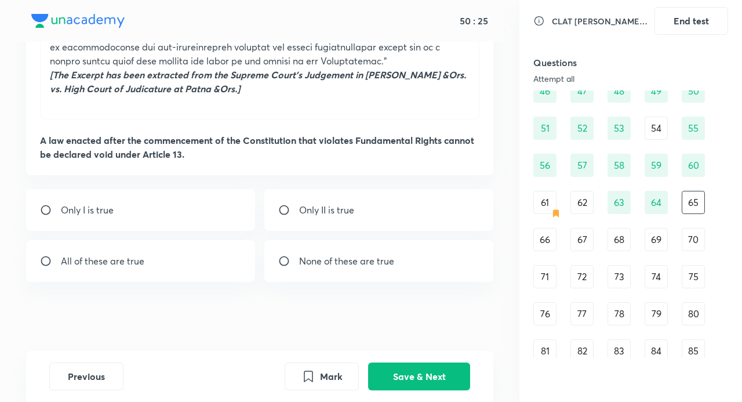
click at [79, 211] on p "Only I is true" at bounding box center [87, 210] width 53 height 14
click at [35, 209] on div "Only I is true" at bounding box center [140, 210] width 229 height 42
radio input "false"
click at [426, 374] on button "Save & Next" at bounding box center [419, 375] width 102 height 28
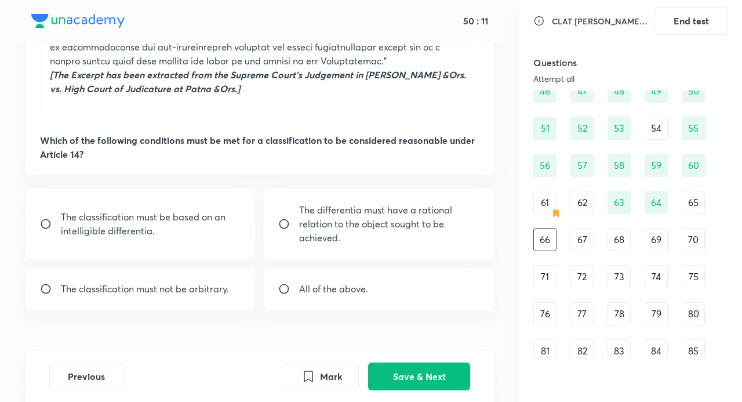
click at [687, 206] on div "65" at bounding box center [693, 202] width 23 height 23
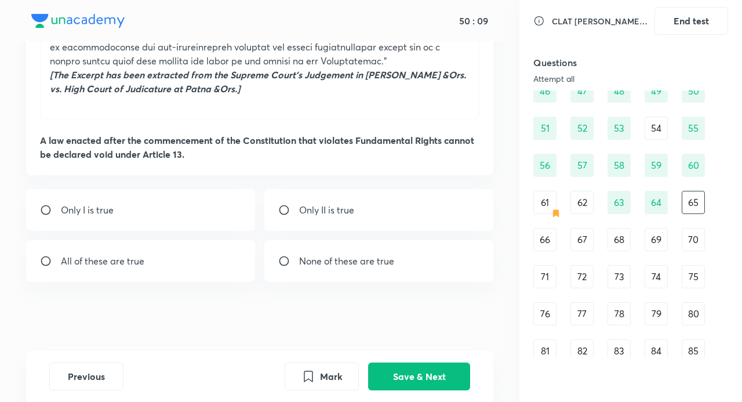
drag, startPoint x: 229, startPoint y: 166, endPoint x: 218, endPoint y: 176, distance: 14.8
drag, startPoint x: 214, startPoint y: 179, endPoint x: 251, endPoint y: 176, distance: 37.2
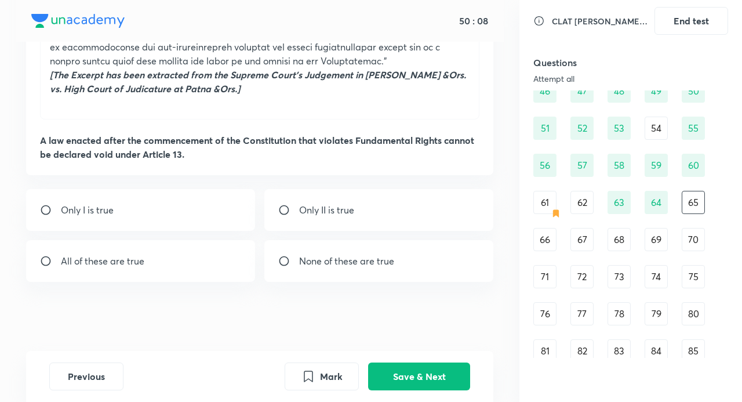
drag, startPoint x: 251, startPoint y: 176, endPoint x: 270, endPoint y: 172, distance: 19.6
click at [549, 237] on div "66" at bounding box center [545, 239] width 23 height 23
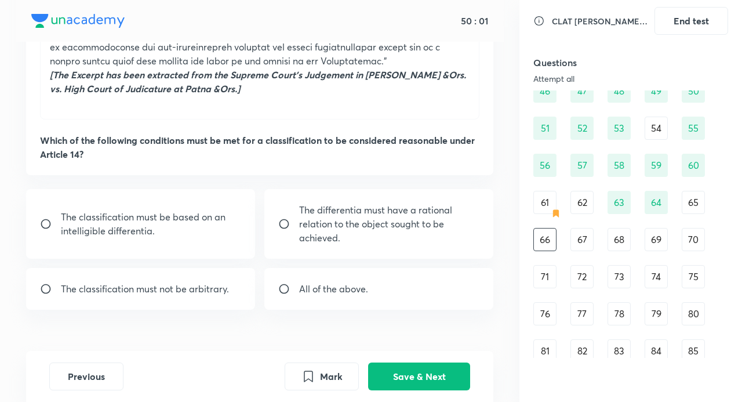
scroll to position [635, 0]
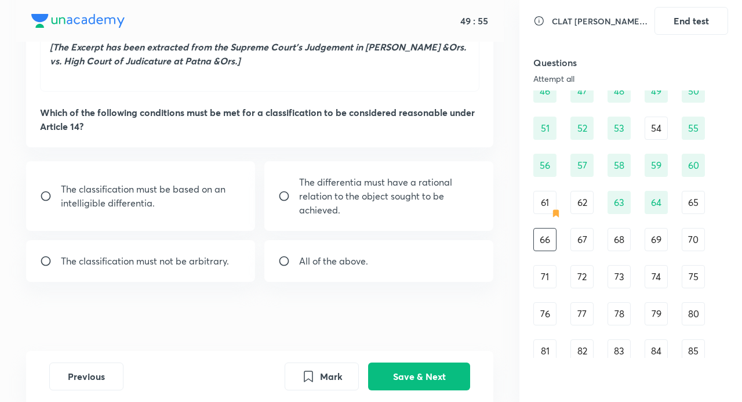
click at [314, 259] on p "All of the above." at bounding box center [333, 261] width 69 height 14
radio input "true"
click at [435, 374] on button "Save & Next" at bounding box center [419, 375] width 102 height 28
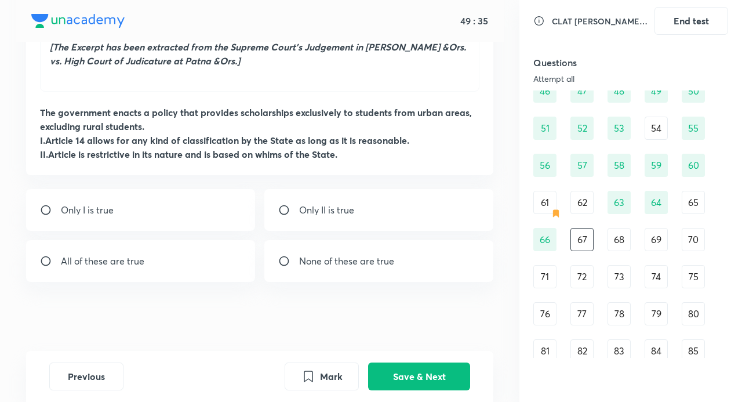
drag, startPoint x: 81, startPoint y: 205, endPoint x: 113, endPoint y: 209, distance: 32.1
click at [81, 205] on p "Only I is true" at bounding box center [87, 210] width 53 height 14
radio input "true"
click at [415, 376] on button "Save & Next" at bounding box center [419, 375] width 102 height 28
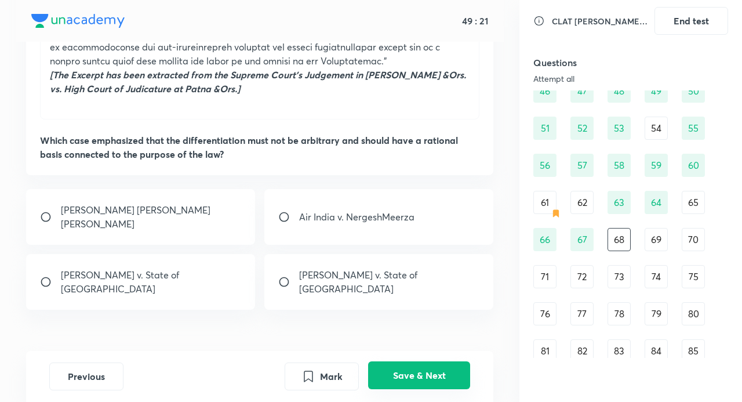
drag, startPoint x: 335, startPoint y: 369, endPoint x: 385, endPoint y: 370, distance: 49.9
click at [336, 370] on button "Mark" at bounding box center [322, 377] width 74 height 28
click at [420, 372] on button "Save & Next" at bounding box center [419, 375] width 102 height 28
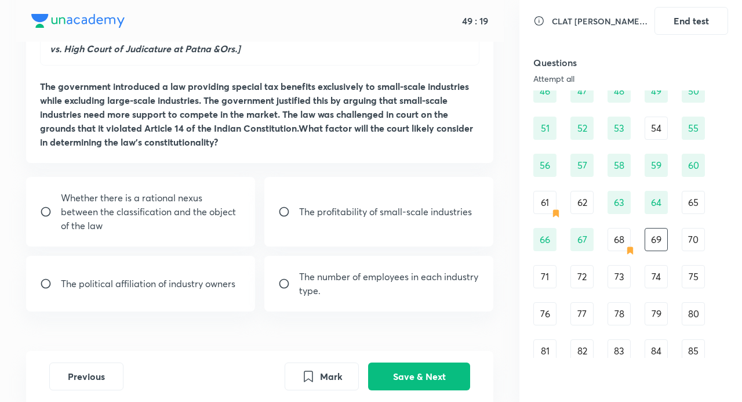
scroll to position [665, 0]
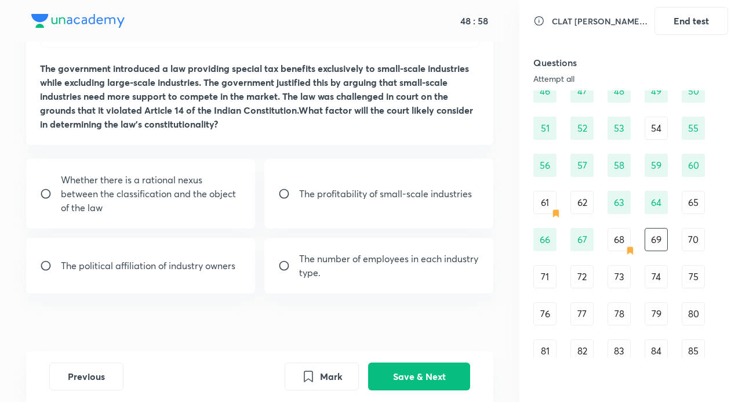
click at [182, 194] on p "Whether there is a rational nexus between the classification and the object of …" at bounding box center [151, 194] width 180 height 42
radio input "true"
click at [440, 372] on button "Save & Next" at bounding box center [419, 375] width 102 height 28
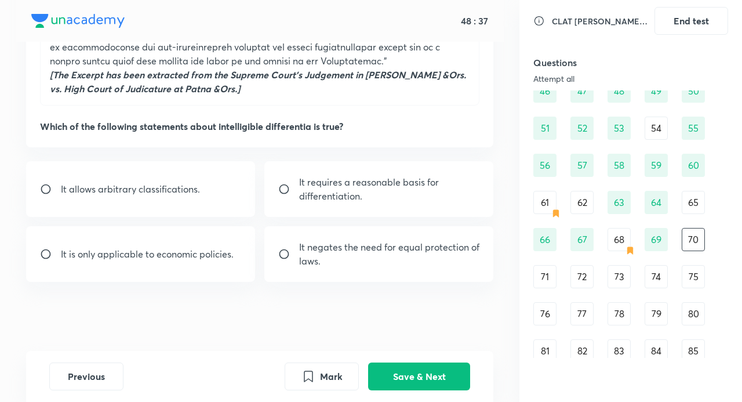
click at [386, 186] on p "It requires a reasonable basis for differentiation." at bounding box center [389, 189] width 180 height 28
radio input "true"
click at [443, 376] on button "Save & Next" at bounding box center [419, 375] width 102 height 28
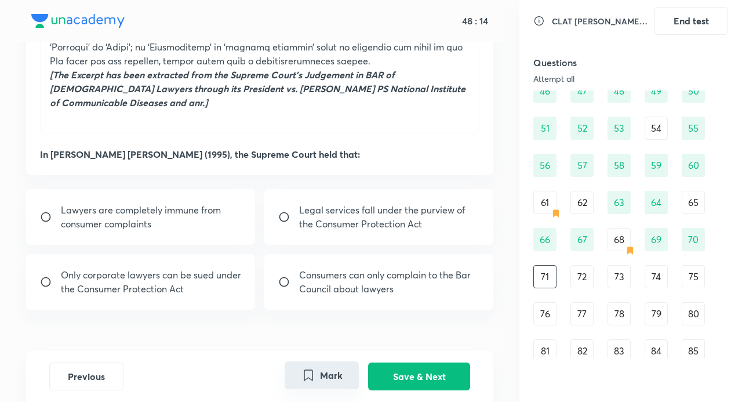
click at [336, 367] on button "Mark" at bounding box center [322, 375] width 74 height 28
click at [407, 268] on p "Consumers can only complain to the Bar Council about lawyers" at bounding box center [389, 282] width 180 height 28
radio input "true"
click at [201, 203] on p "Lawyers are completely immune from consumer complaints" at bounding box center [151, 217] width 180 height 28
radio input "true"
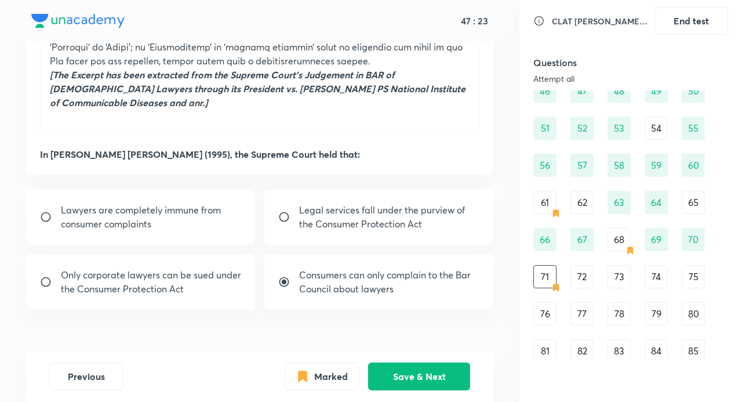
radio input "false"
click at [195, 268] on p "Only corporate lawyers can be sued under the Consumer Protection Act" at bounding box center [151, 282] width 180 height 28
radio input "false"
radio input "true"
click at [368, 203] on p "Legal services fall under the purview of the Consumer Protection Act" at bounding box center [389, 217] width 180 height 28
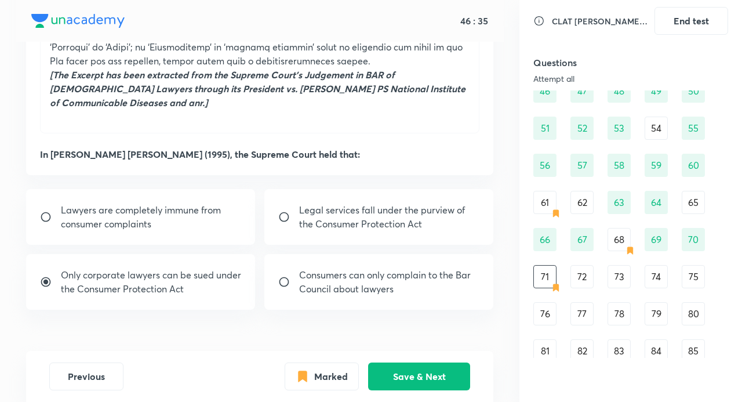
radio input "true"
radio input "false"
click at [421, 375] on button "Save & Next" at bounding box center [419, 375] width 102 height 28
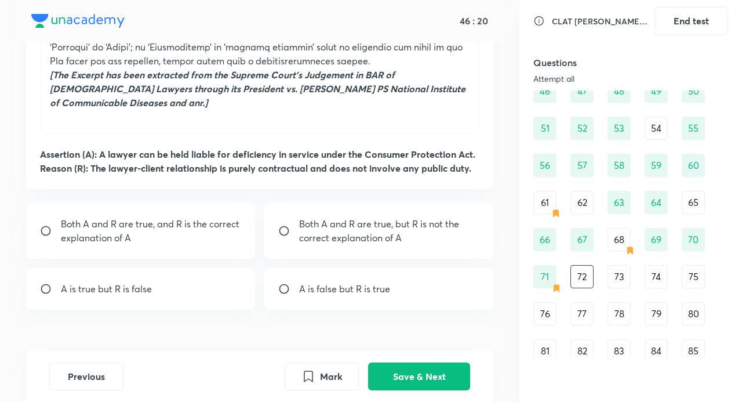
click at [191, 217] on p "Both A and R are true, and R is the correct explanation of A" at bounding box center [151, 231] width 180 height 28
click at [39, 206] on div "Both A and R are true, and R is the correct explanation of A" at bounding box center [140, 231] width 229 height 56
radio input "false"
click at [427, 376] on button "Save & Next" at bounding box center [419, 375] width 102 height 28
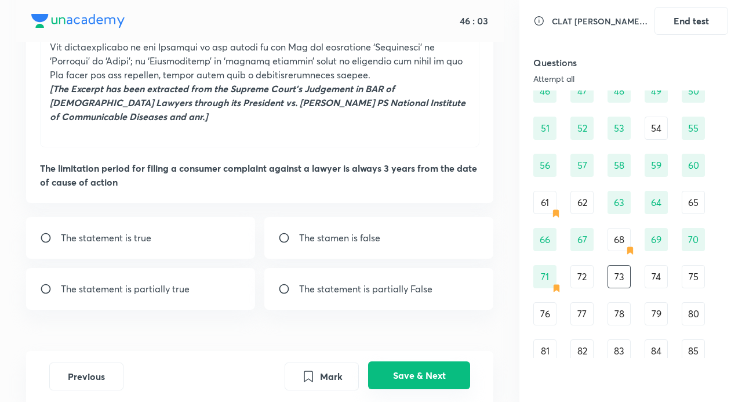
click at [437, 371] on button "Save & Next" at bounding box center [419, 375] width 102 height 28
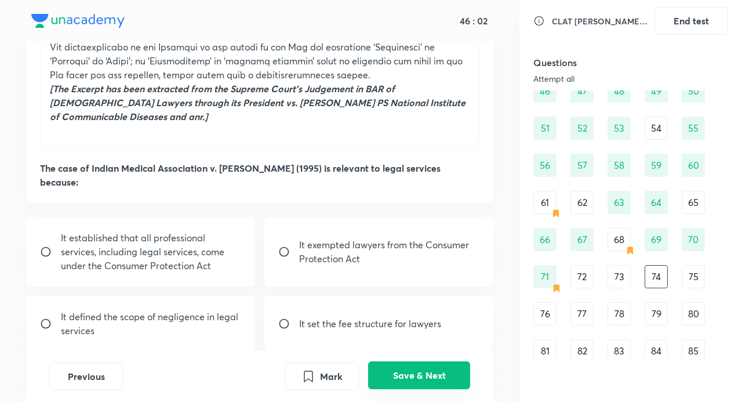
scroll to position [607, 0]
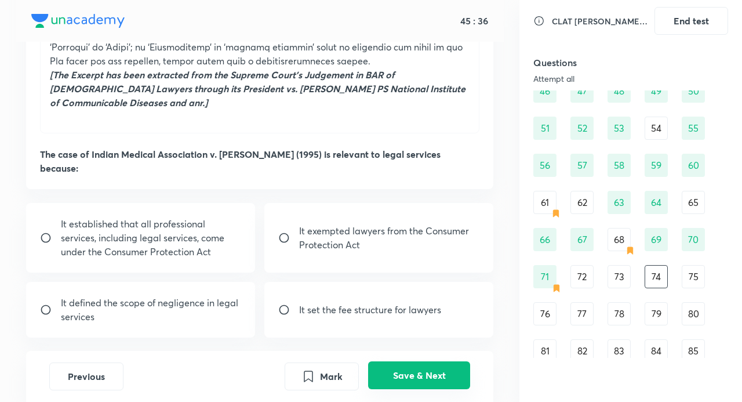
click at [416, 376] on button "Save & Next" at bounding box center [419, 375] width 102 height 28
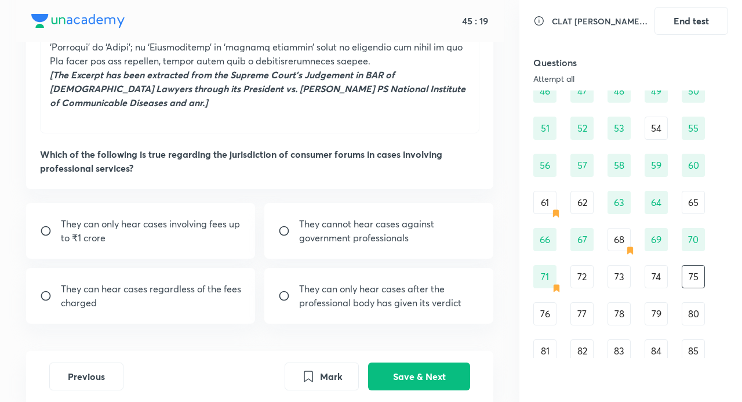
scroll to position [450, 0]
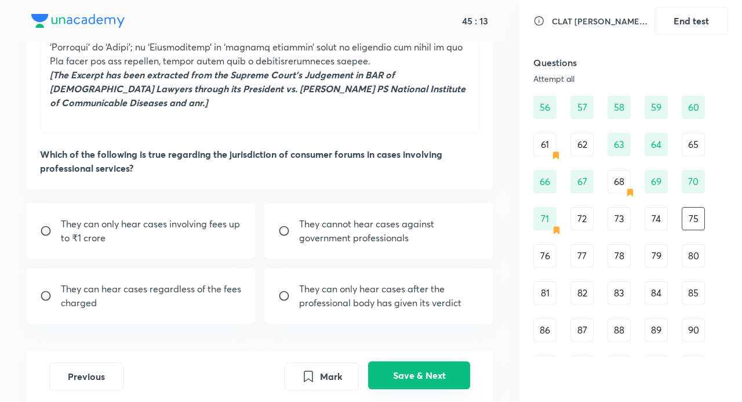
click at [415, 374] on button "Save & Next" at bounding box center [419, 375] width 102 height 28
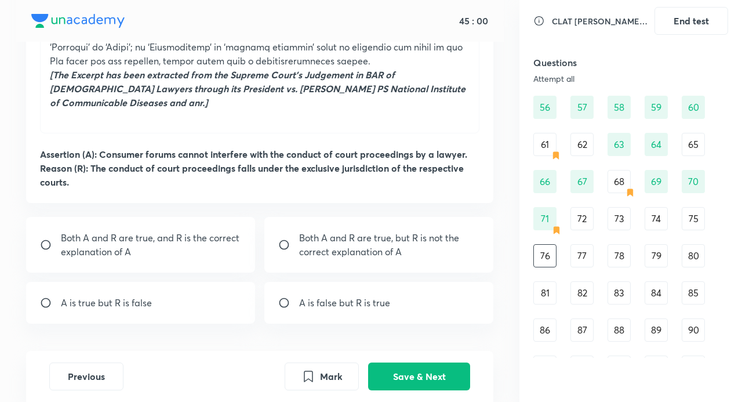
click at [205, 231] on p "Both A and R are true, and R is the correct explanation of A" at bounding box center [151, 245] width 180 height 28
radio input "true"
click at [443, 368] on button "Save & Next" at bounding box center [419, 375] width 102 height 28
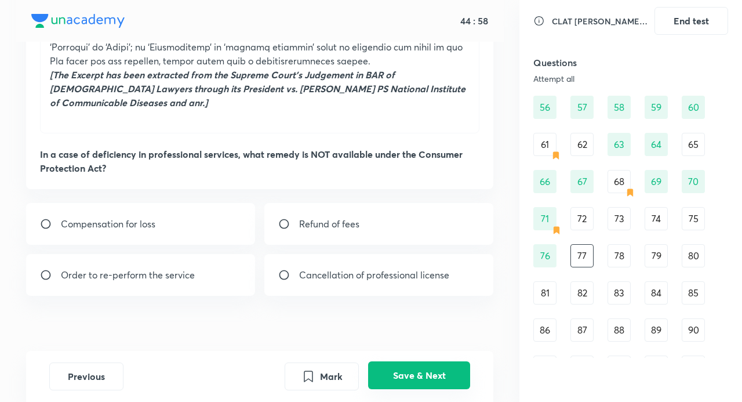
scroll to position [593, 0]
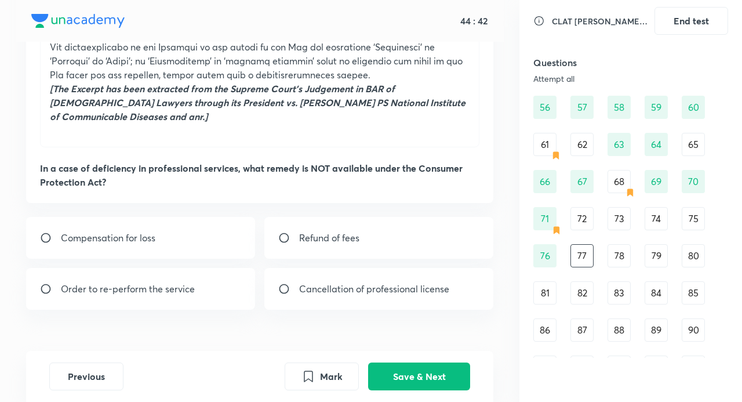
click at [336, 282] on p "Cancellation of professional license" at bounding box center [374, 289] width 150 height 14
radio input "true"
click at [422, 369] on button "Save & Next" at bounding box center [419, 375] width 102 height 28
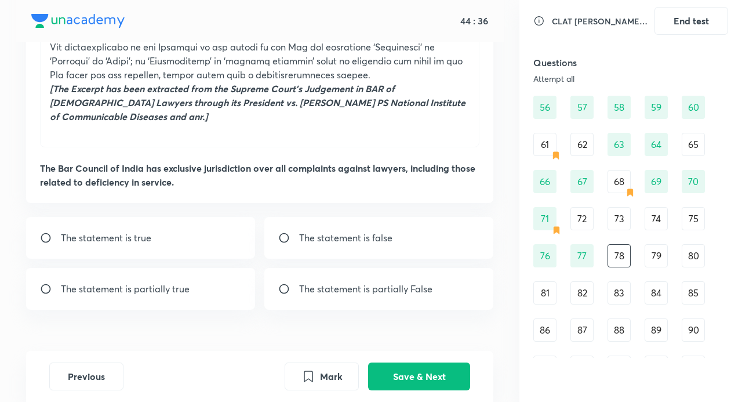
click at [580, 252] on div "77" at bounding box center [582, 255] width 23 height 23
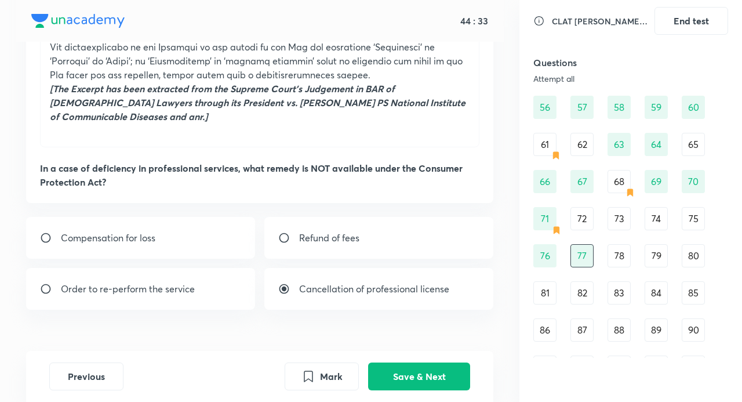
click at [614, 253] on div "78" at bounding box center [619, 255] width 23 height 23
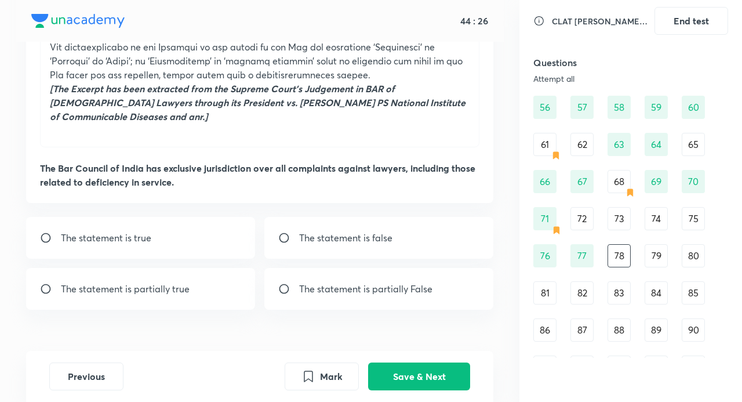
drag, startPoint x: 146, startPoint y: 206, endPoint x: 330, endPoint y: 251, distance: 189.2
click at [154, 217] on div "The statement is true" at bounding box center [140, 238] width 229 height 42
radio input "true"
click at [439, 378] on button "Save & Next" at bounding box center [419, 375] width 102 height 28
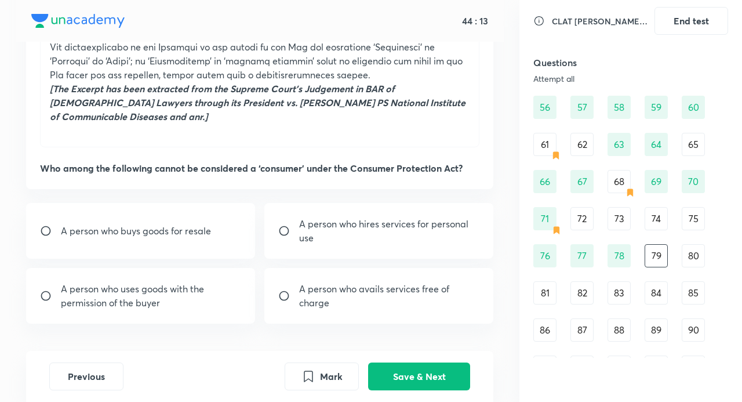
drag, startPoint x: 624, startPoint y: 248, endPoint x: 497, endPoint y: 271, distance: 129.2
click at [624, 248] on div "78" at bounding box center [619, 255] width 23 height 23
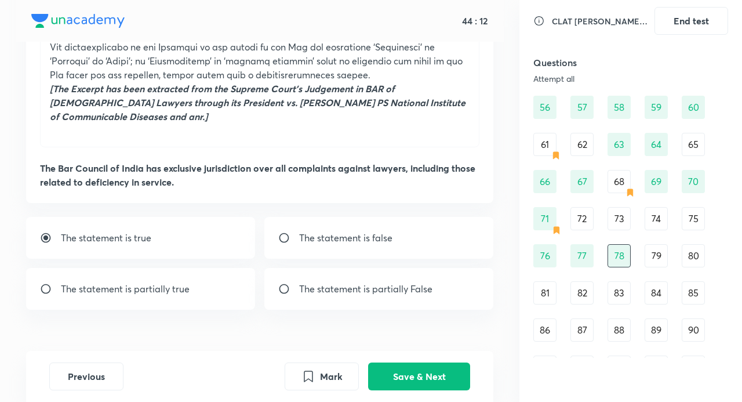
click at [68, 231] on p "The statement is true" at bounding box center [106, 238] width 90 height 14
click at [144, 231] on p "The statement is true" at bounding box center [106, 238] width 90 height 14
click at [357, 231] on p "The statement is false" at bounding box center [345, 238] width 93 height 14
radio input "false"
radio input "true"
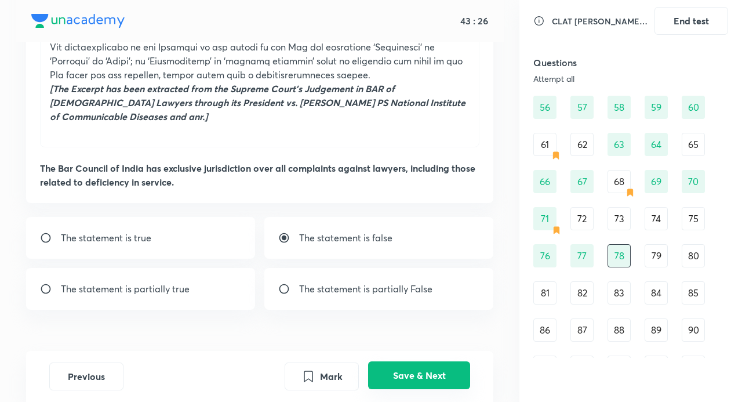
click at [429, 376] on button "Save & Next" at bounding box center [419, 375] width 102 height 28
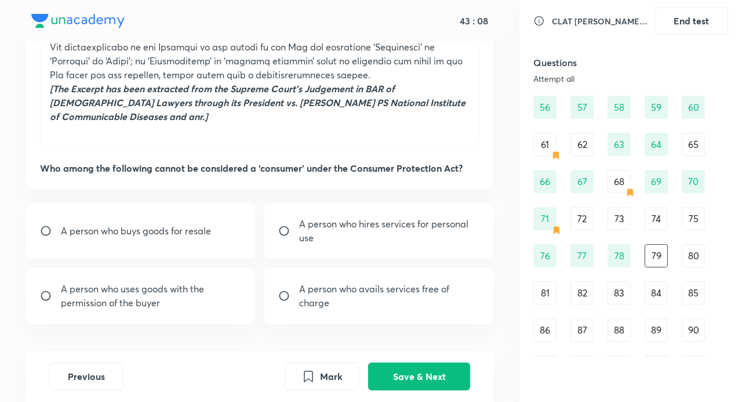
drag, startPoint x: 338, startPoint y: 200, endPoint x: 397, endPoint y: 232, distance: 67.2
click at [338, 217] on p "A person who hires services for personal use" at bounding box center [389, 231] width 180 height 28
radio input "true"
click at [434, 376] on button "Save & Next" at bounding box center [419, 375] width 102 height 28
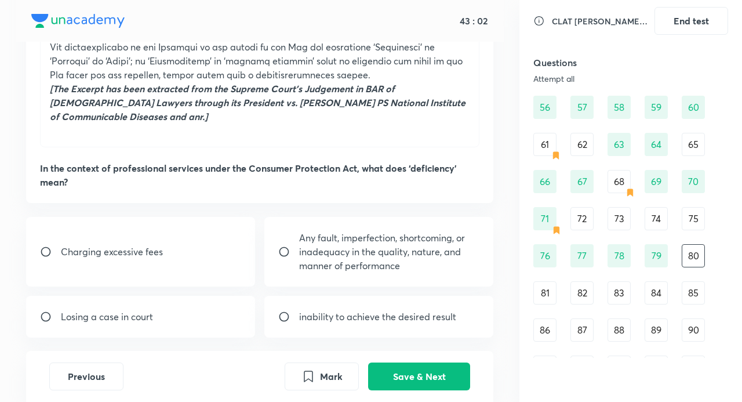
click at [378, 231] on p "Any fault, imperfection, shortcoming, or inadequacy in the quality, nature, and…" at bounding box center [389, 252] width 180 height 42
radio input "true"
click at [419, 370] on button "Save & Next" at bounding box center [419, 375] width 102 height 28
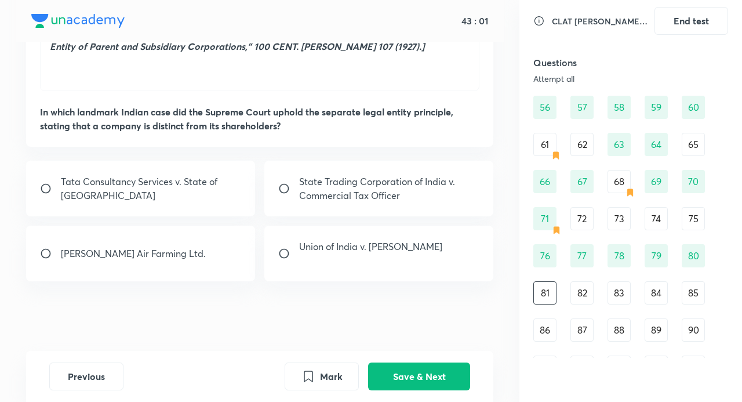
scroll to position [482, 0]
click at [360, 186] on p "State Trading Corporation of India v. Commercial Tax Officer" at bounding box center [389, 189] width 180 height 28
click at [289, 191] on input "radio" at bounding box center [288, 189] width 21 height 12
radio input "false"
click at [439, 378] on button "Save & Next" at bounding box center [419, 375] width 102 height 28
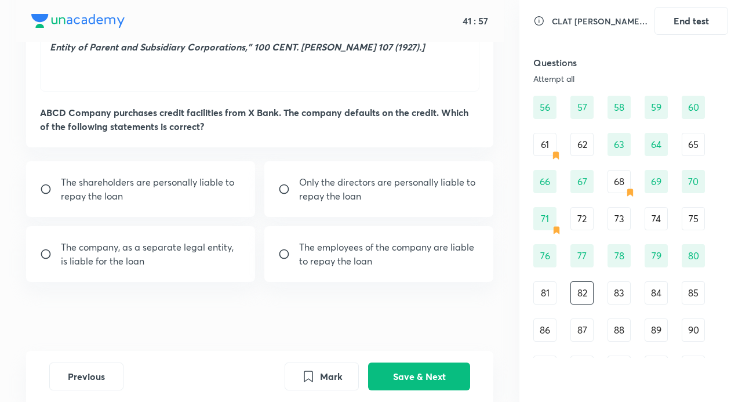
click at [187, 259] on p "The company, as a separate legal entity, is liable for the loan" at bounding box center [151, 254] width 180 height 28
radio input "true"
click at [423, 374] on button "Save & Next" at bounding box center [419, 375] width 102 height 28
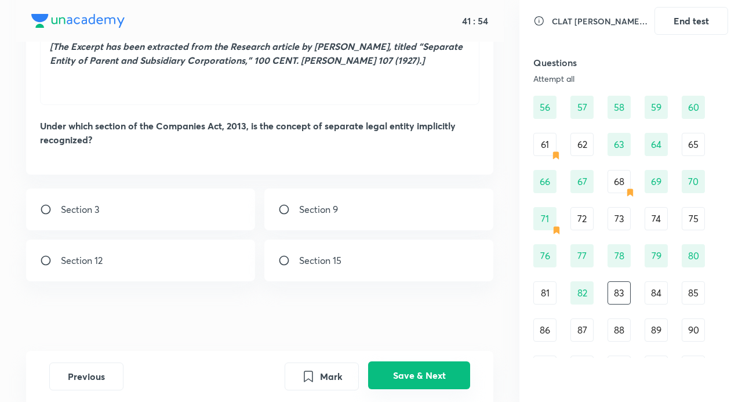
scroll to position [468, 0]
click at [579, 298] on div "82" at bounding box center [582, 292] width 23 height 23
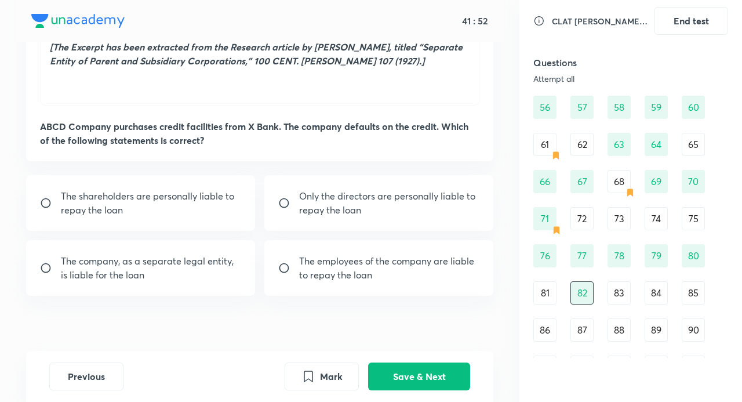
radio input "true"
click at [619, 309] on div "1 2 3 4 5 6 7 8 9 10 11 12 13 14 15 16 17 18 19 20 21 22 23 24 25 26 27 28 29 3…" at bounding box center [631, 125] width 195 height 877
click at [620, 302] on div "83" at bounding box center [619, 292] width 23 height 23
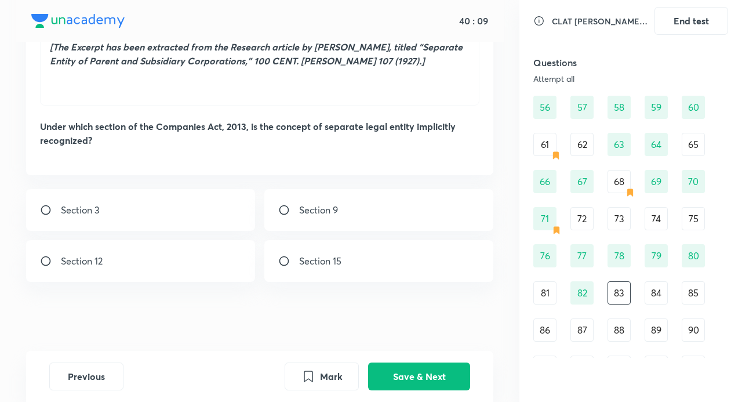
click at [322, 200] on div "Section 9" at bounding box center [378, 210] width 229 height 42
radio input "true"
click at [431, 369] on button "Save & Next" at bounding box center [419, 375] width 102 height 28
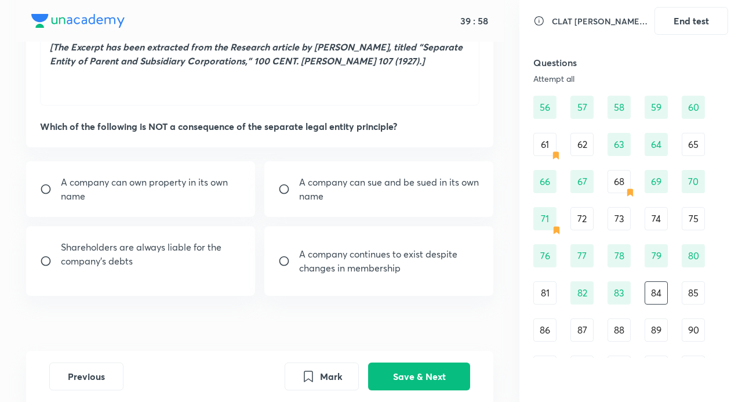
click at [208, 249] on p "Shareholders are always liable for the company’s debts" at bounding box center [151, 254] width 180 height 28
radio input "true"
click at [437, 371] on button "Save & Next" at bounding box center [419, 375] width 102 height 28
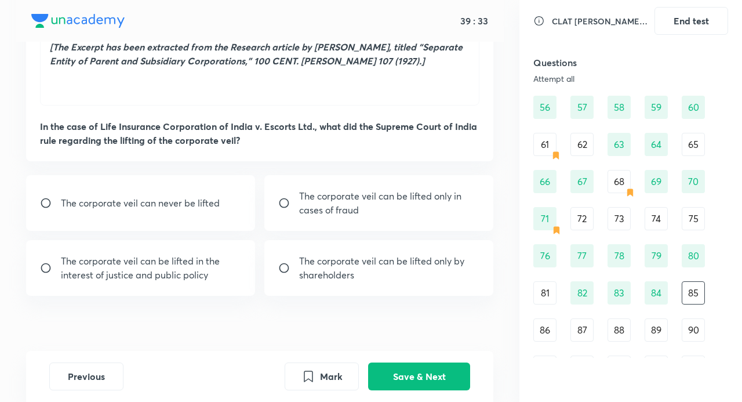
click at [191, 273] on p "The corporate veil can be lifted in the interest of justice and public policy" at bounding box center [151, 268] width 180 height 28
radio input "true"
click at [410, 195] on p "The corporate veil can be lifted only in cases of fraud" at bounding box center [389, 203] width 180 height 28
radio input "true"
radio input "false"
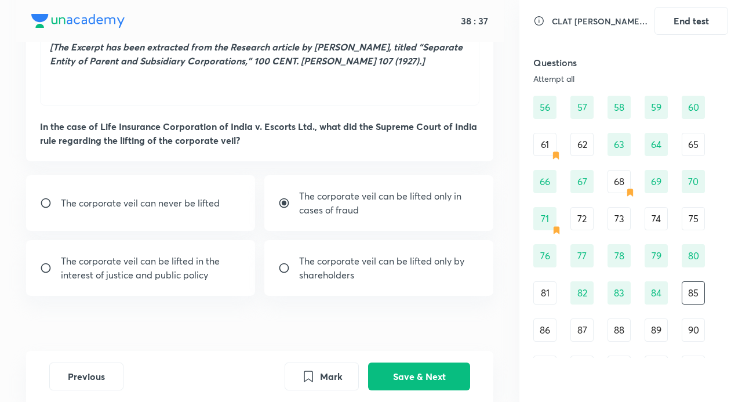
click at [345, 202] on p "The corporate veil can be lifted only in cases of fraud" at bounding box center [389, 203] width 180 height 28
radio input "false"
click at [320, 261] on p "The corporate veil can be lifted only by shareholders" at bounding box center [389, 268] width 180 height 28
radio input "true"
click at [347, 205] on p "The corporate veil can be lifted only in cases of fraud" at bounding box center [389, 203] width 180 height 28
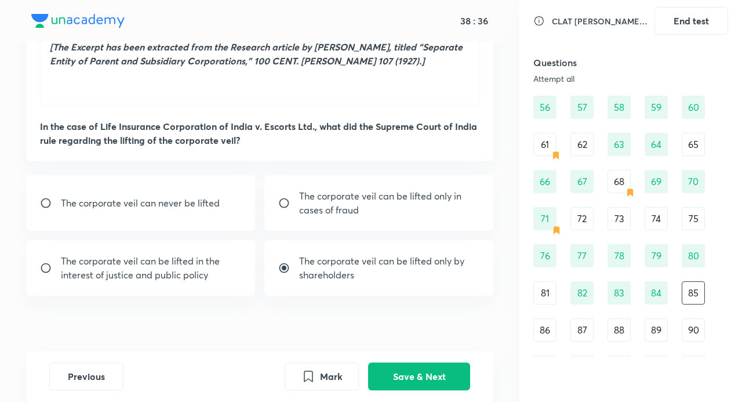
radio input "true"
radio input "false"
click at [444, 375] on button "Save & Next" at bounding box center [419, 375] width 102 height 28
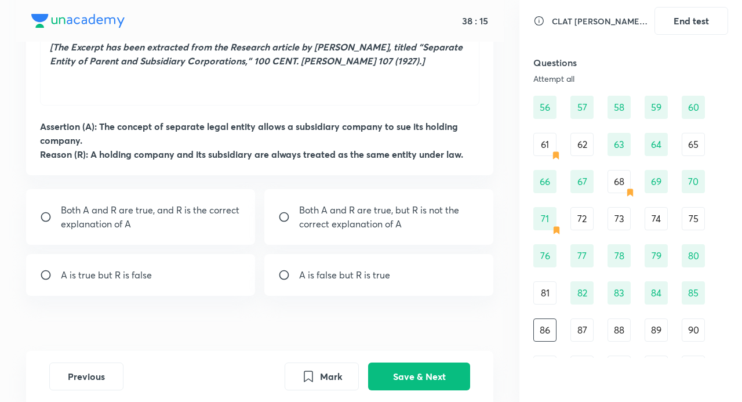
click at [309, 278] on p "A is false but R is true" at bounding box center [344, 275] width 91 height 14
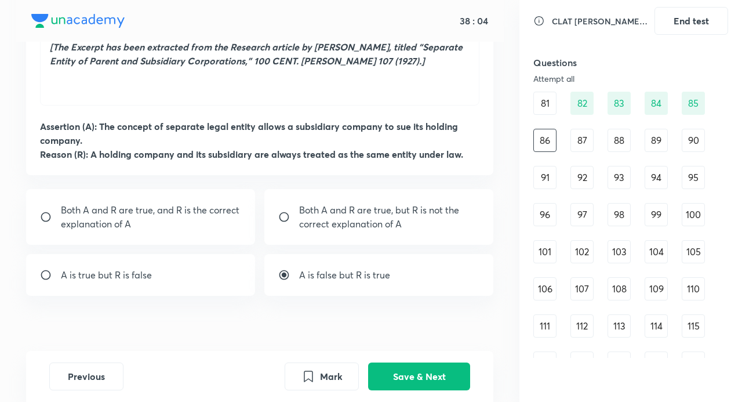
scroll to position [624, 0]
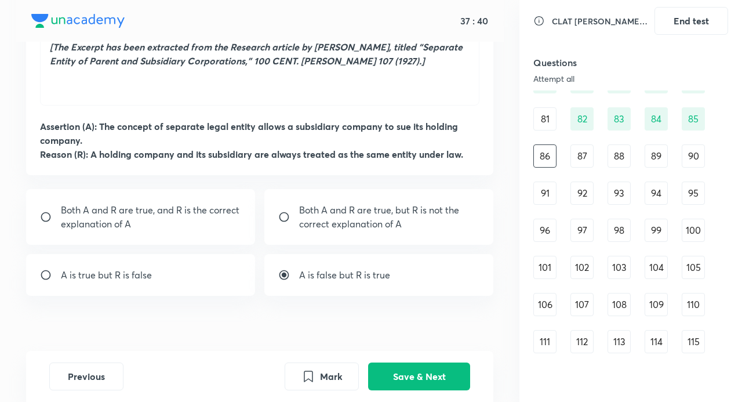
click at [397, 269] on div "A is false but R is true" at bounding box center [378, 275] width 229 height 42
radio input "false"
click at [417, 370] on button "Save & Next" at bounding box center [419, 375] width 102 height 28
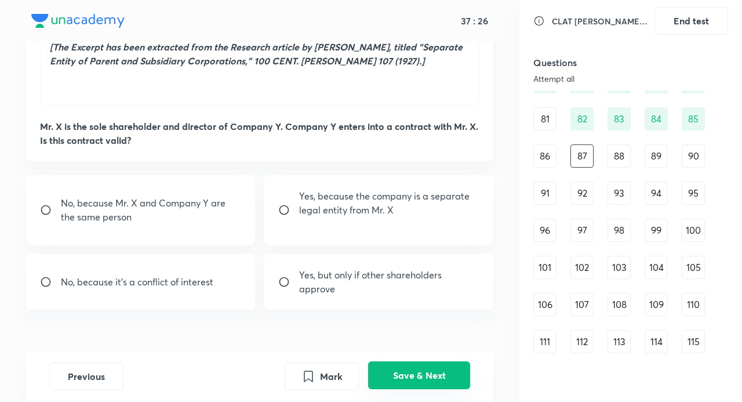
click at [408, 368] on button "Save & Next" at bounding box center [419, 375] width 102 height 28
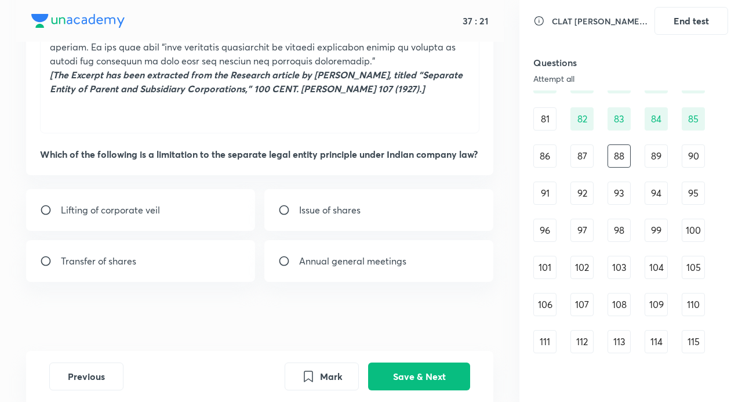
click at [120, 208] on p "Lifting of corporate veil" at bounding box center [110, 210] width 99 height 14
radio input "true"
click at [434, 370] on button "Save & Next" at bounding box center [419, 375] width 102 height 28
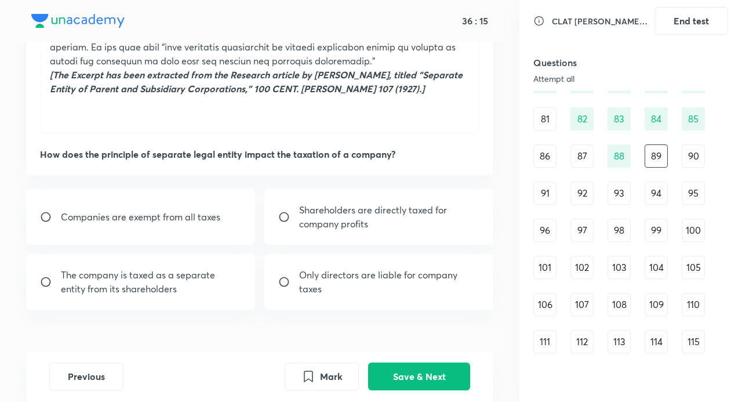
click at [197, 277] on p "The company is taxed as a separate entity from its shareholders" at bounding box center [151, 282] width 180 height 28
radio input "true"
click at [426, 367] on button "Save & Next" at bounding box center [419, 375] width 102 height 28
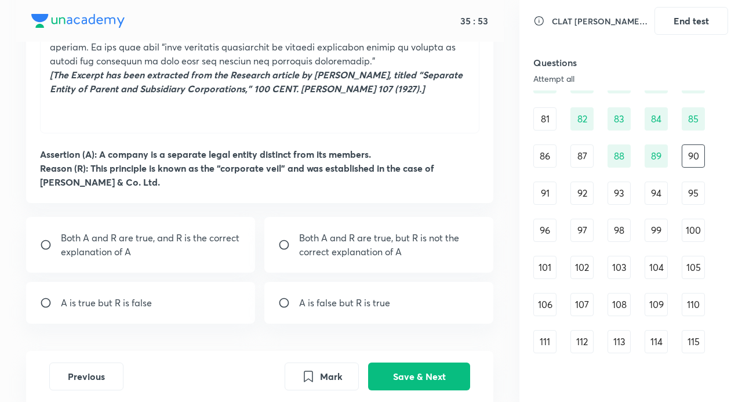
drag, startPoint x: 129, startPoint y: 234, endPoint x: 334, endPoint y: 298, distance: 214.5
click at [135, 235] on p "Both A and R are true, and R is the correct explanation of A" at bounding box center [151, 245] width 180 height 28
radio input "true"
click at [418, 369] on button "Save & Next" at bounding box center [419, 375] width 102 height 28
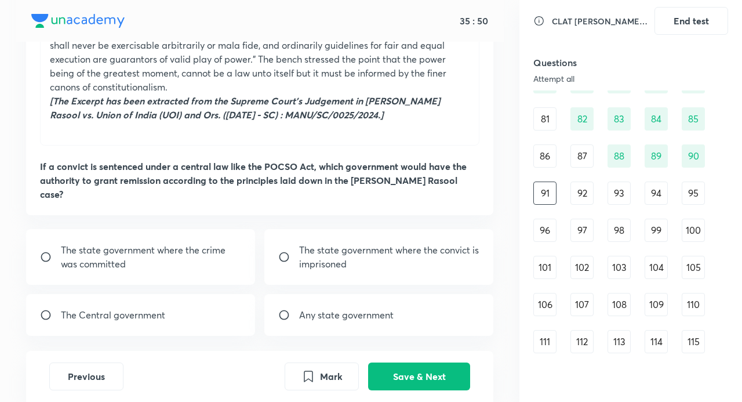
scroll to position [649, 0]
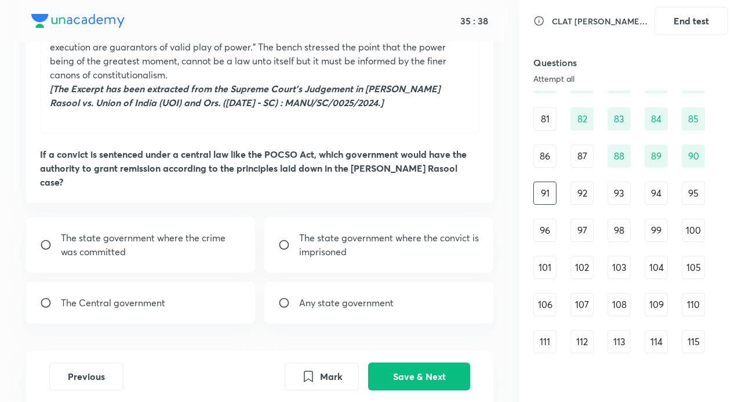
click at [356, 231] on p "The state government where the convict is imprisoned" at bounding box center [389, 245] width 180 height 28
radio input "true"
click at [140, 231] on p "The state government where the crime was committed" at bounding box center [151, 245] width 180 height 28
radio input "true"
radio input "false"
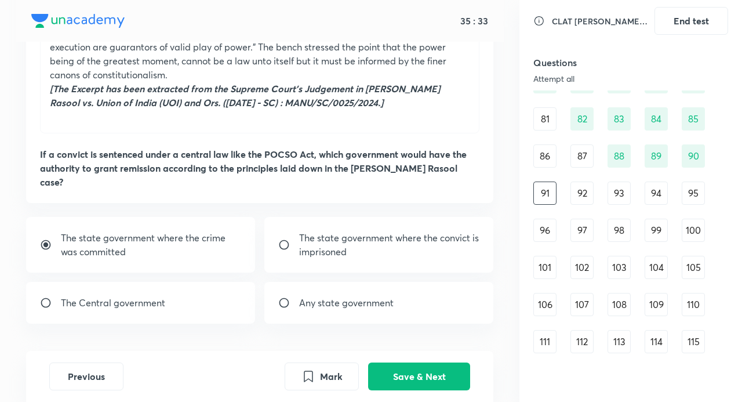
click at [373, 231] on p "The state government where the convict is imprisoned" at bounding box center [389, 245] width 180 height 28
radio input "false"
click at [291, 217] on div "The state government where the convict is imprisoned" at bounding box center [378, 245] width 229 height 56
radio input "false"
click at [210, 231] on p "The state government where the crime was committed" at bounding box center [151, 245] width 180 height 28
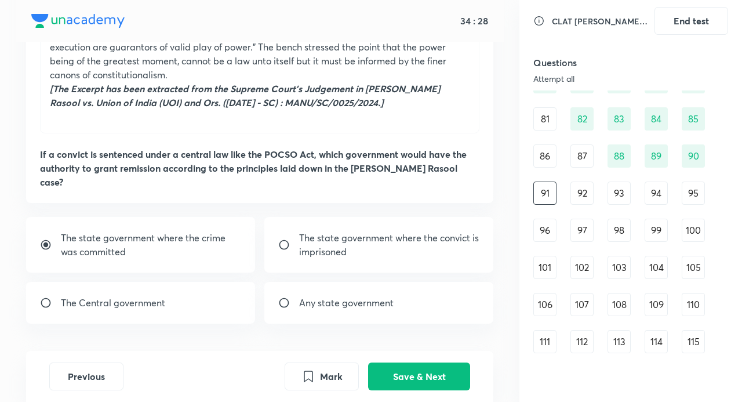
drag, startPoint x: 417, startPoint y: 211, endPoint x: 399, endPoint y: 205, distance: 18.7
click at [399, 231] on p "The state government where the convict is imprisoned" at bounding box center [389, 245] width 180 height 28
radio input "false"
click at [399, 231] on p "The state government where the convict is imprisoned" at bounding box center [389, 245] width 180 height 28
click at [392, 231] on p "The state government where the convict is imprisoned" at bounding box center [389, 245] width 180 height 28
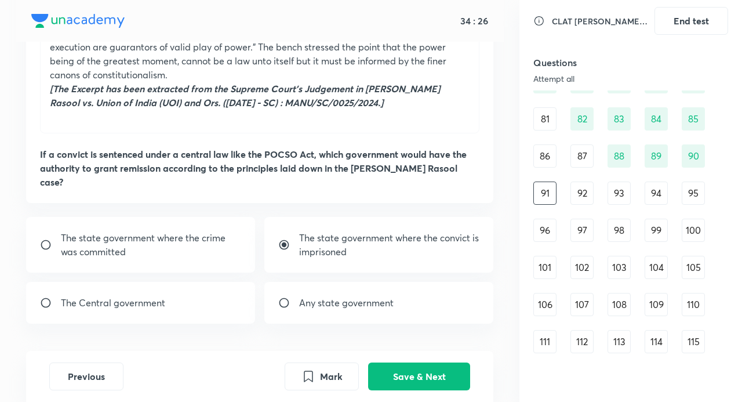
click at [392, 231] on p "The state government where the convict is imprisoned" at bounding box center [389, 245] width 180 height 28
radio input "false"
drag, startPoint x: 304, startPoint y: 369, endPoint x: 483, endPoint y: 385, distance: 179.3
click at [310, 370] on icon "Mark" at bounding box center [309, 376] width 14 height 14
click at [454, 371] on button "Save & Next" at bounding box center [419, 375] width 102 height 28
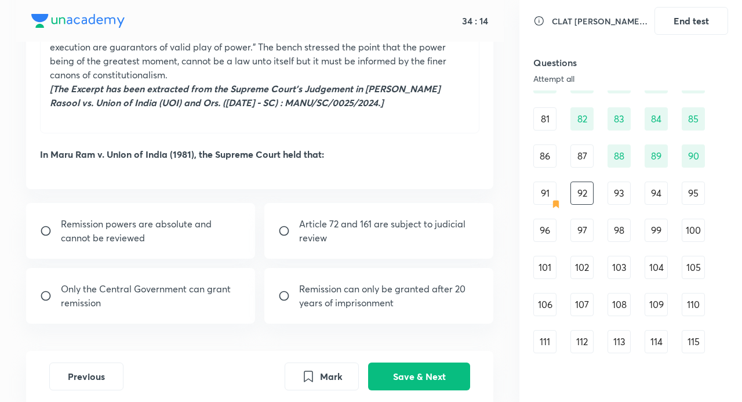
drag, startPoint x: 364, startPoint y: 189, endPoint x: 421, endPoint y: 243, distance: 78.4
click at [366, 217] on p "Article 72 and 161 are subject to judicial review" at bounding box center [389, 231] width 180 height 28
radio input "true"
click at [436, 372] on button "Save & Next" at bounding box center [419, 375] width 102 height 28
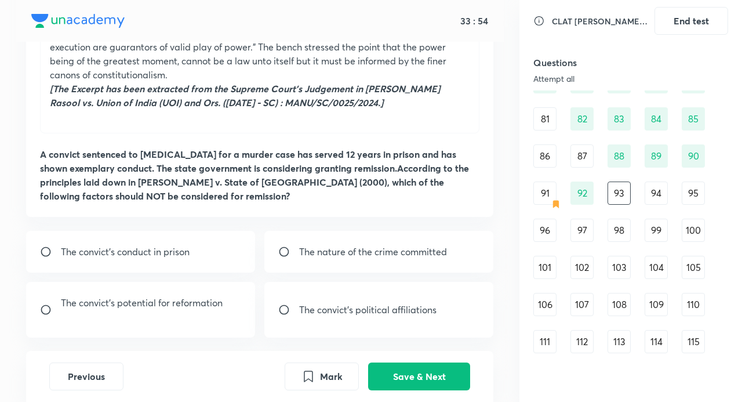
click at [351, 303] on p "The convict’s political affiliations" at bounding box center [367, 310] width 137 height 14
radio input "true"
click at [469, 379] on button "Save & Next" at bounding box center [419, 375] width 102 height 28
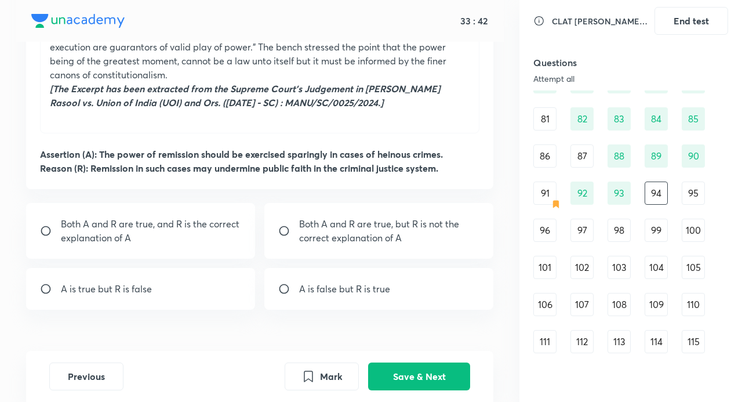
drag, startPoint x: 201, startPoint y: 208, endPoint x: 230, endPoint y: 198, distance: 30.5
click at [201, 217] on p "Both A and R are true, and R is the correct explanation of A" at bounding box center [151, 231] width 180 height 28
radio input "true"
click at [421, 370] on button "Save & Next" at bounding box center [419, 375] width 102 height 28
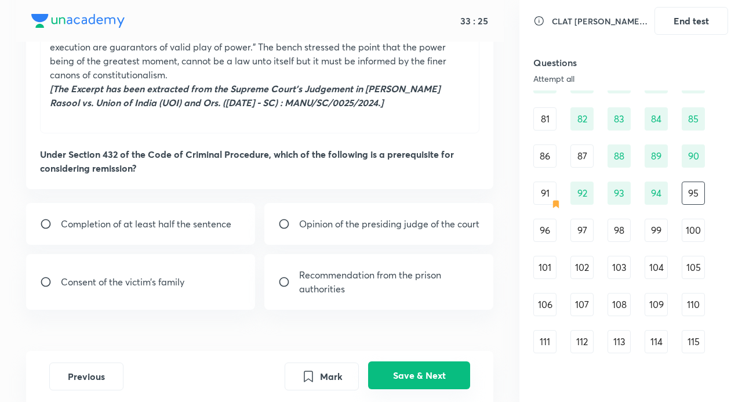
click at [418, 375] on button "Save & Next" at bounding box center [419, 375] width 102 height 28
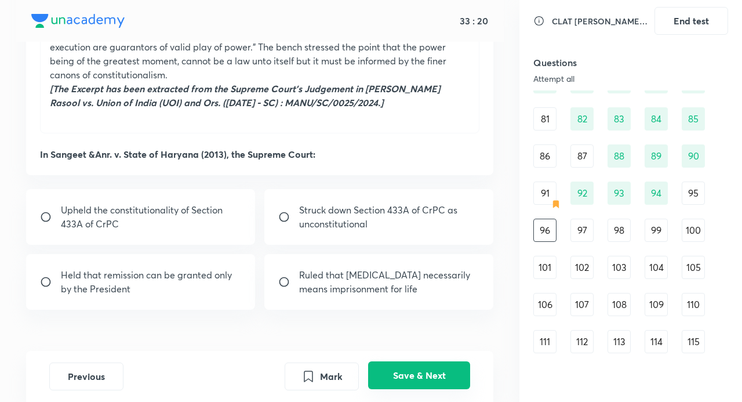
click at [426, 366] on button "Save & Next" at bounding box center [419, 375] width 102 height 28
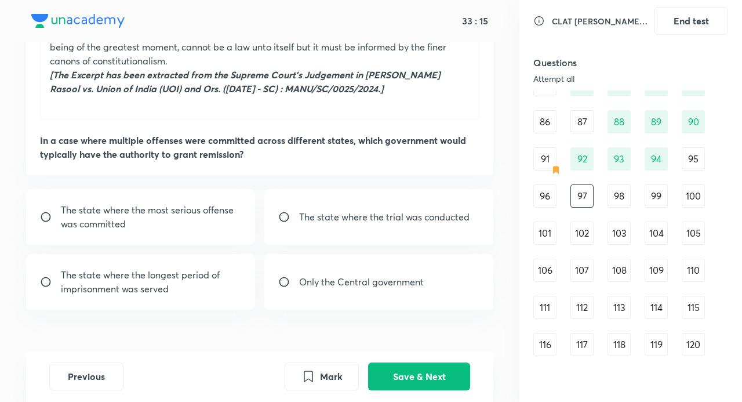
scroll to position [682, 0]
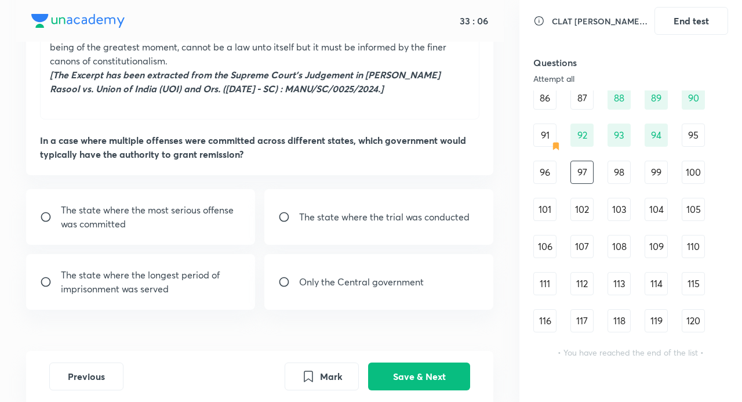
click at [314, 210] on p "The state where the trial was conducted" at bounding box center [384, 217] width 171 height 14
radio input "true"
click at [427, 368] on button "Save & Next" at bounding box center [419, 375] width 102 height 28
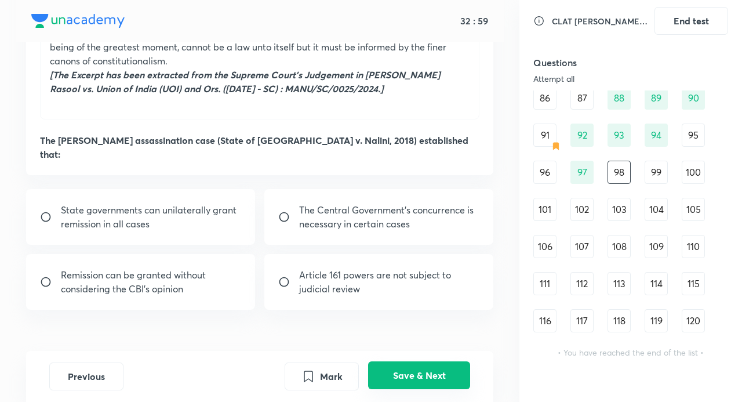
scroll to position [649, 0]
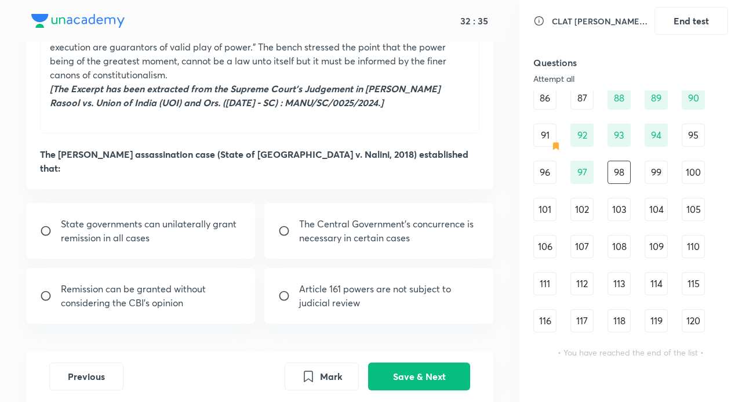
click at [408, 217] on p "The Central Government’s concurrence is necessary in certain cases" at bounding box center [389, 231] width 180 height 28
click at [291, 225] on input "radio" at bounding box center [288, 231] width 21 height 12
radio input "false"
click at [442, 372] on button "Save & Next" at bounding box center [419, 375] width 102 height 28
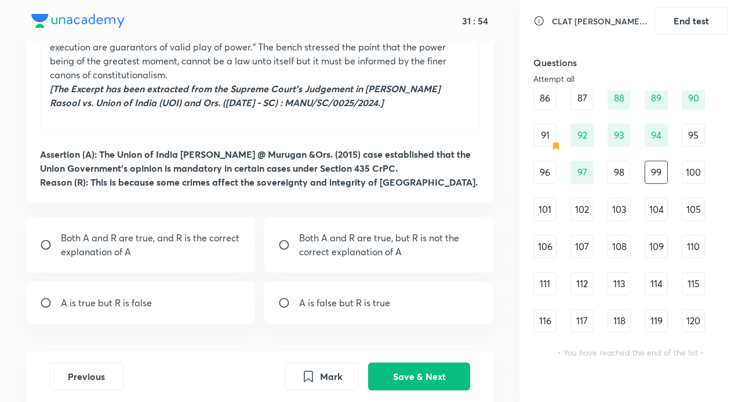
click at [619, 166] on div "98" at bounding box center [619, 172] width 23 height 23
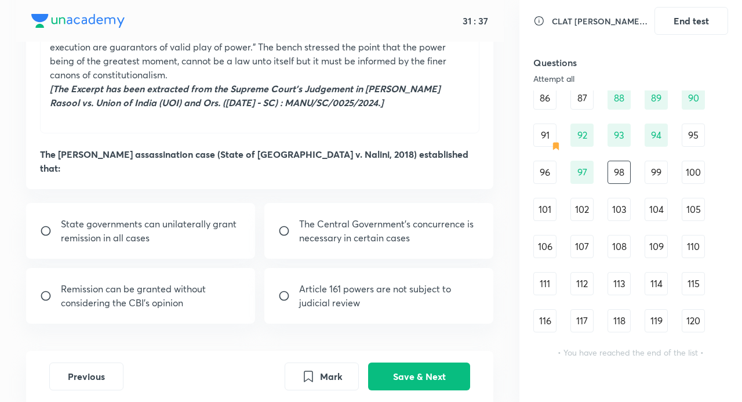
click at [585, 180] on div "97" at bounding box center [582, 172] width 23 height 23
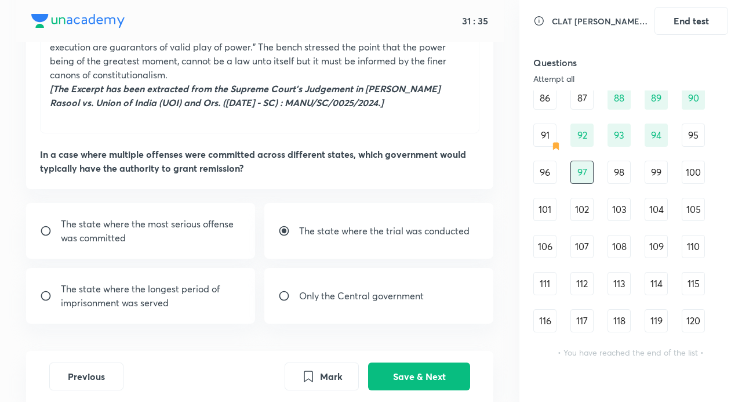
click at [610, 180] on div "98" at bounding box center [619, 172] width 23 height 23
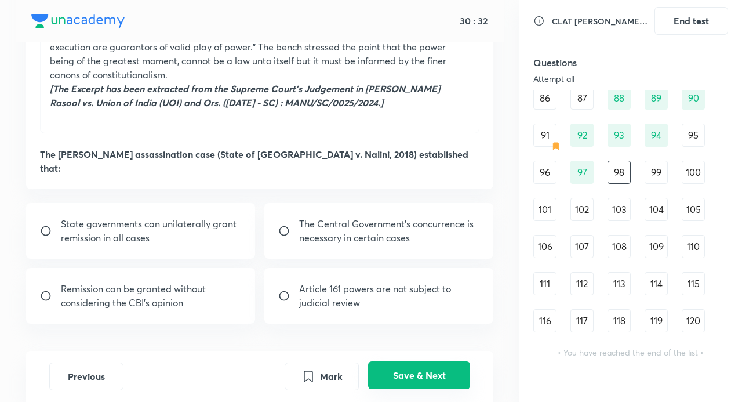
click at [432, 369] on button "Save & Next" at bounding box center [419, 375] width 102 height 28
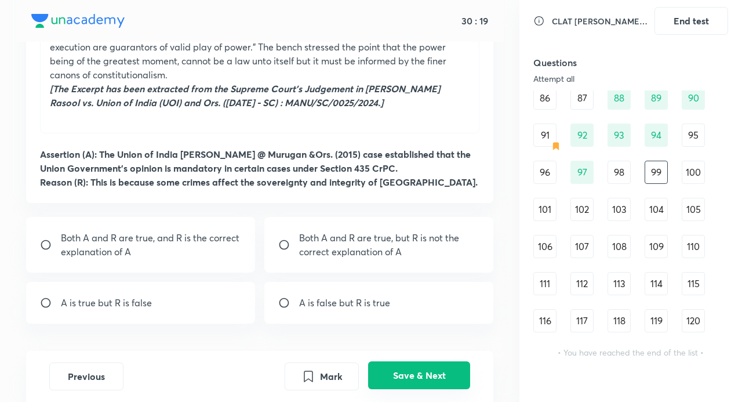
click at [419, 372] on button "Save & Next" at bounding box center [419, 375] width 102 height 28
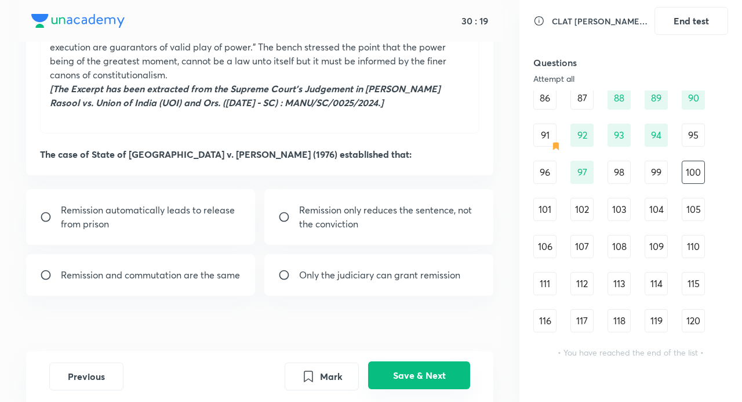
scroll to position [635, 0]
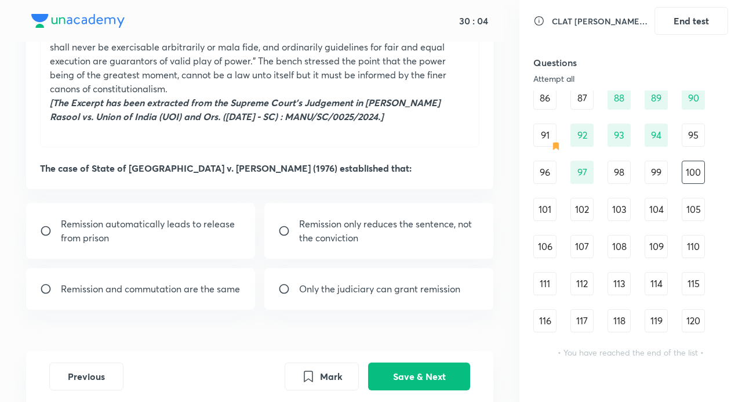
click at [319, 217] on p "Remission only reduces the sentence, not the conviction" at bounding box center [389, 231] width 180 height 28
click at [283, 225] on input "radio" at bounding box center [288, 231] width 21 height 12
click at [357, 217] on p "Remission only reduces the sentence, not the conviction" at bounding box center [389, 231] width 180 height 28
radio input "true"
click at [442, 370] on button "Save & Next" at bounding box center [419, 375] width 102 height 28
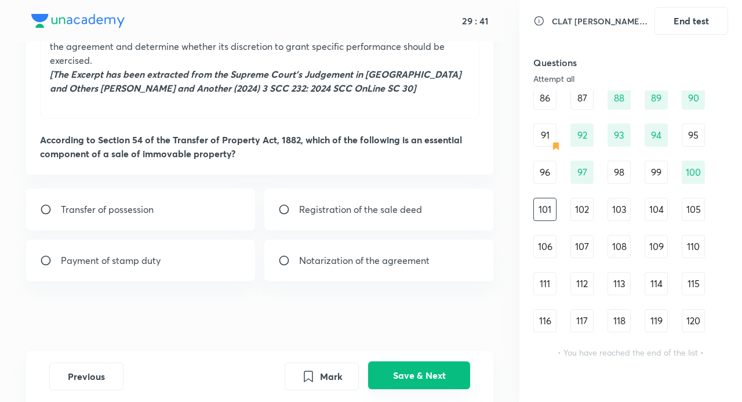
scroll to position [398, 0]
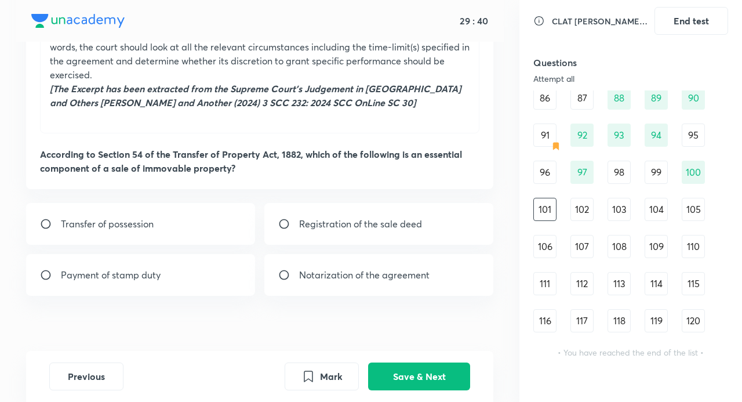
click at [619, 173] on div "98" at bounding box center [619, 172] width 23 height 23
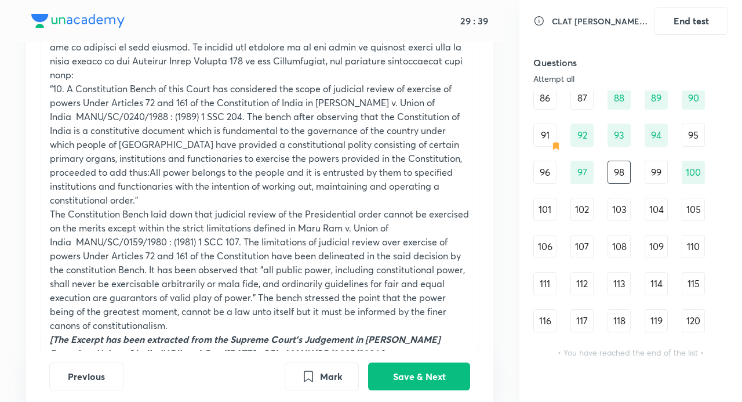
scroll to position [630, 0]
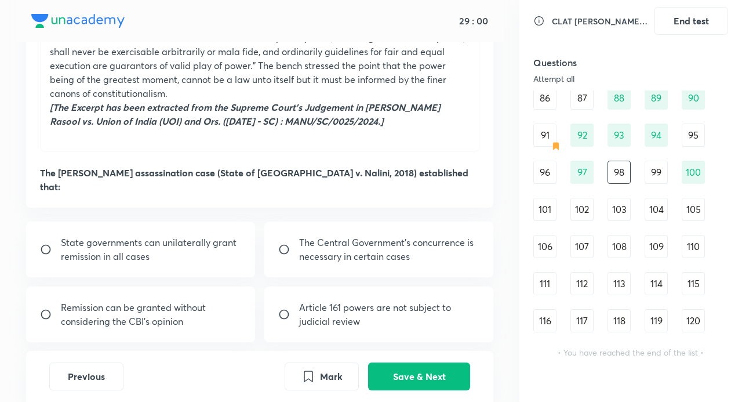
click at [689, 136] on div "95" at bounding box center [693, 135] width 23 height 23
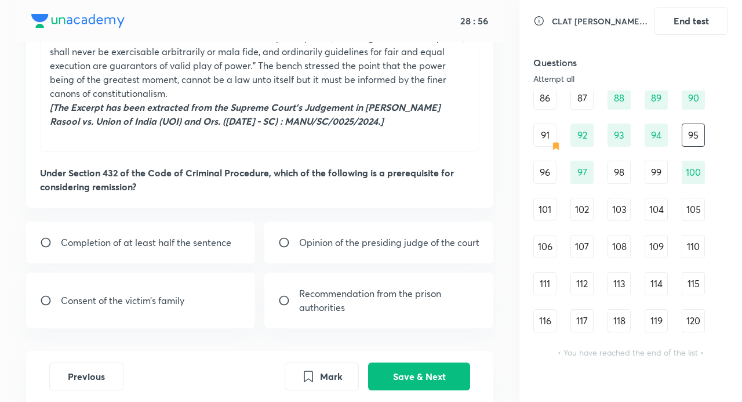
click at [654, 132] on div "94" at bounding box center [656, 135] width 23 height 23
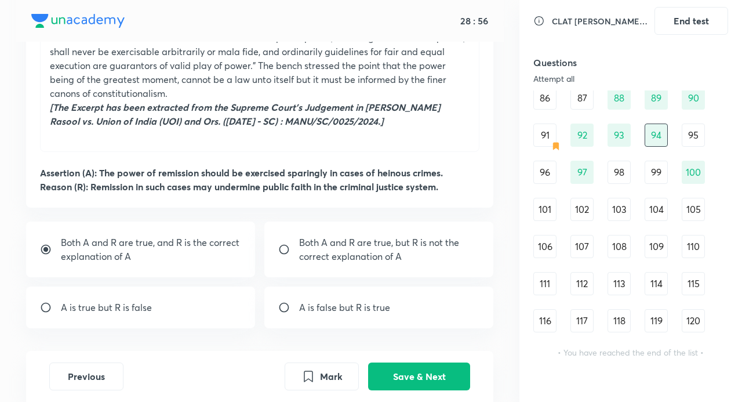
click at [550, 136] on div "91" at bounding box center [545, 135] width 23 height 23
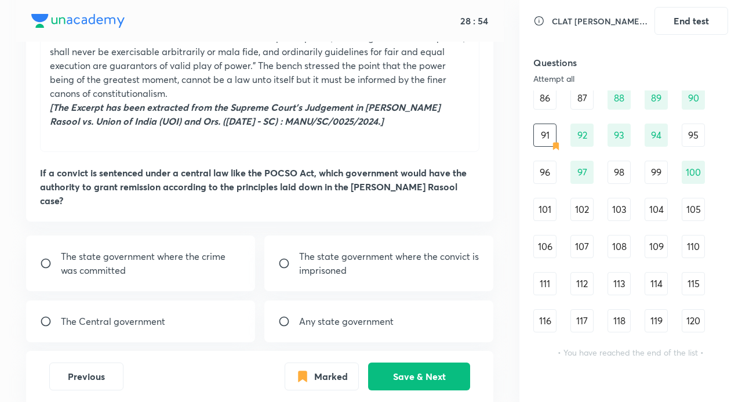
click at [549, 168] on div "96" at bounding box center [545, 172] width 23 height 23
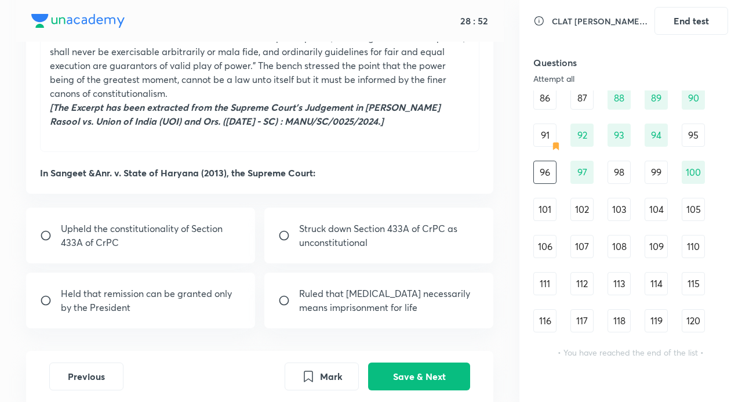
click at [575, 172] on div "97" at bounding box center [582, 172] width 23 height 23
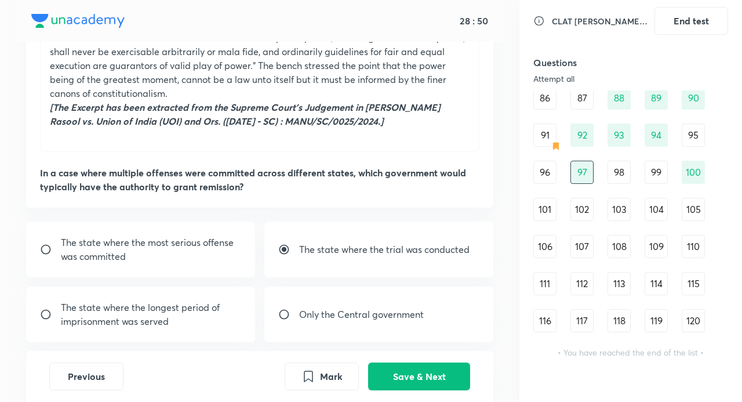
click at [618, 171] on div "98" at bounding box center [619, 172] width 23 height 23
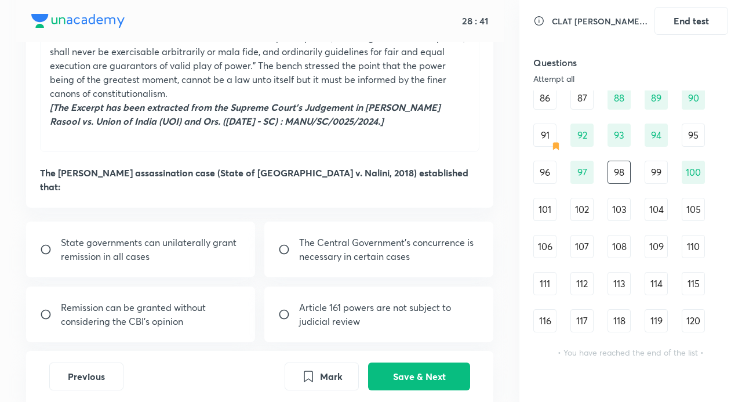
click at [544, 212] on div "101" at bounding box center [545, 209] width 23 height 23
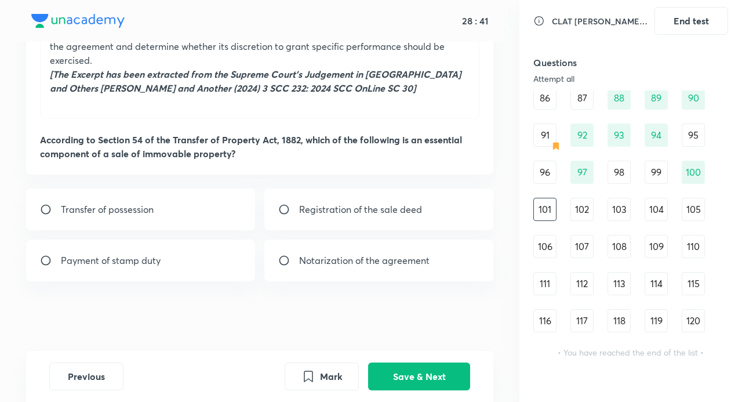
scroll to position [398, 0]
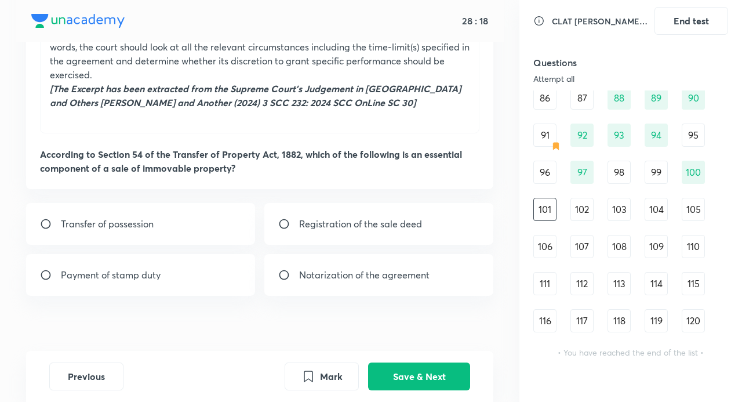
click at [171, 216] on div "Transfer of possession" at bounding box center [140, 224] width 229 height 42
radio input "true"
click at [429, 377] on button "Save & Next" at bounding box center [419, 375] width 102 height 28
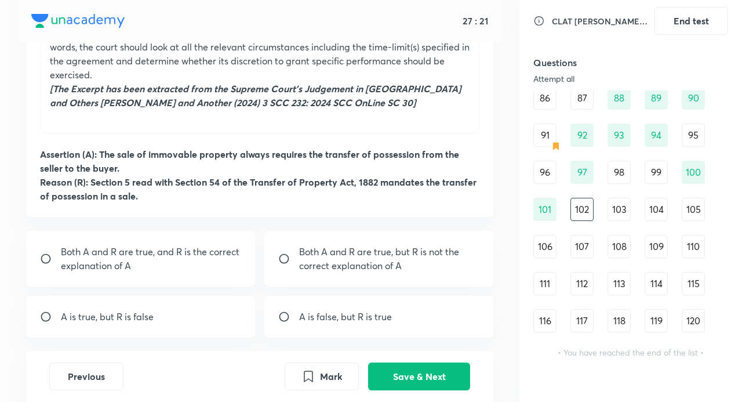
click at [200, 245] on p "Both A and R are true, and R is the correct explanation of A" at bounding box center [151, 259] width 180 height 28
radio input "true"
click at [548, 204] on div "101" at bounding box center [545, 209] width 23 height 23
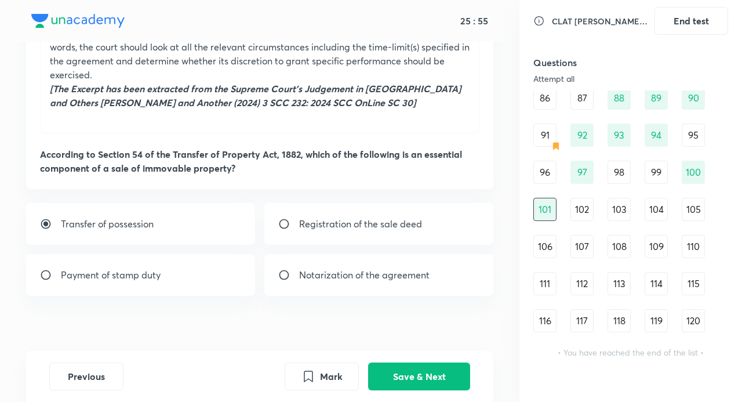
click at [587, 201] on div "102" at bounding box center [582, 209] width 23 height 23
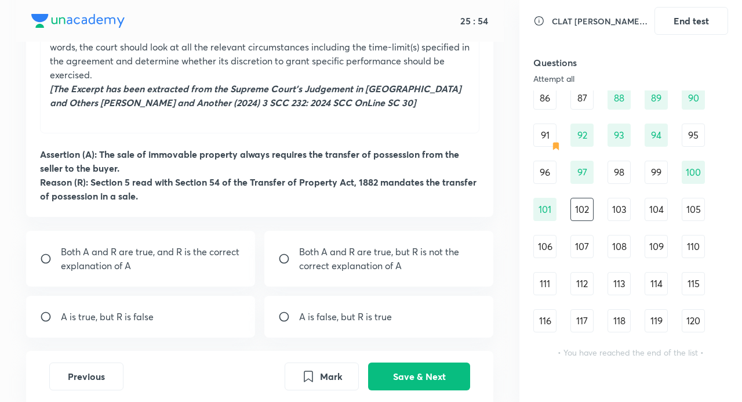
drag, startPoint x: 177, startPoint y: 247, endPoint x: 247, endPoint y: 260, distance: 70.8
click at [178, 247] on p "Both A and R are true, and R is the correct explanation of A" at bounding box center [151, 259] width 180 height 28
radio input "true"
click at [433, 369] on button "Save & Next" at bounding box center [419, 375] width 102 height 28
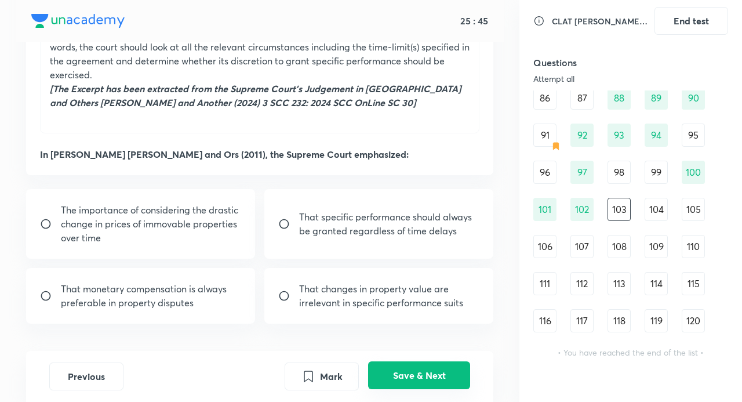
click at [454, 376] on button "Save & Next" at bounding box center [419, 375] width 102 height 28
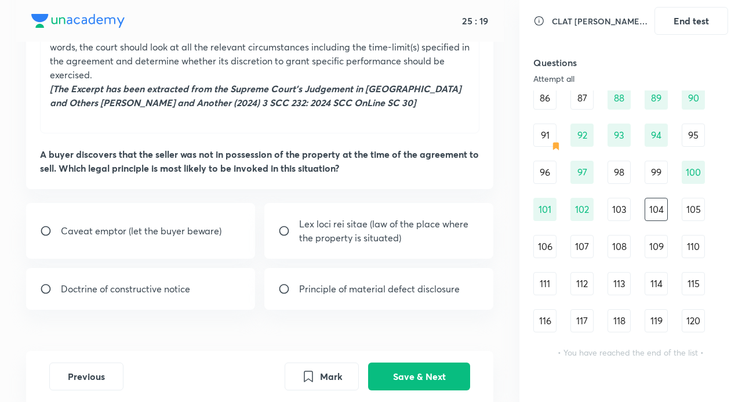
click at [198, 224] on p "Caveat emptor (let the buyer beware)" at bounding box center [141, 231] width 161 height 14
click at [152, 281] on div "Doctrine of constructive notice" at bounding box center [140, 289] width 229 height 42
radio input "false"
radio input "true"
click at [426, 374] on button "Save & Next" at bounding box center [419, 375] width 102 height 28
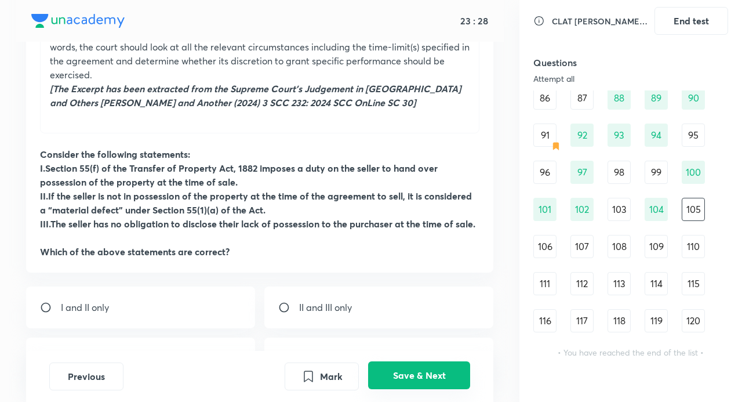
click at [432, 375] on button "Save & Next" at bounding box center [419, 375] width 102 height 28
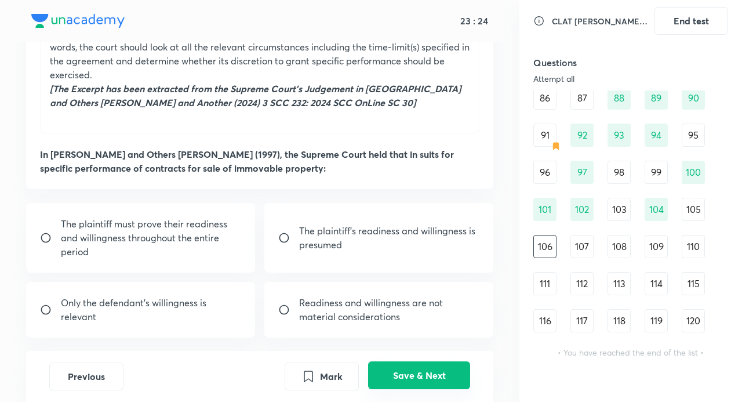
click at [437, 371] on button "Save & Next" at bounding box center [419, 375] width 102 height 28
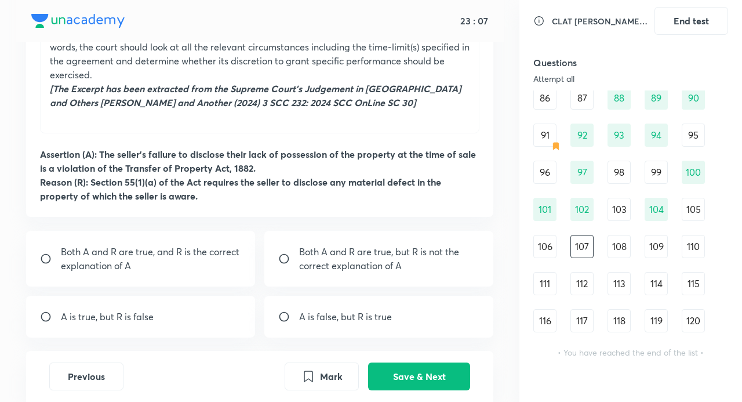
click at [617, 213] on div "103" at bounding box center [619, 209] width 23 height 23
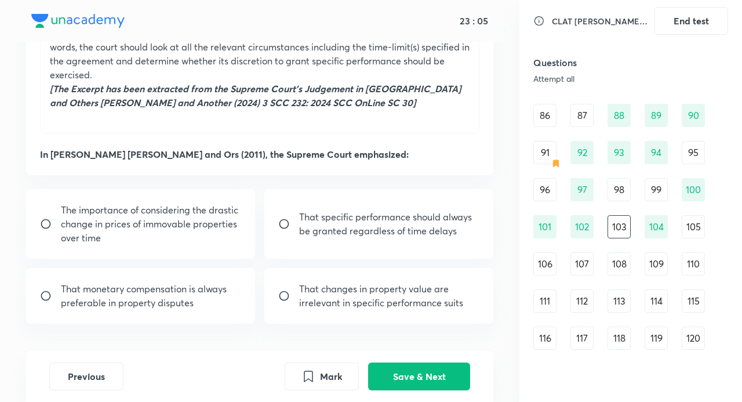
scroll to position [682, 0]
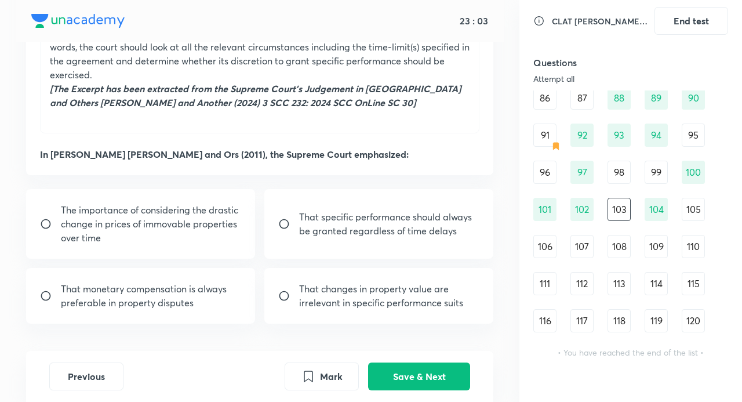
click at [700, 211] on div "105" at bounding box center [693, 209] width 23 height 23
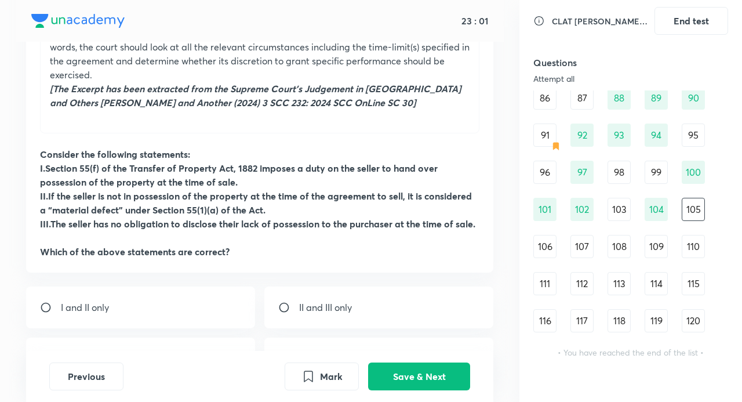
click at [551, 247] on div "106" at bounding box center [545, 246] width 23 height 23
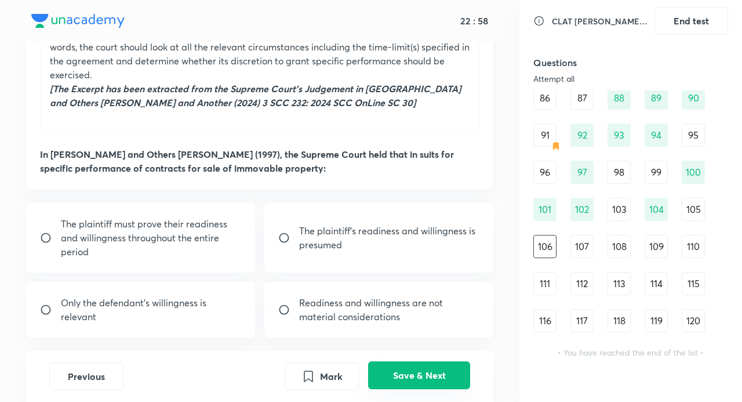
click at [408, 370] on button "Save & Next" at bounding box center [419, 375] width 102 height 28
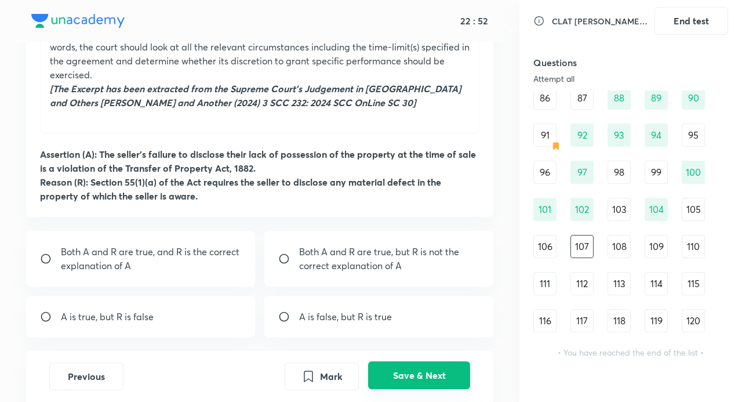
click at [448, 374] on button "Save & Next" at bounding box center [419, 375] width 102 height 28
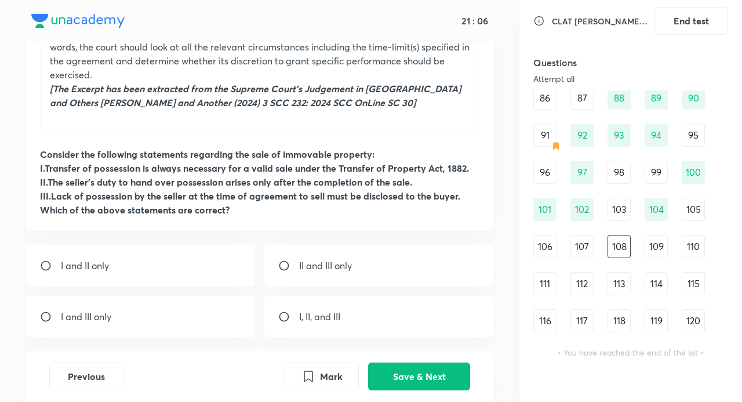
click at [226, 314] on div "I and III only" at bounding box center [140, 317] width 229 height 42
click at [212, 303] on div "I and III only" at bounding box center [140, 317] width 229 height 42
radio input "false"
click at [419, 378] on button "Save & Next" at bounding box center [419, 375] width 102 height 28
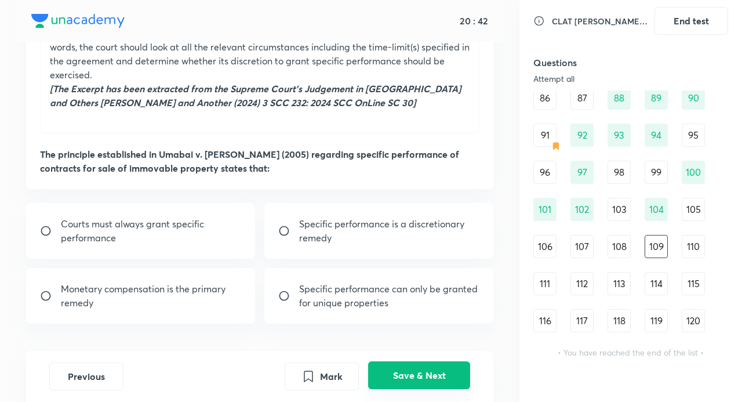
click at [419, 367] on button "Save & Next" at bounding box center [419, 375] width 102 height 28
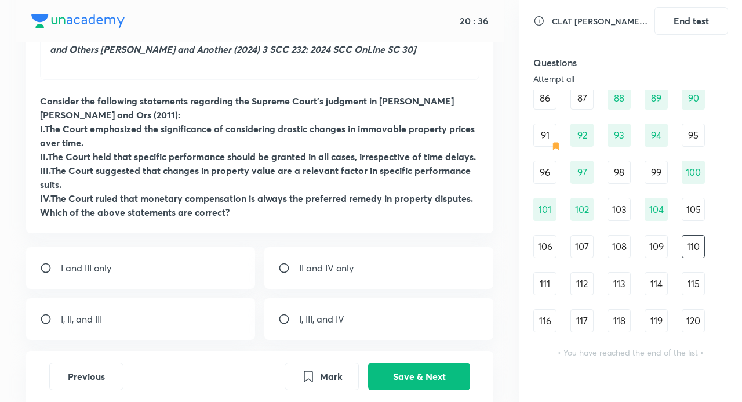
scroll to position [510, 0]
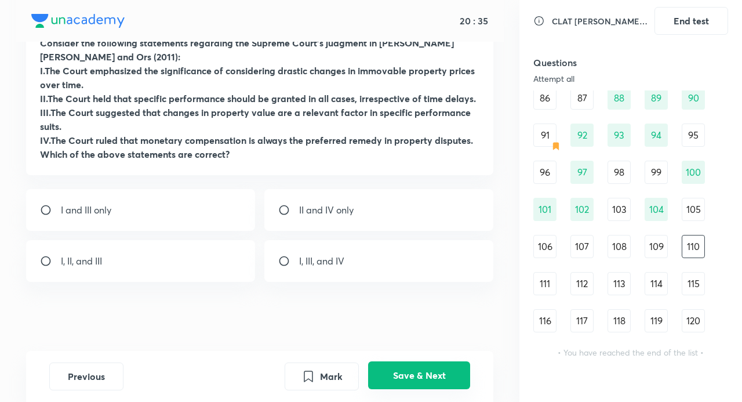
click at [420, 386] on button "Save & Next" at bounding box center [419, 375] width 102 height 28
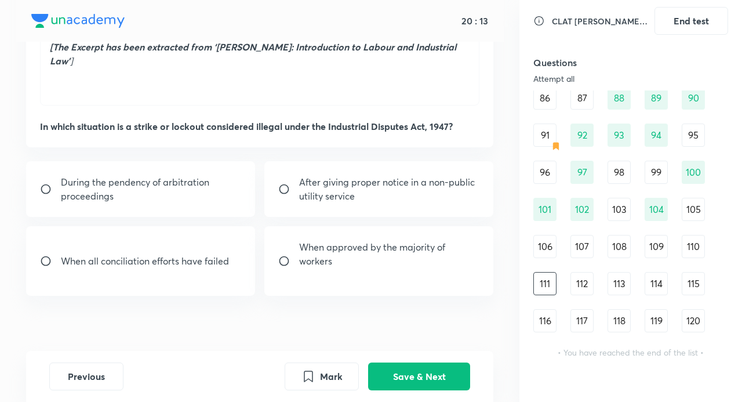
click at [135, 175] on p "During the pendency of arbitration proceedings" at bounding box center [151, 189] width 180 height 28
radio input "true"
click at [427, 371] on button "Save & Next" at bounding box center [419, 375] width 102 height 28
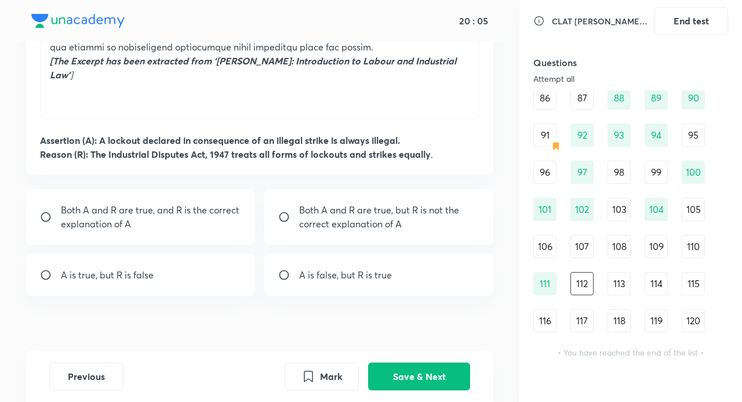
click at [551, 278] on div "111" at bounding box center [545, 283] width 23 height 23
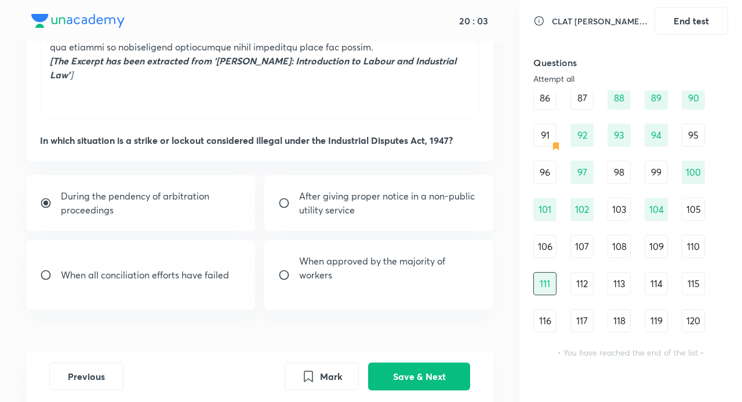
click at [583, 280] on div "112" at bounding box center [582, 283] width 23 height 23
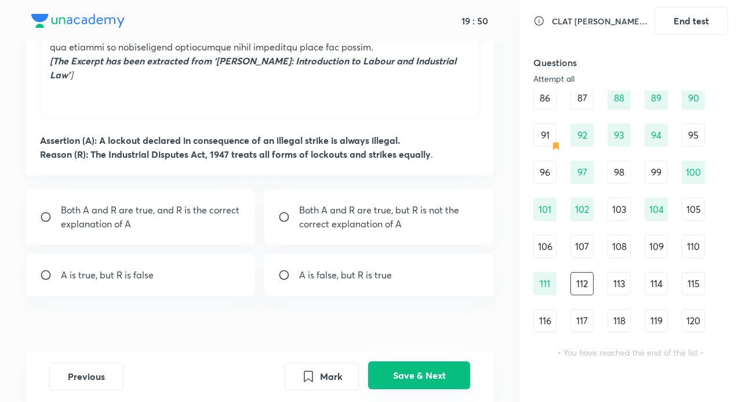
click at [447, 372] on button "Save & Next" at bounding box center [419, 375] width 102 height 28
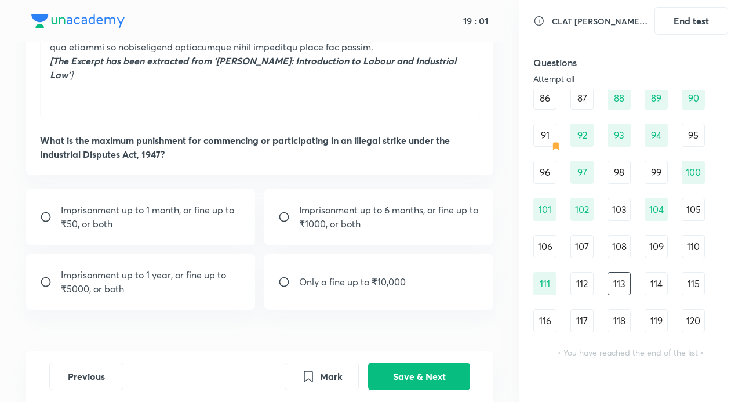
click at [157, 203] on p "Imprisonment up to 1 month, or fine up to ₹50, or both" at bounding box center [151, 217] width 180 height 28
radio input "true"
click at [427, 365] on button "Save & Next" at bounding box center [419, 375] width 102 height 28
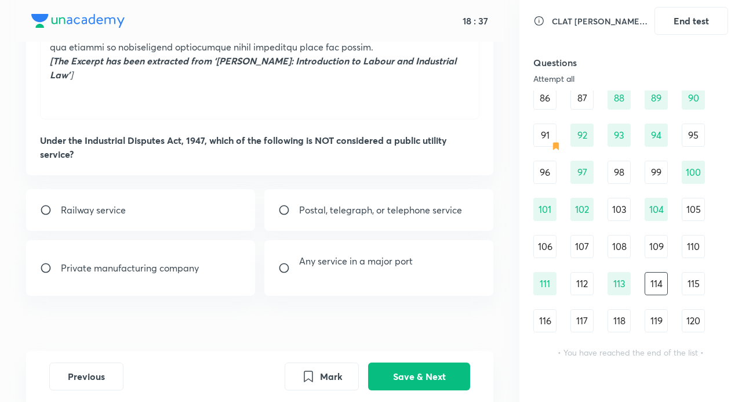
click at [148, 261] on p "Private manufacturing company" at bounding box center [130, 268] width 138 height 14
radio input "true"
click at [441, 378] on button "Save & Next" at bounding box center [419, 375] width 102 height 28
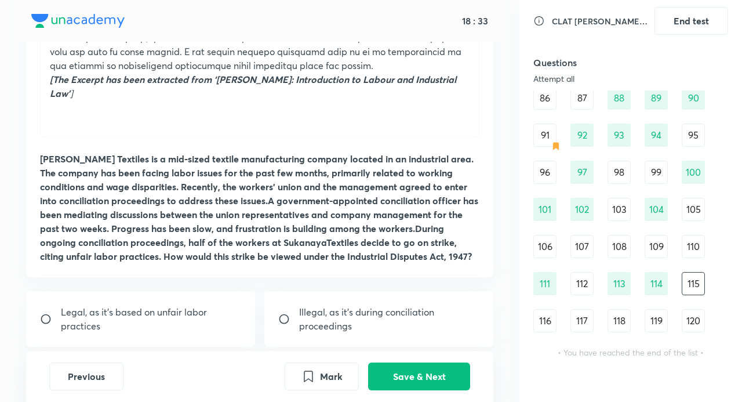
scroll to position [535, 0]
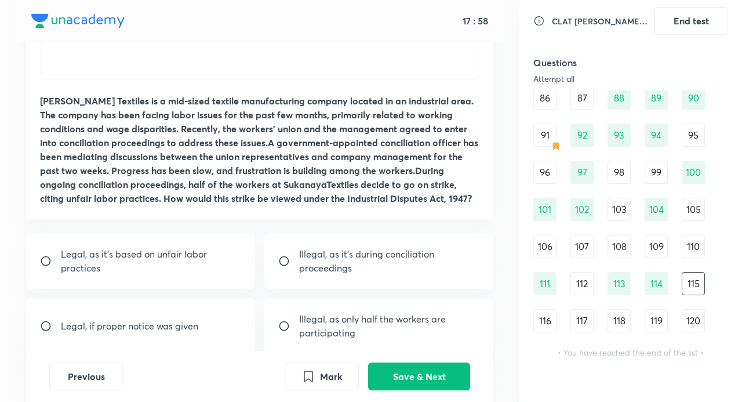
click at [379, 250] on p "Illegal, as it’s during conciliation proceedings" at bounding box center [389, 261] width 180 height 28
radio input "true"
click at [443, 375] on button "Save & Next" at bounding box center [419, 375] width 102 height 28
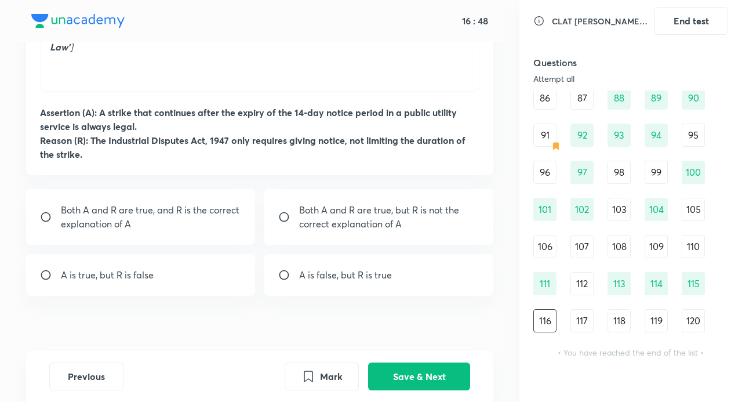
click at [412, 203] on p "Both A and R are true, but R is not the correct explanation of A" at bounding box center [389, 217] width 180 height 28
radio input "true"
click at [177, 205] on p "Both A and R are true, and R is the correct explanation of A" at bounding box center [151, 217] width 180 height 28
radio input "true"
radio input "false"
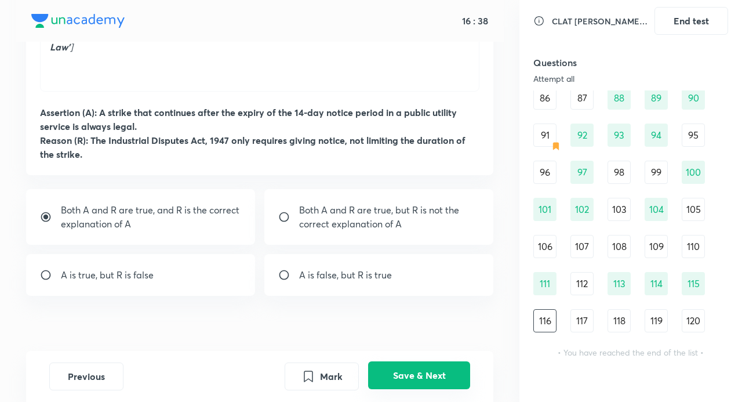
click at [437, 369] on button "Save & Next" at bounding box center [419, 375] width 102 height 28
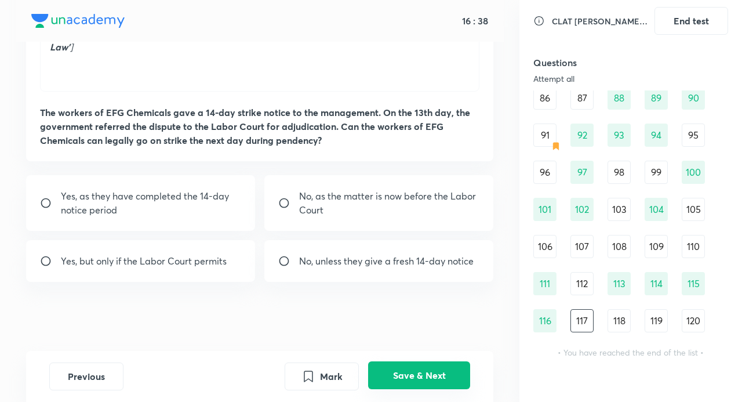
scroll to position [510, 0]
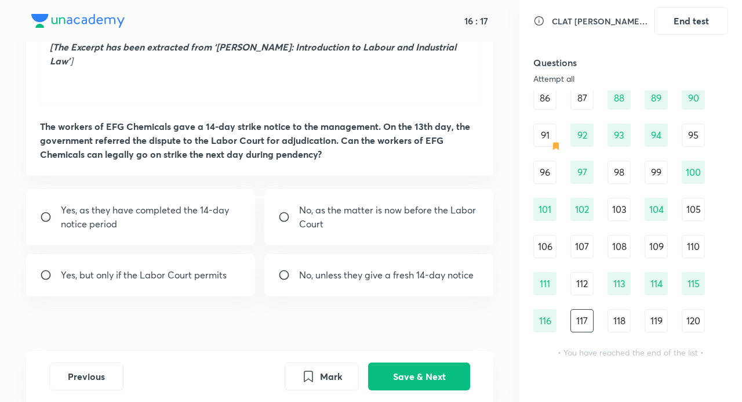
click at [543, 332] on div "Questions Attempt all 84 answered 12 marked 36 unanswered 1 2 3 4 5 6 7 8 9 10 …" at bounding box center [631, 203] width 195 height 309
click at [529, 325] on div "CLAT [PERSON_NAME] 4 End test Questions Attempt all 84 answered 12 marked 36 un…" at bounding box center [631, 201] width 223 height 402
click at [531, 325] on div "CLAT [PERSON_NAME] 4 End test Questions Attempt all 84 answered 12 marked 36 un…" at bounding box center [631, 201] width 223 height 402
click at [537, 322] on div "116" at bounding box center [545, 320] width 23 height 23
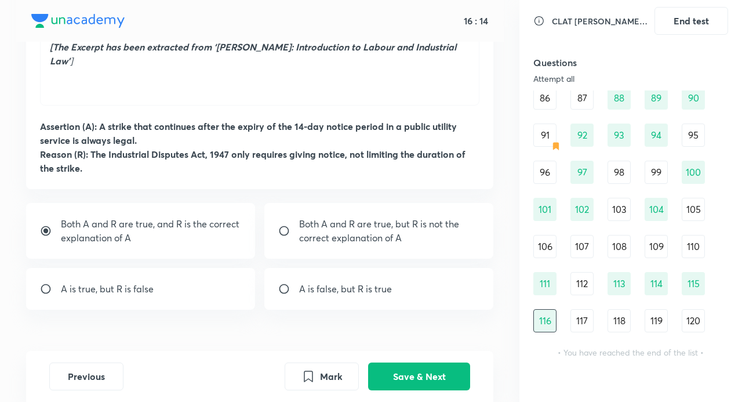
drag, startPoint x: 77, startPoint y: 198, endPoint x: 81, endPoint y: 204, distance: 6.6
click at [79, 203] on div "Both A and R are true, and R is the correct explanation of A" at bounding box center [140, 231] width 229 height 56
radio input "false"
click at [445, 370] on button "Save & Next" at bounding box center [419, 375] width 102 height 28
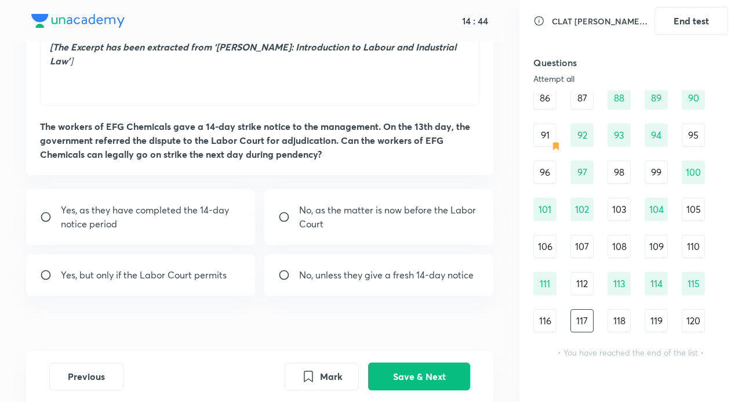
click at [176, 268] on p "Yes, but only if the Labor Court permits" at bounding box center [144, 275] width 166 height 14
click at [177, 268] on p "Yes, but only if the Labor Court permits" at bounding box center [144, 275] width 166 height 14
radio input "false"
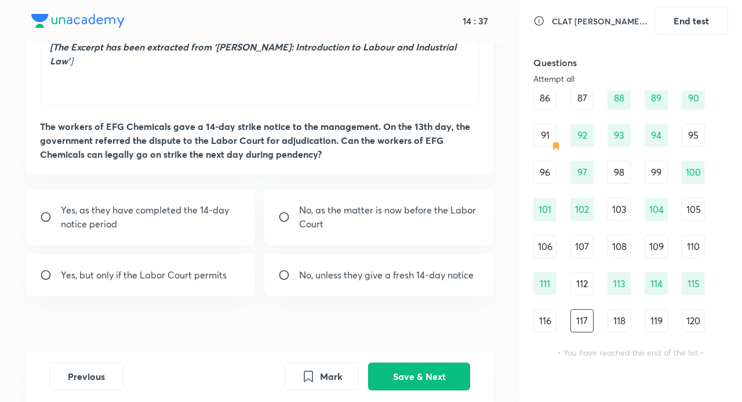
click at [549, 320] on div "116" at bounding box center [545, 320] width 23 height 23
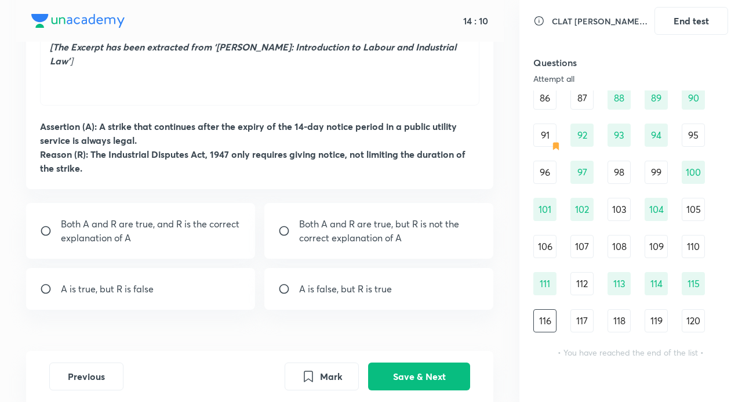
click at [149, 218] on p "Both A and R are true, and R is the correct explanation of A" at bounding box center [151, 231] width 180 height 28
radio input "true"
click at [435, 380] on button "Save & Next" at bounding box center [419, 375] width 102 height 28
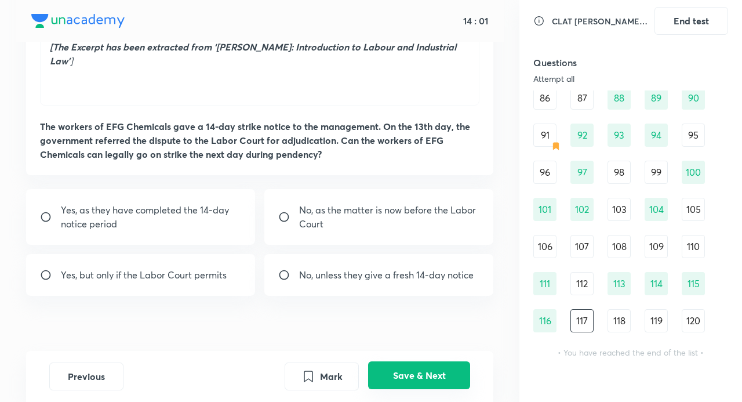
click at [429, 378] on button "Save & Next" at bounding box center [419, 375] width 102 height 28
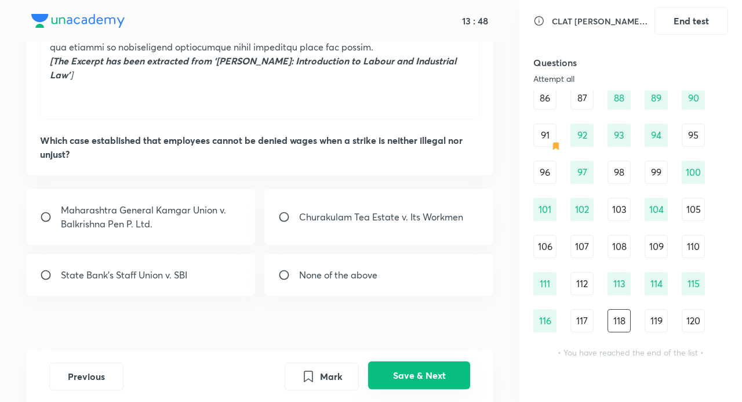
click at [434, 380] on button "Save & Next" at bounding box center [419, 375] width 102 height 28
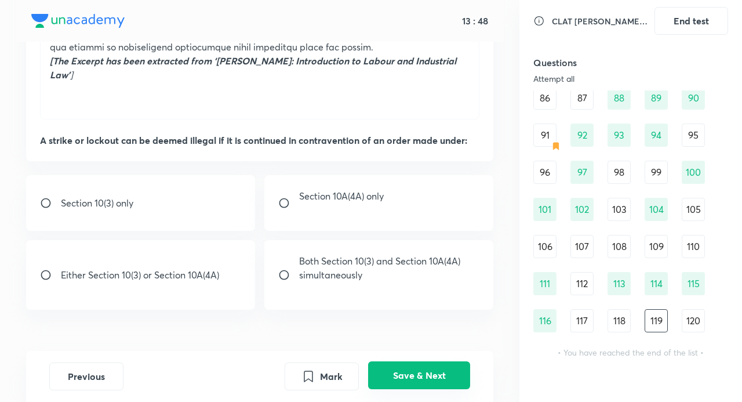
scroll to position [510, 0]
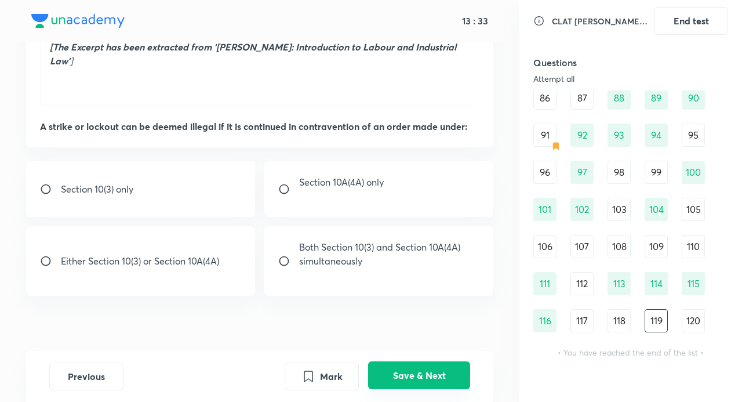
click at [449, 368] on button "Save & Next" at bounding box center [419, 375] width 102 height 28
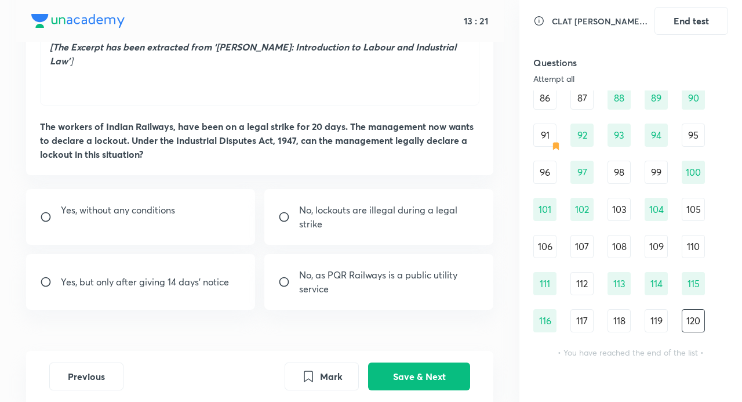
click at [198, 275] on p "Yes, but only after giving 14 days’ notice" at bounding box center [145, 282] width 168 height 14
click at [182, 275] on p "Yes, but only after giving 14 days’ notice" at bounding box center [145, 282] width 168 height 14
radio input "false"
click at [192, 210] on div "Yes, without any conditions" at bounding box center [140, 217] width 229 height 56
radio input "true"
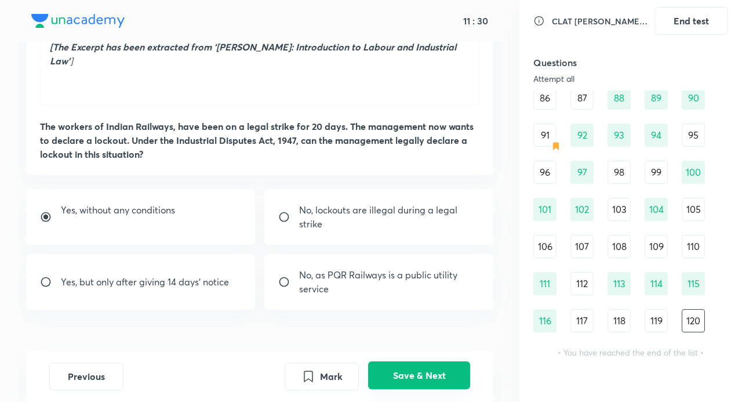
click at [416, 367] on button "Save & Next" at bounding box center [419, 375] width 102 height 28
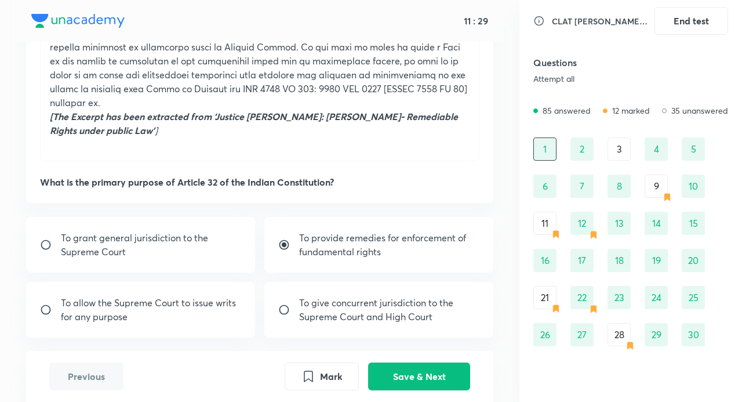
scroll to position [0, 0]
click at [619, 148] on div "3" at bounding box center [619, 148] width 23 height 23
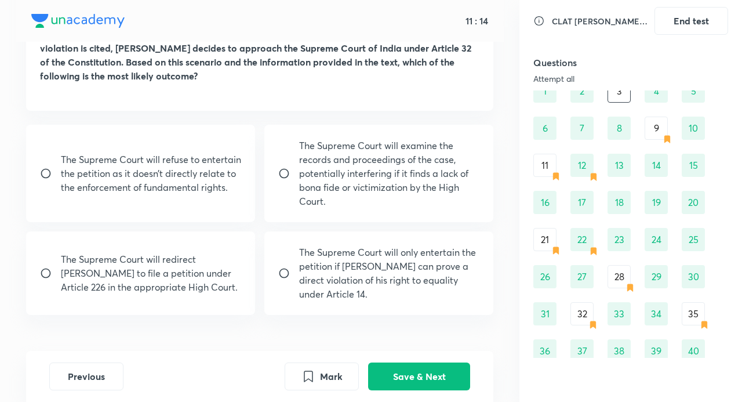
scroll to position [691, 0]
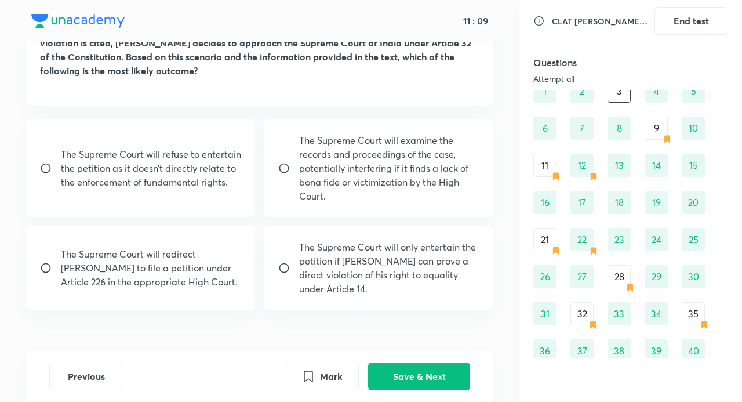
click at [429, 240] on p "The Supreme Court will only entertain the petition if [PERSON_NAME] can prove a…" at bounding box center [389, 268] width 180 height 56
radio input "true"
click at [371, 133] on p "The Supreme Court will examine the records and proceedings of the case, potenti…" at bounding box center [389, 168] width 180 height 70
radio input "true"
radio input "false"
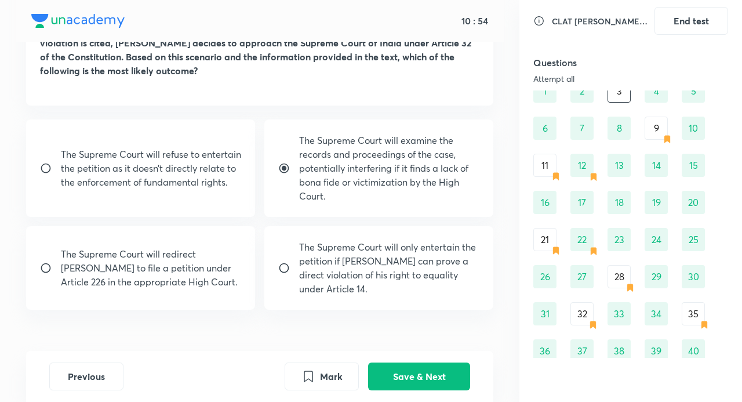
click at [283, 162] on input "radio" at bounding box center [288, 168] width 21 height 12
radio input "false"
click at [433, 372] on button "Save & Next" at bounding box center [419, 375] width 102 height 28
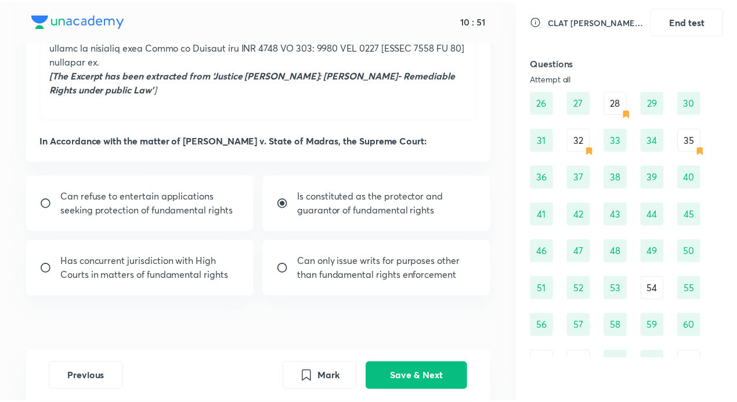
scroll to position [464, 0]
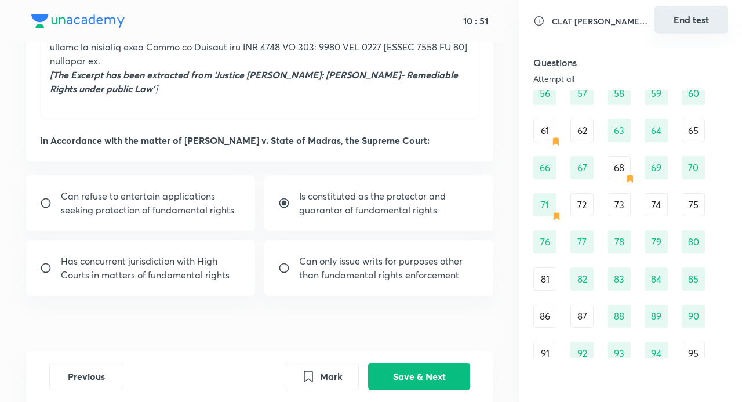
click at [694, 26] on button "End test" at bounding box center [692, 20] width 74 height 28
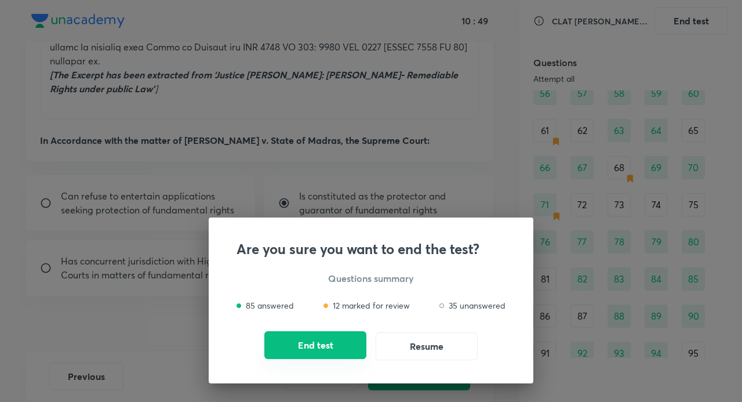
click at [356, 342] on button "End test" at bounding box center [315, 345] width 102 height 28
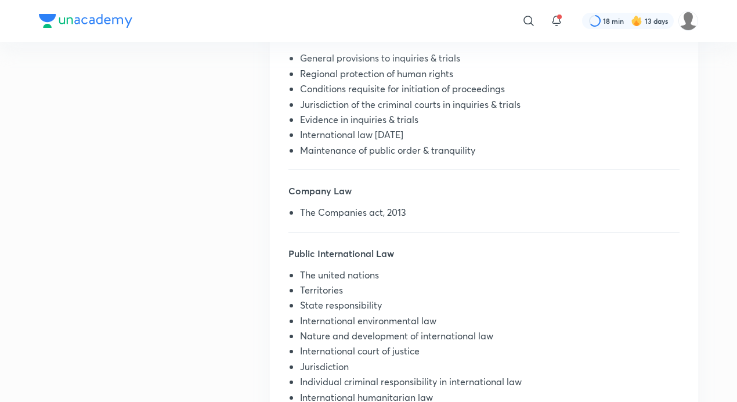
scroll to position [290, 0]
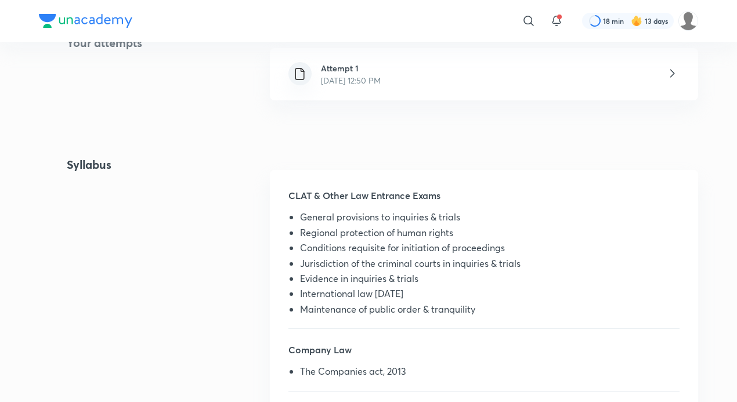
click at [328, 81] on p "[DATE] 12:50 PM" at bounding box center [351, 80] width 60 height 12
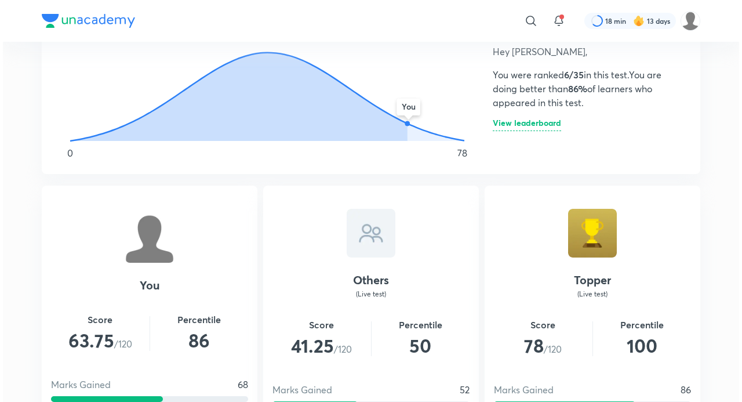
scroll to position [696, 0]
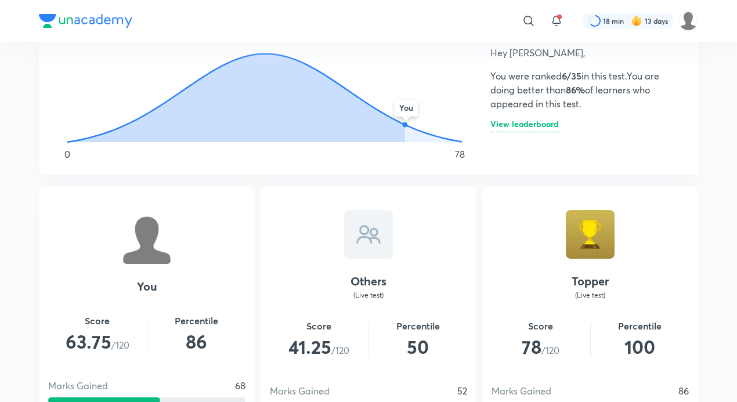
click at [538, 129] on h6 "View leaderboard" at bounding box center [524, 126] width 68 height 12
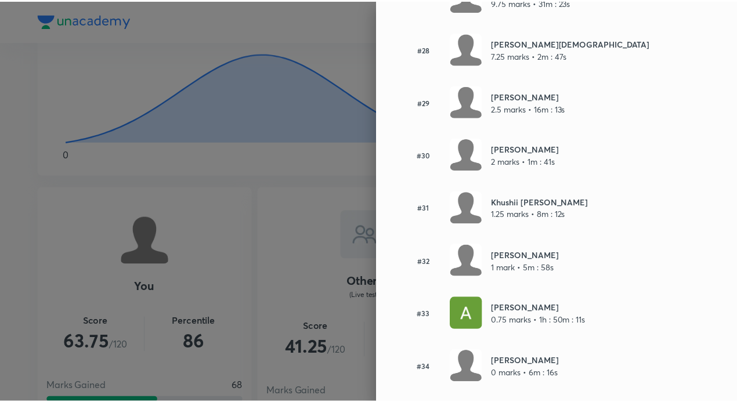
scroll to position [1614, 0]
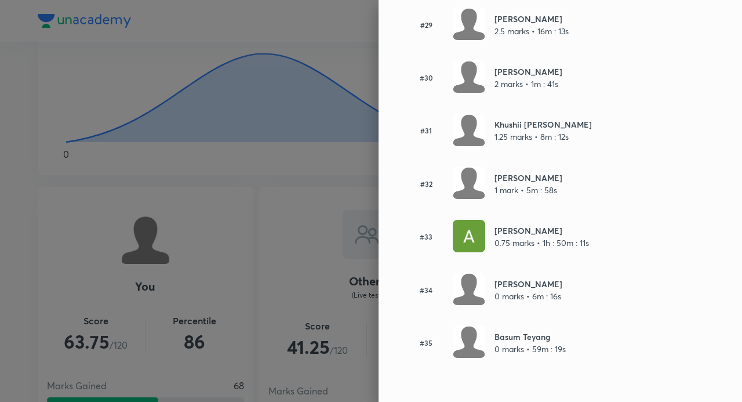
click at [182, 237] on div at bounding box center [371, 201] width 742 height 402
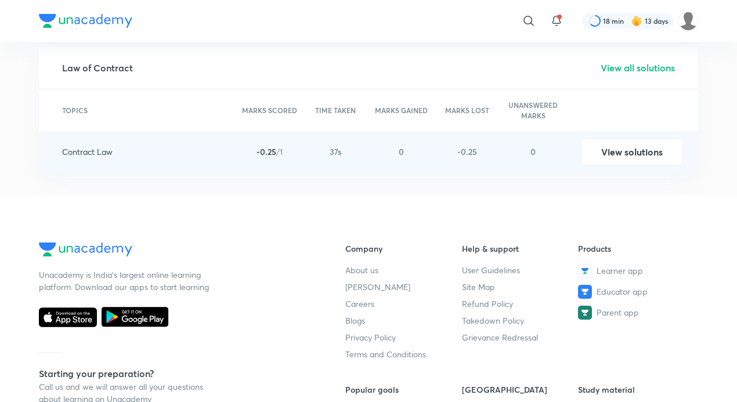
scroll to position [2208, 0]
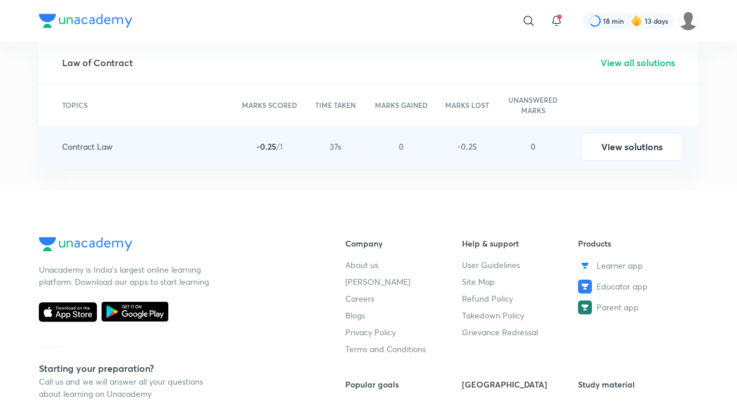
click at [629, 59] on h5 "View all solutions" at bounding box center [637, 63] width 74 height 14
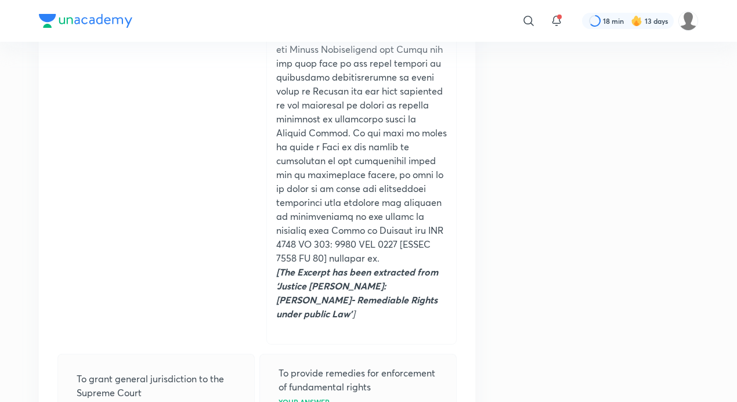
scroll to position [1450, 0]
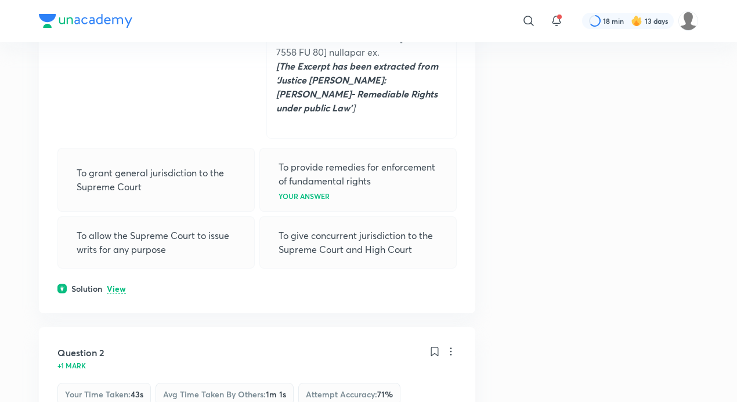
click at [375, 148] on div "To provide remedies for enforcement of fundamental rights Your answer" at bounding box center [357, 180] width 197 height 64
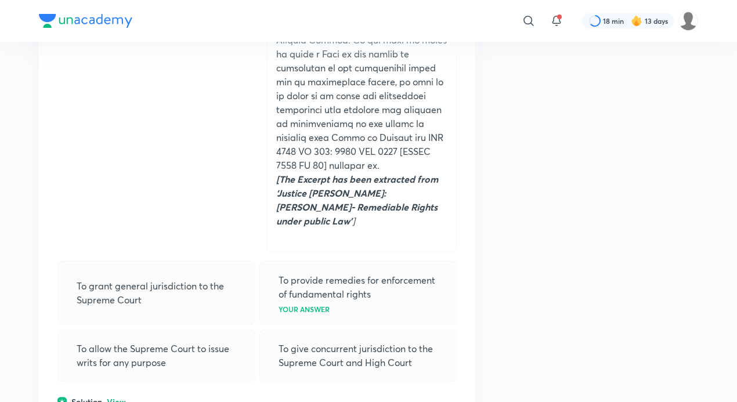
scroll to position [1334, 0]
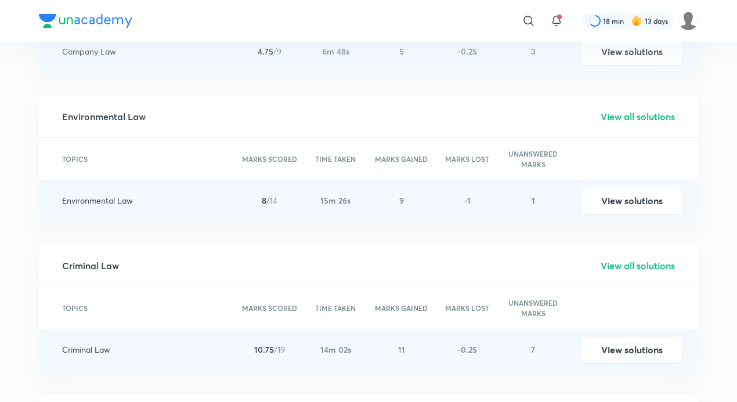
scroll to position [2146, 0]
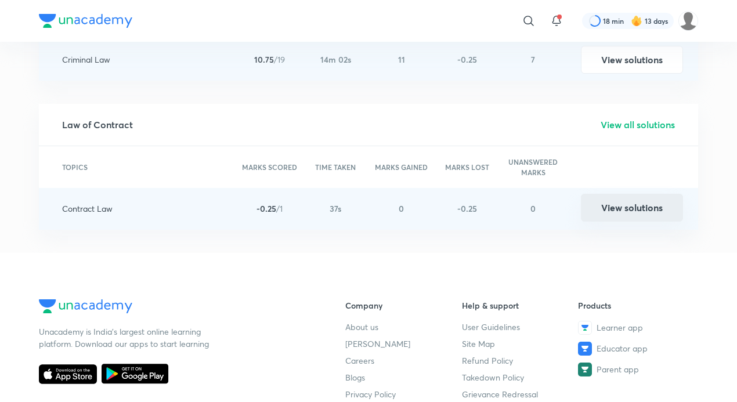
click at [627, 205] on button "View solutions" at bounding box center [632, 208] width 102 height 28
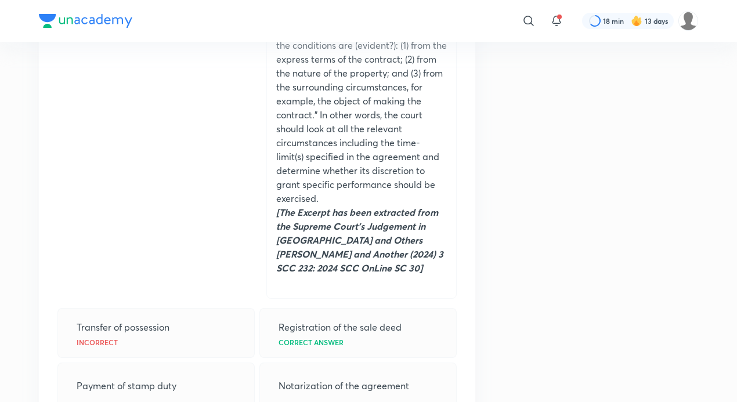
scroll to position [928, 0]
